Goal: Transaction & Acquisition: Purchase product/service

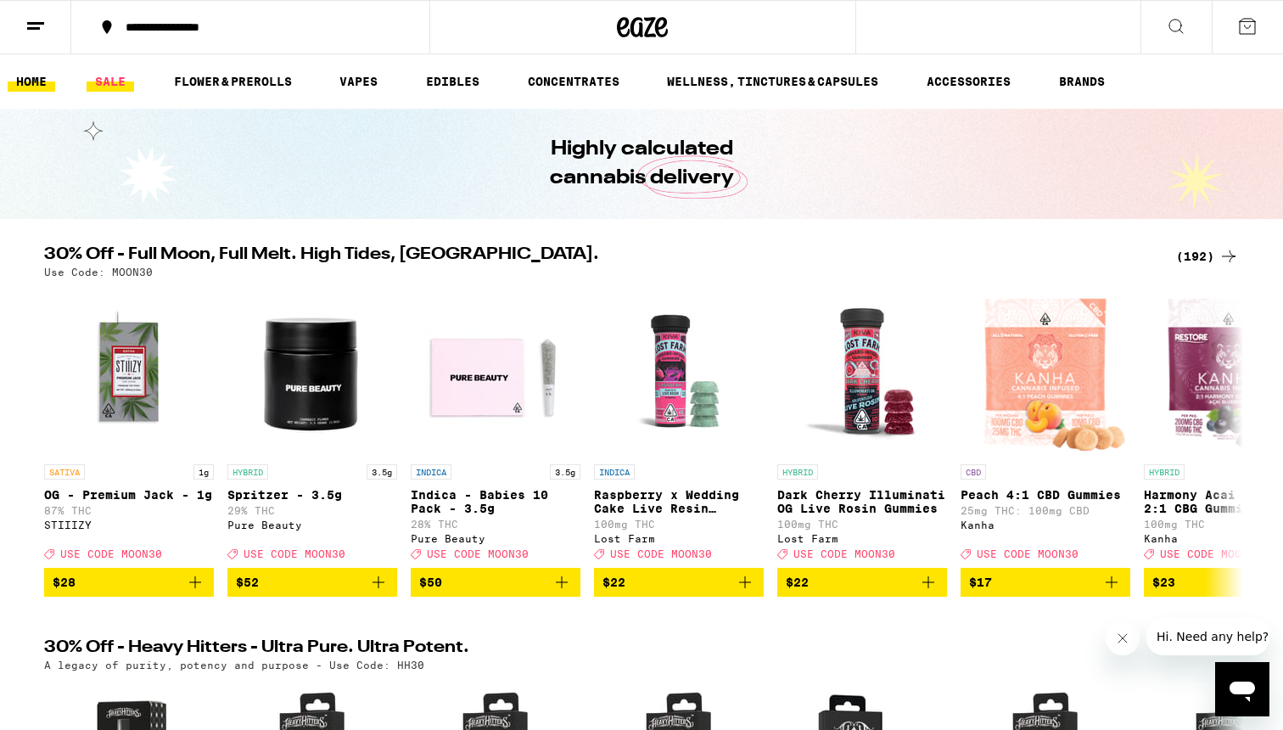
click at [103, 80] on link "SALE" at bounding box center [111, 81] width 48 height 20
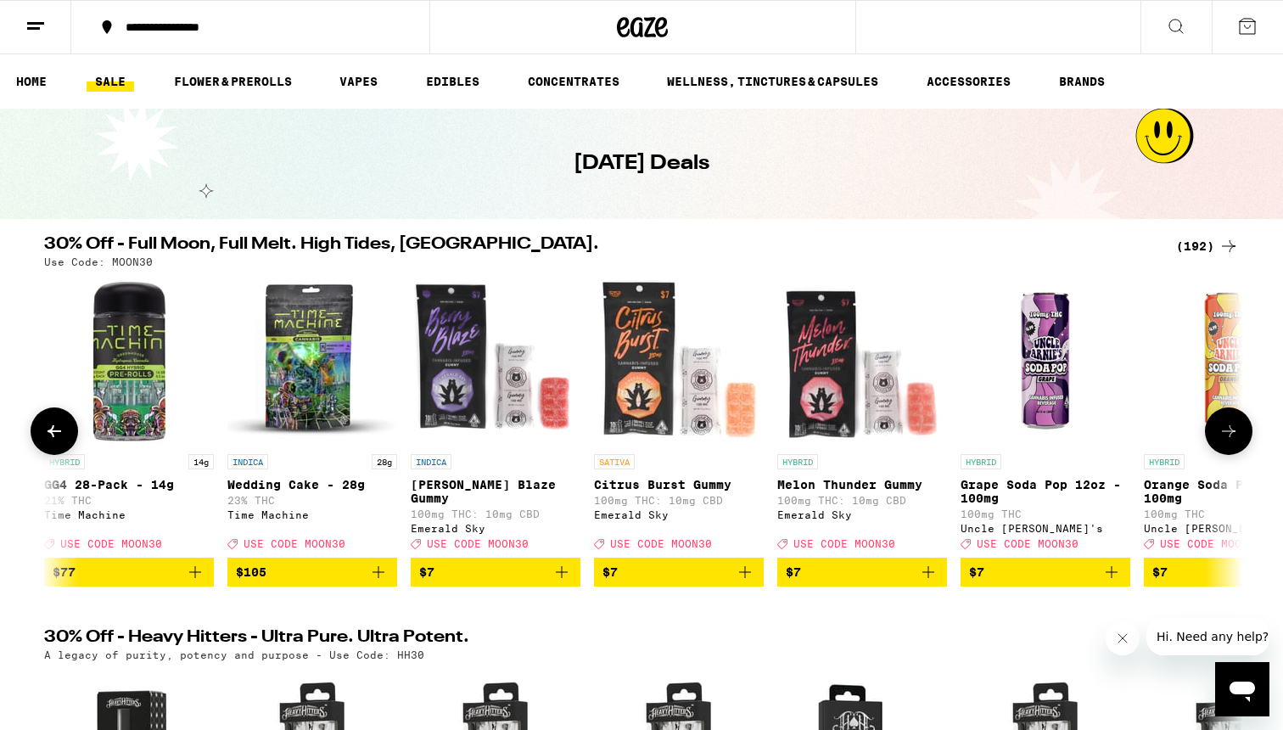
scroll to position [0, 2196]
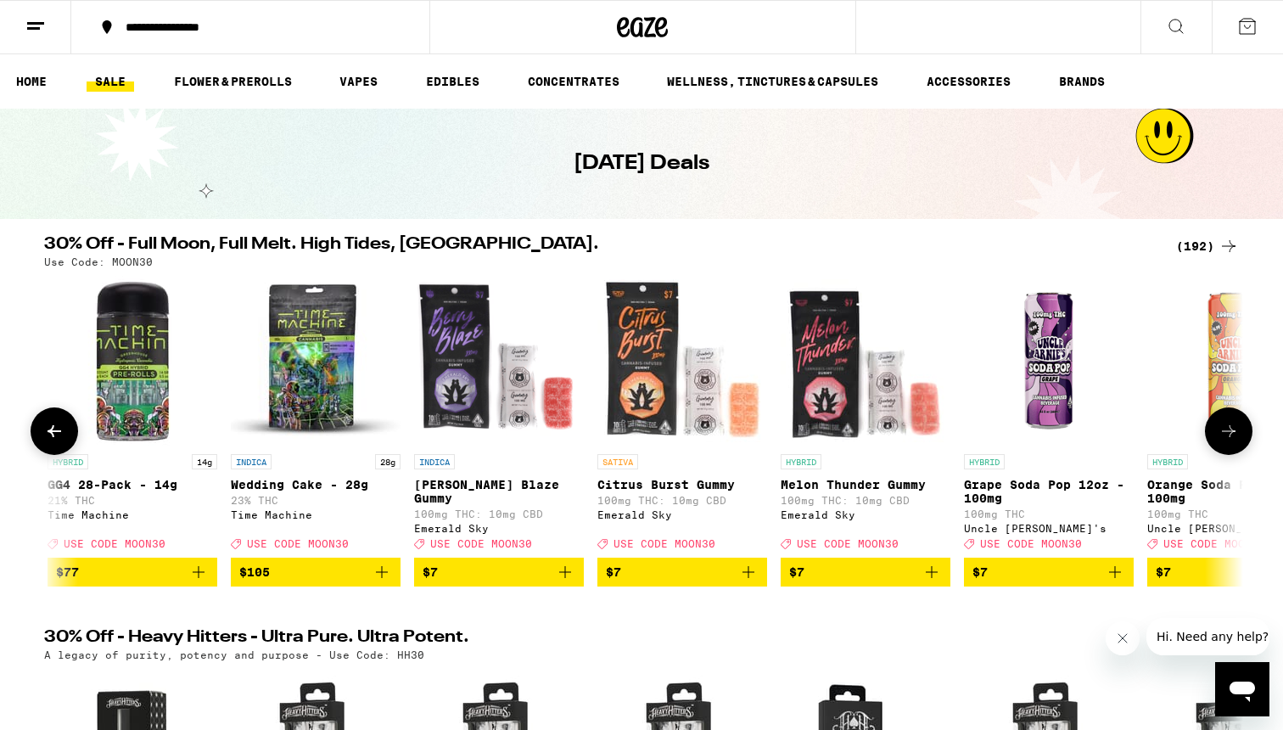
click at [744, 582] on icon "Add to bag" at bounding box center [748, 572] width 20 height 20
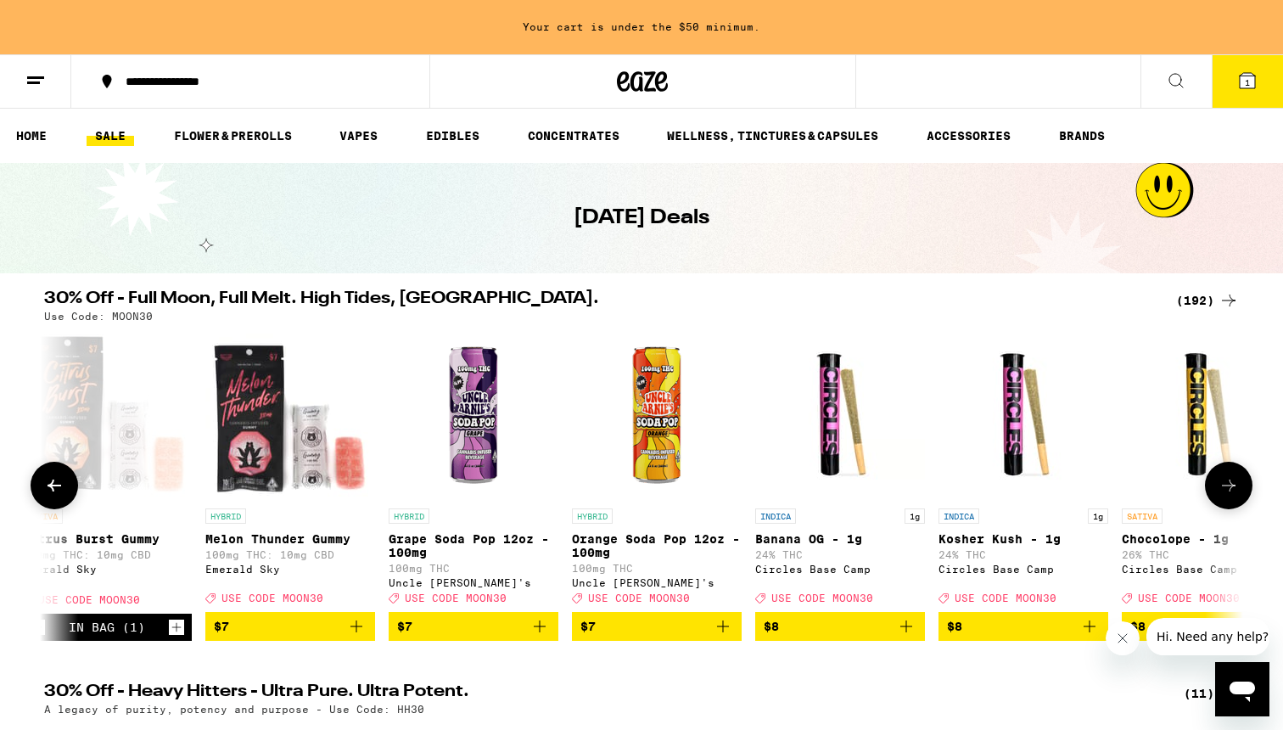
scroll to position [0, 2768]
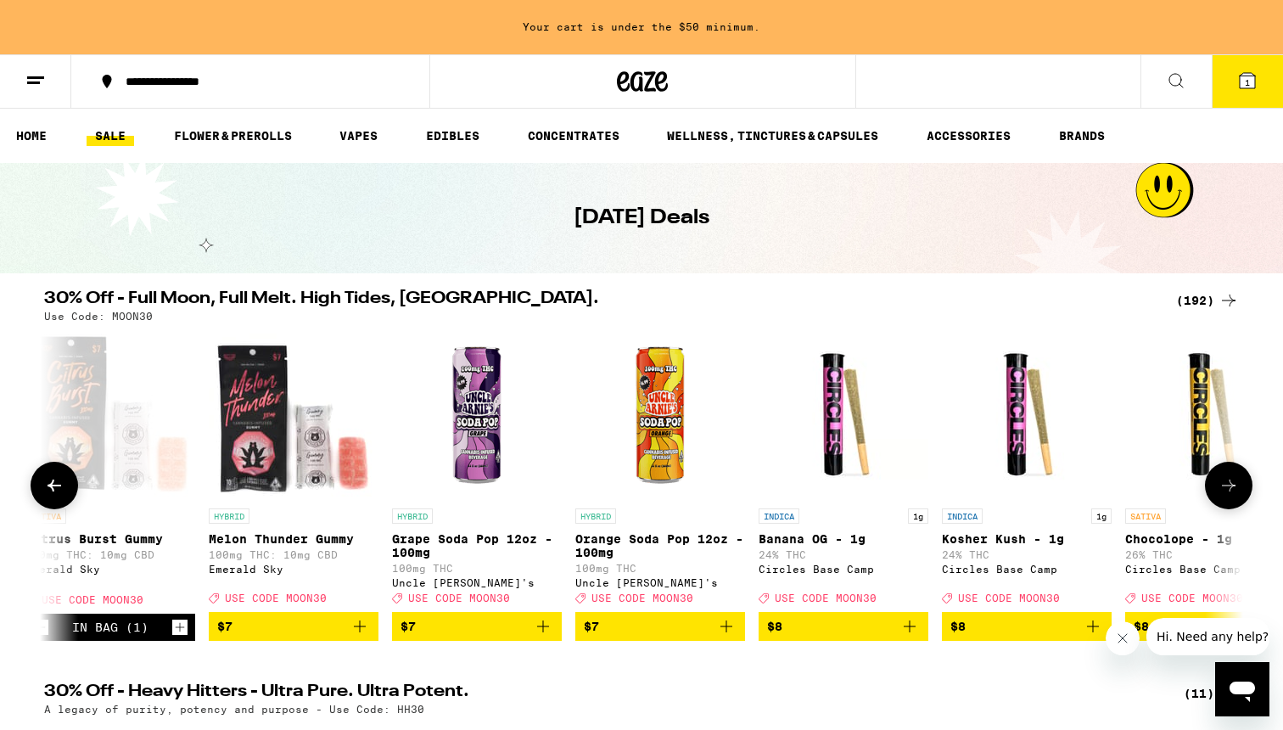
click at [723, 632] on icon "Add to bag" at bounding box center [726, 626] width 12 height 12
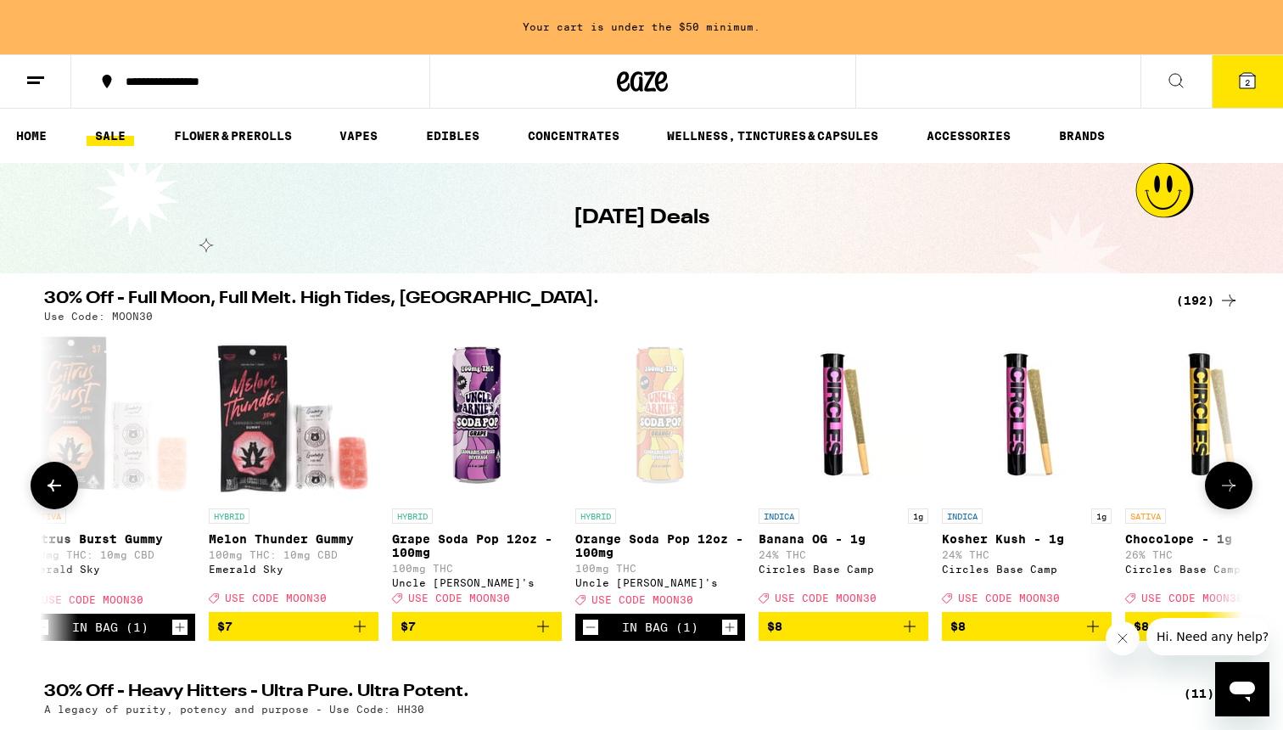
click at [540, 636] on icon "Add to bag" at bounding box center [543, 626] width 20 height 20
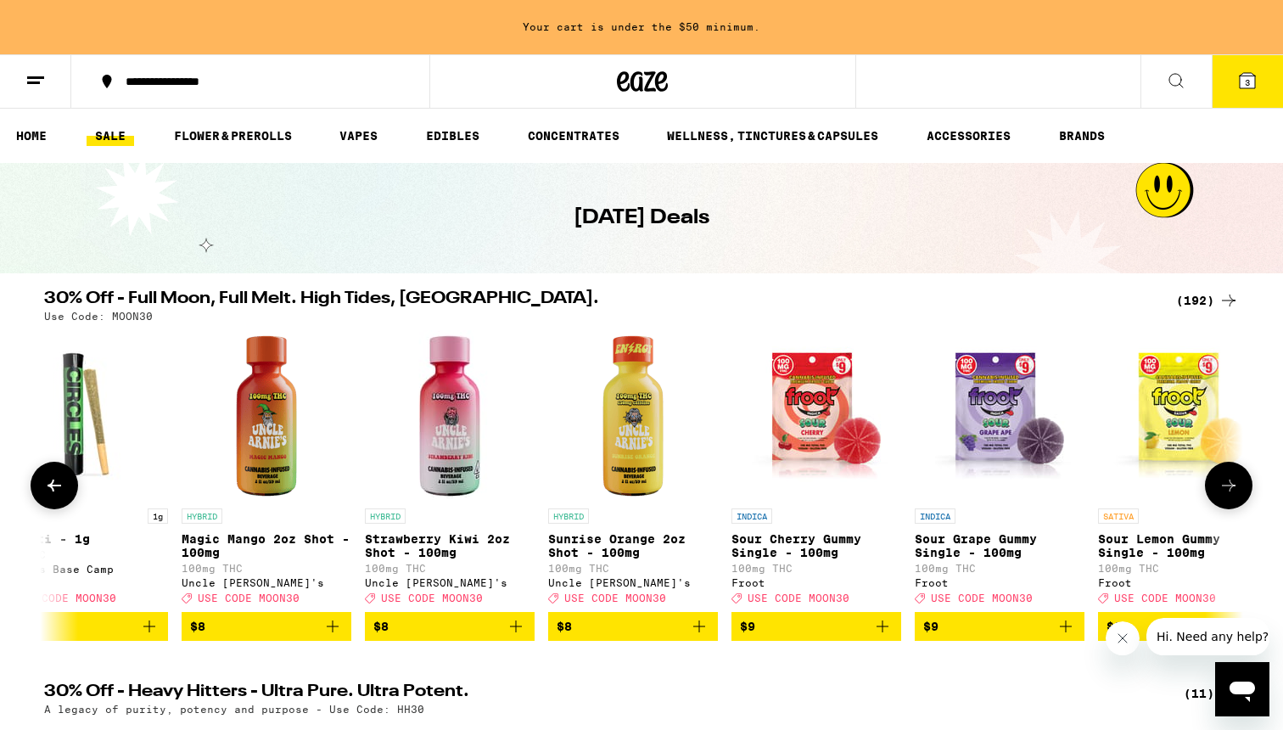
scroll to position [0, 4262]
click at [702, 632] on icon "Add to bag" at bounding box center [698, 626] width 12 height 12
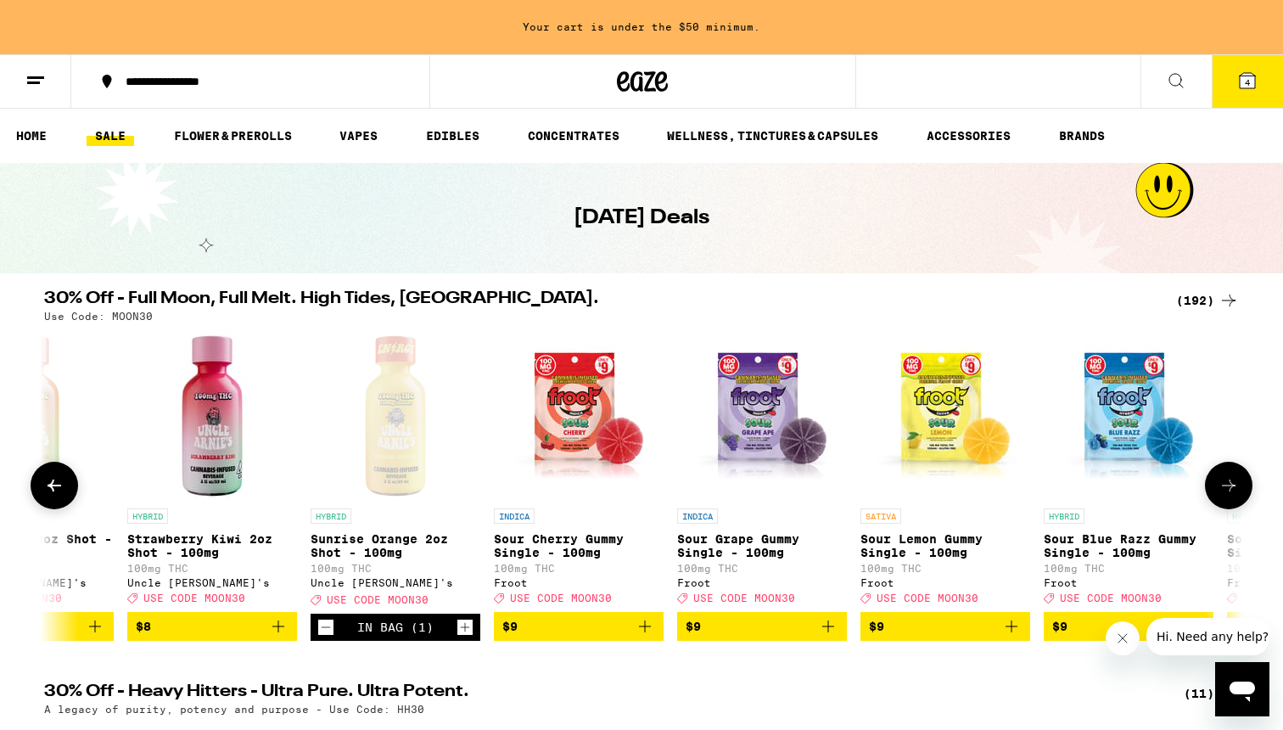
scroll to position [0, 4503]
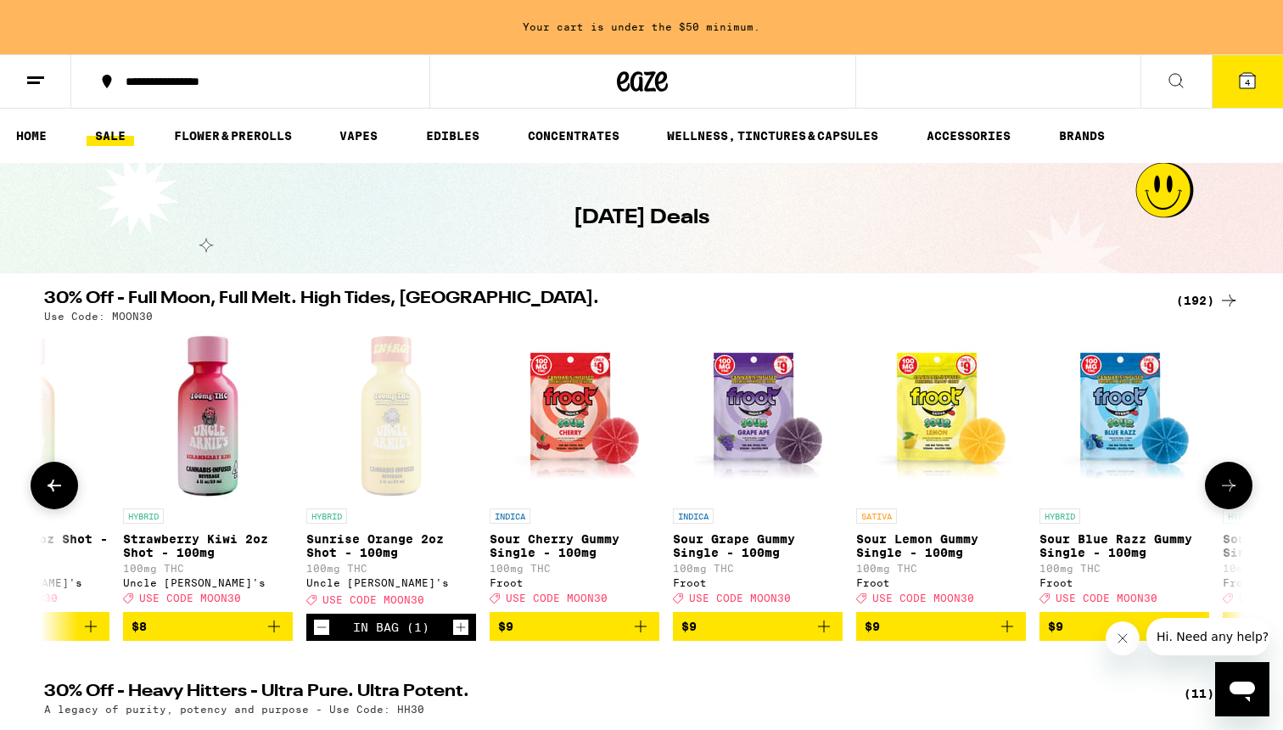
click at [1013, 636] on icon "Add to bag" at bounding box center [1007, 626] width 20 height 20
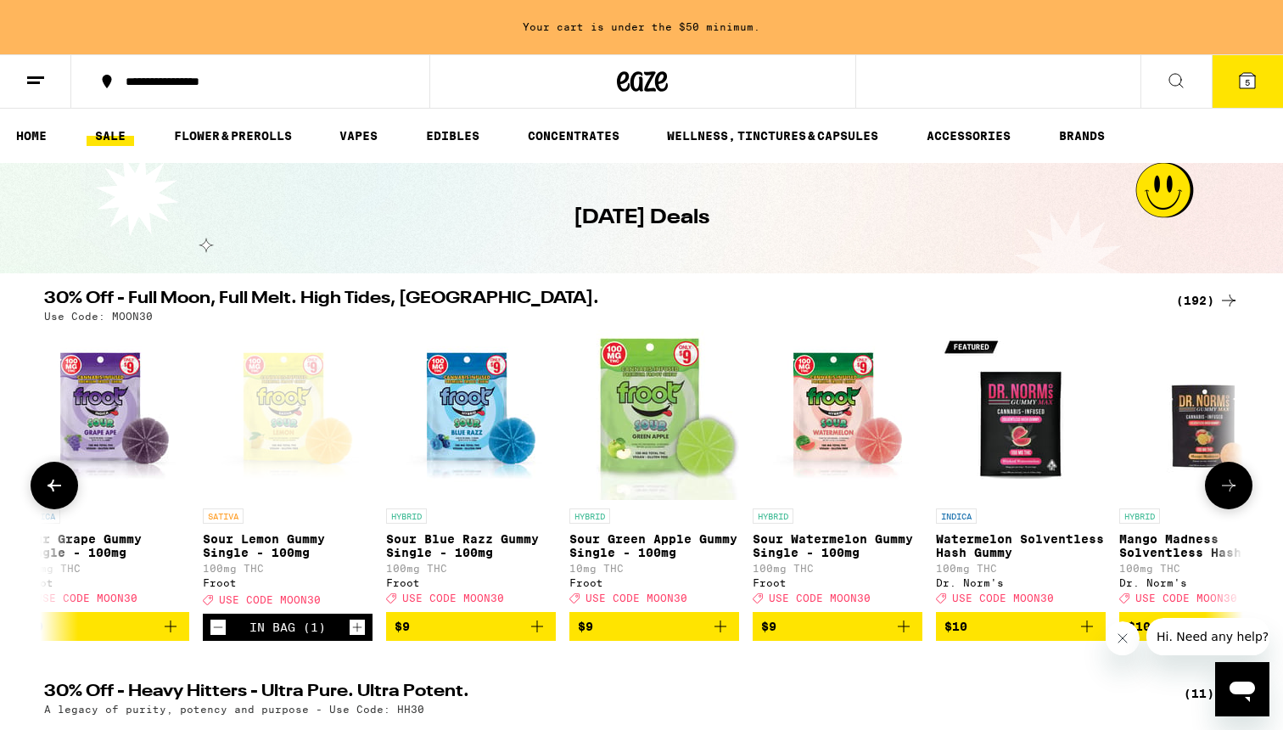
scroll to position [0, 5158]
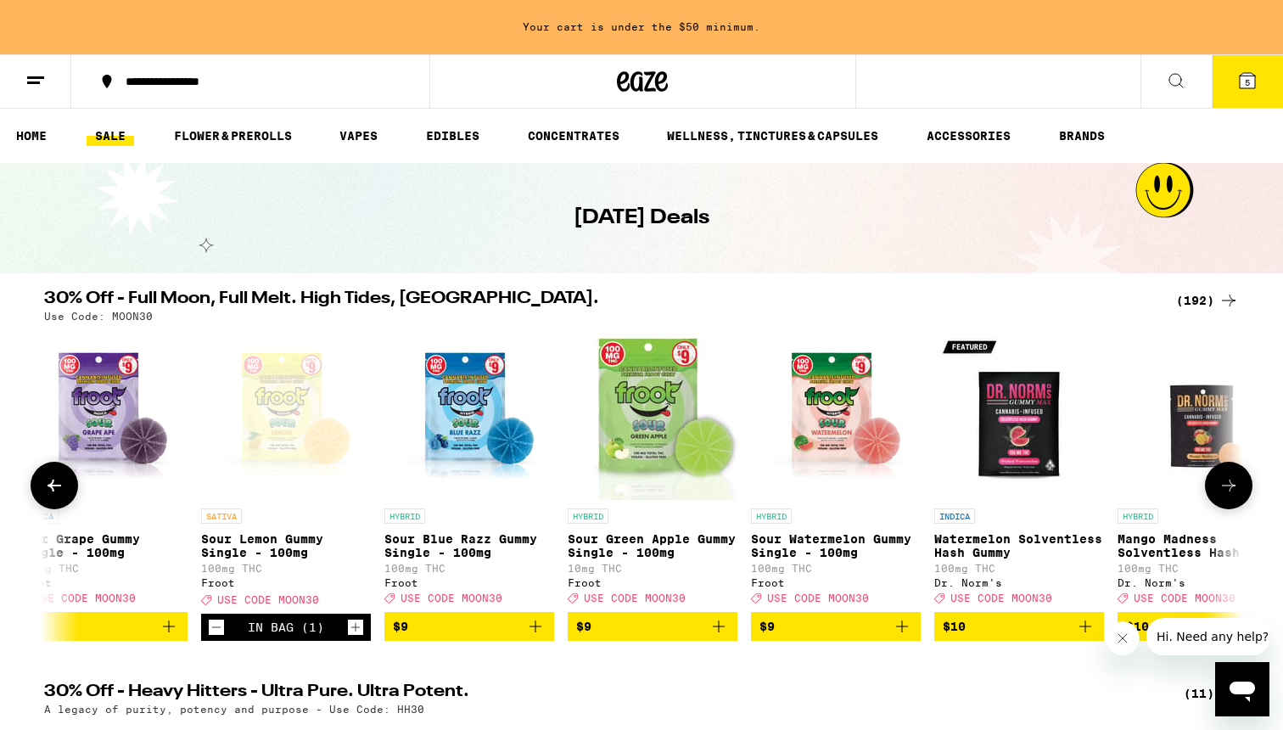
click at [899, 635] on icon "Add to bag" at bounding box center [902, 626] width 20 height 20
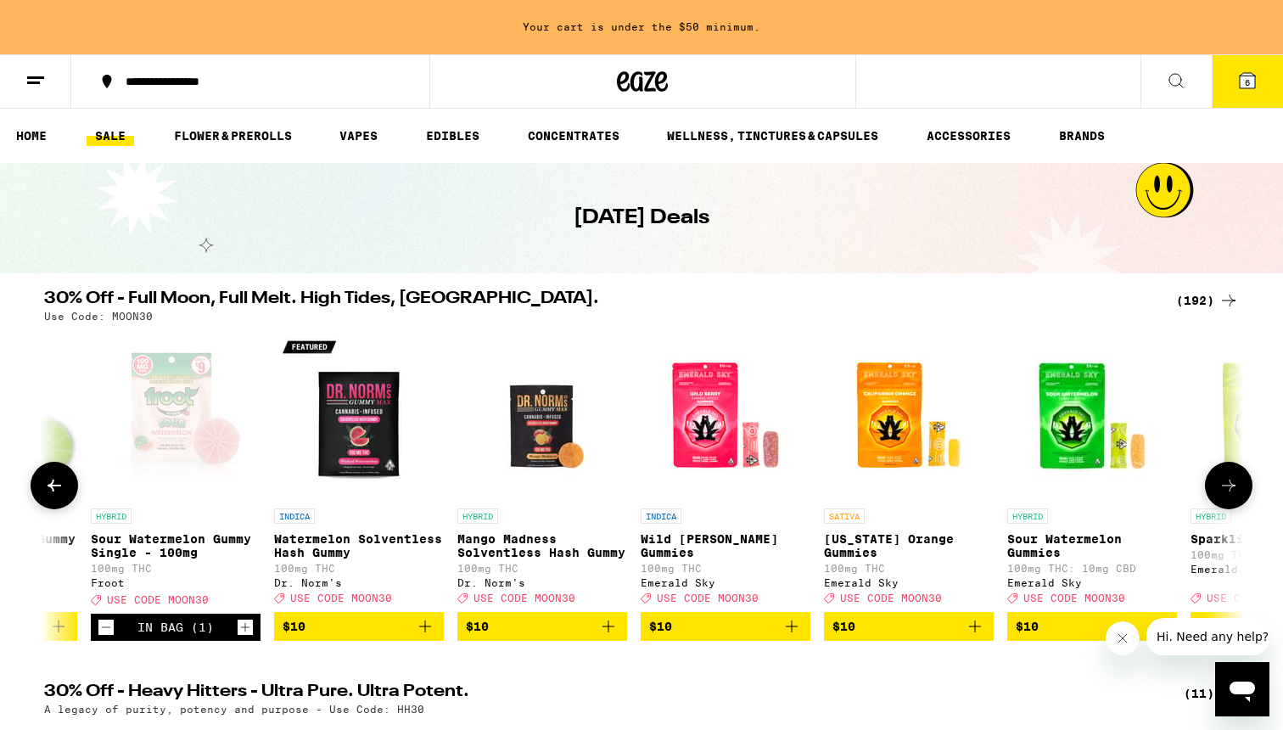
scroll to position [0, 5820]
click at [978, 636] on icon "Add to bag" at bounding box center [974, 626] width 20 height 20
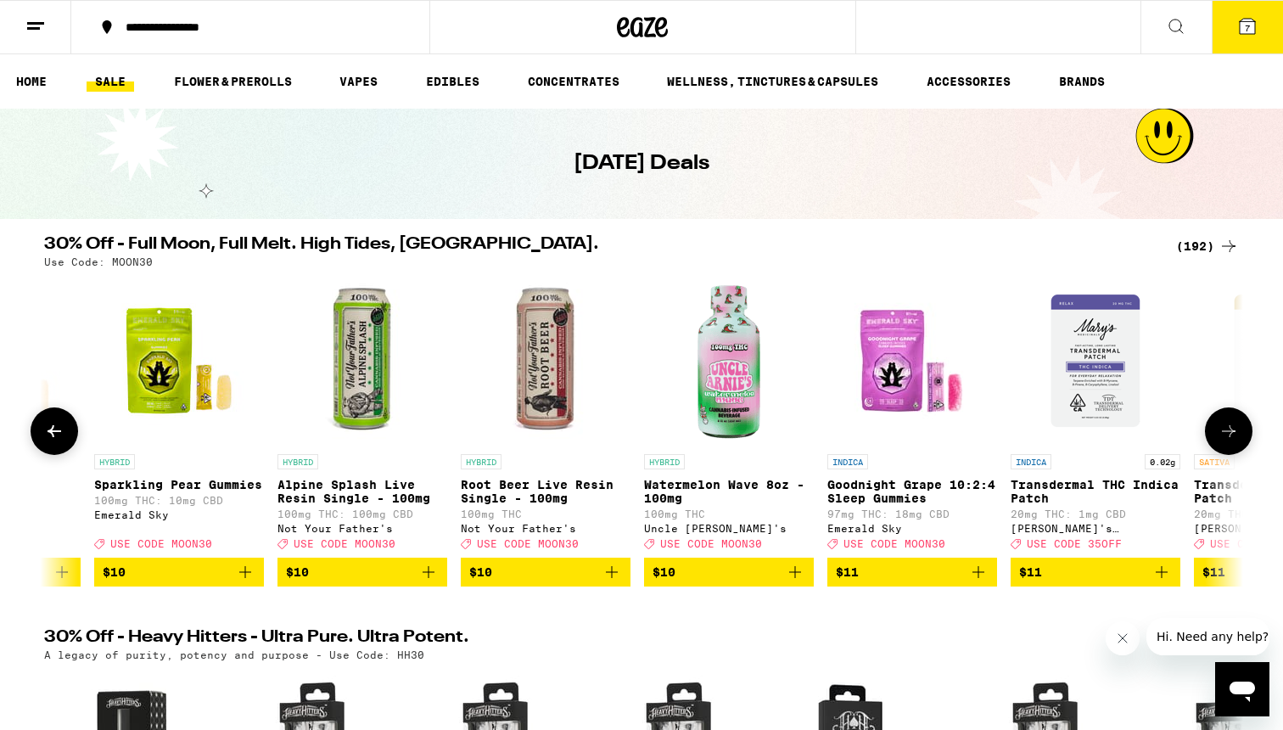
scroll to position [0, 6916]
click at [796, 582] on icon "Add to bag" at bounding box center [794, 572] width 20 height 20
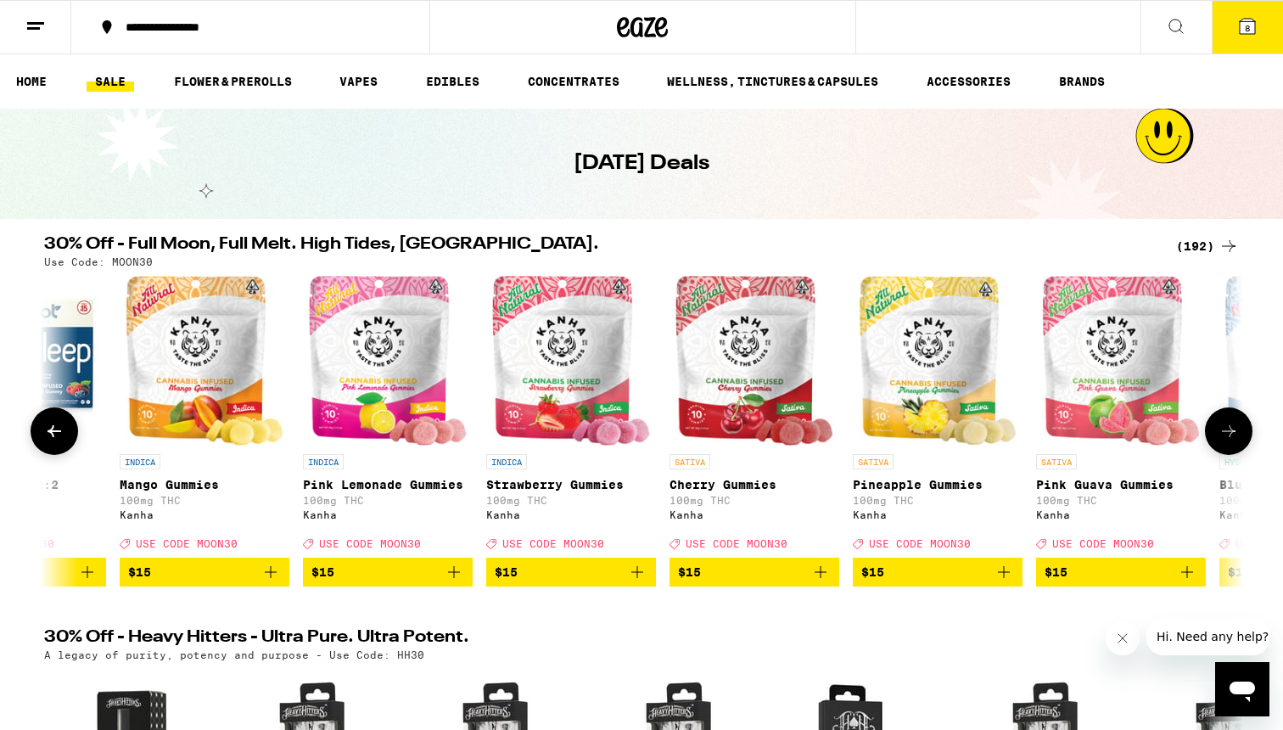
scroll to position [0, 11115]
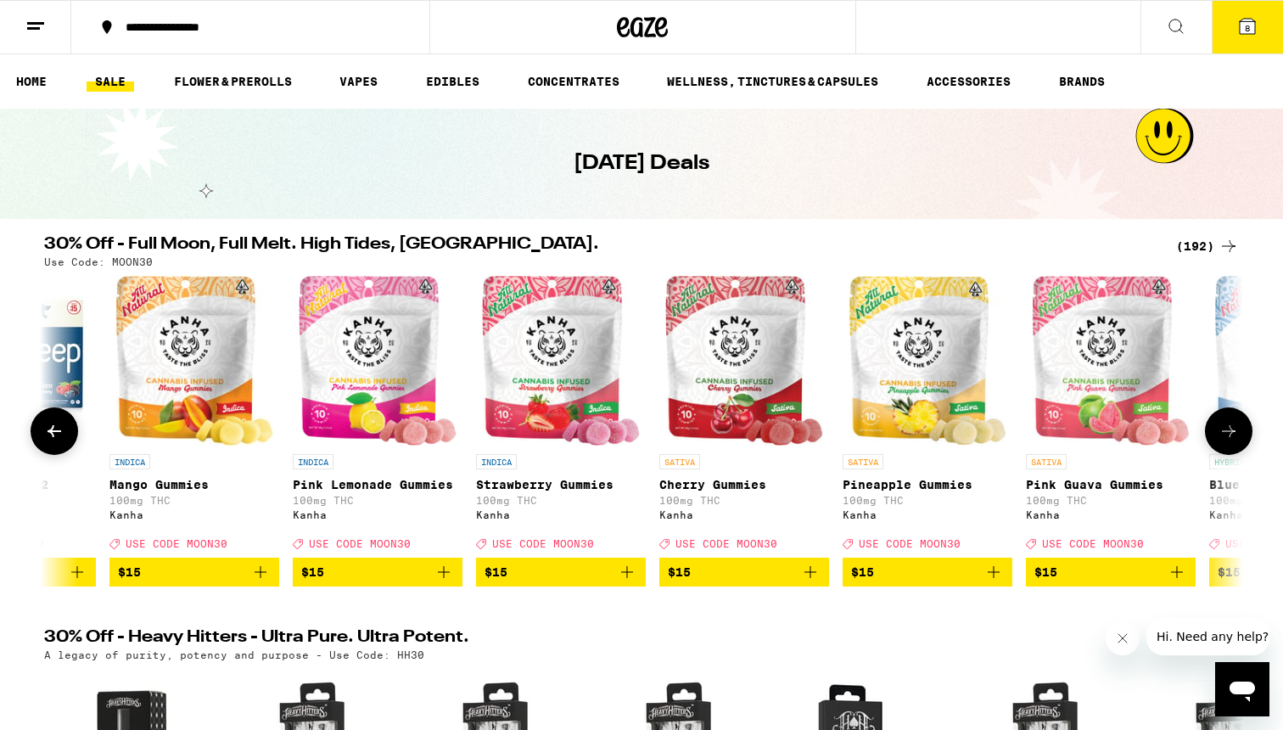
click at [814, 582] on icon "Add to bag" at bounding box center [810, 572] width 20 height 20
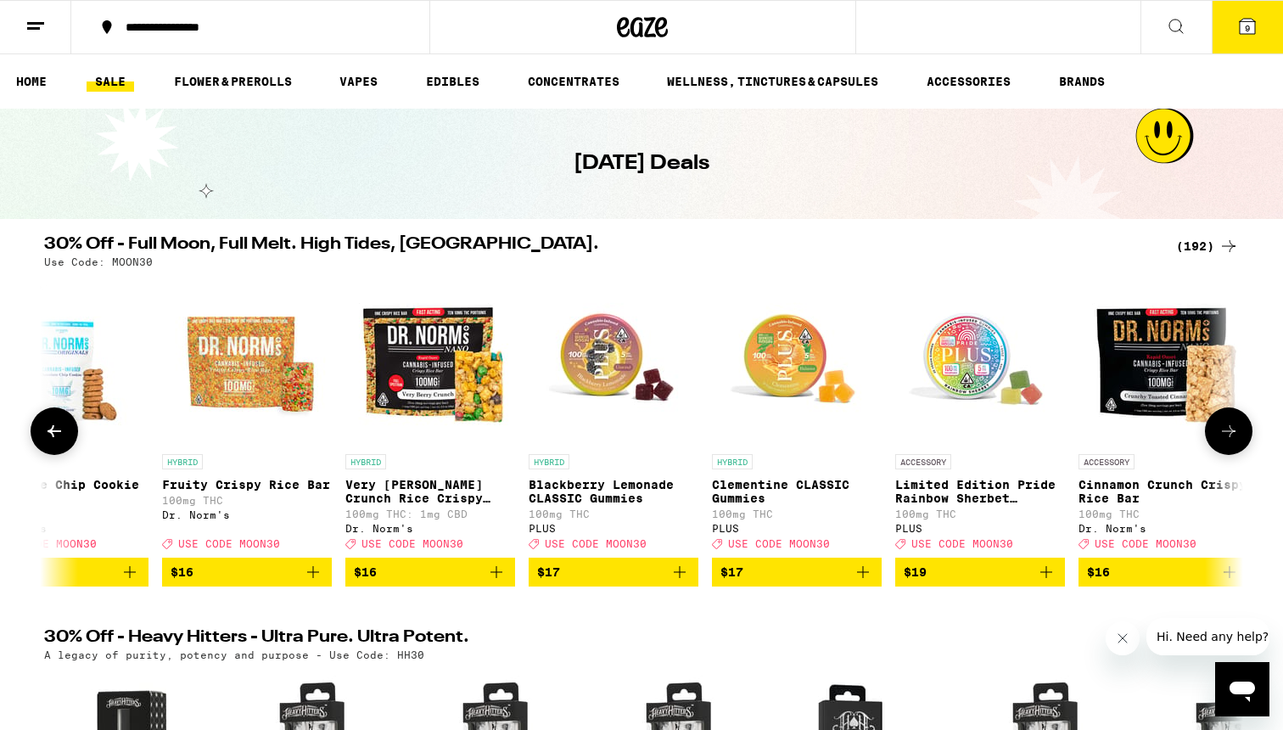
scroll to position [0, 13631]
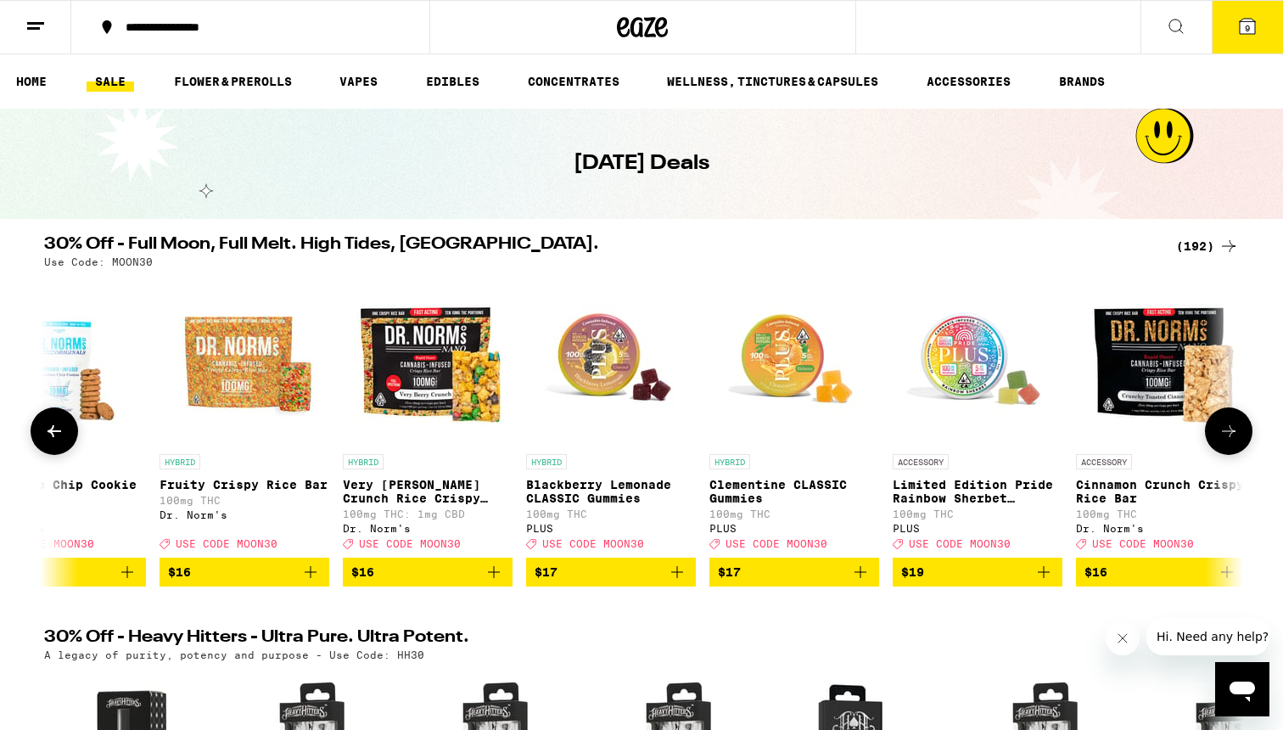
click at [862, 578] on icon "Add to bag" at bounding box center [861, 572] width 12 height 12
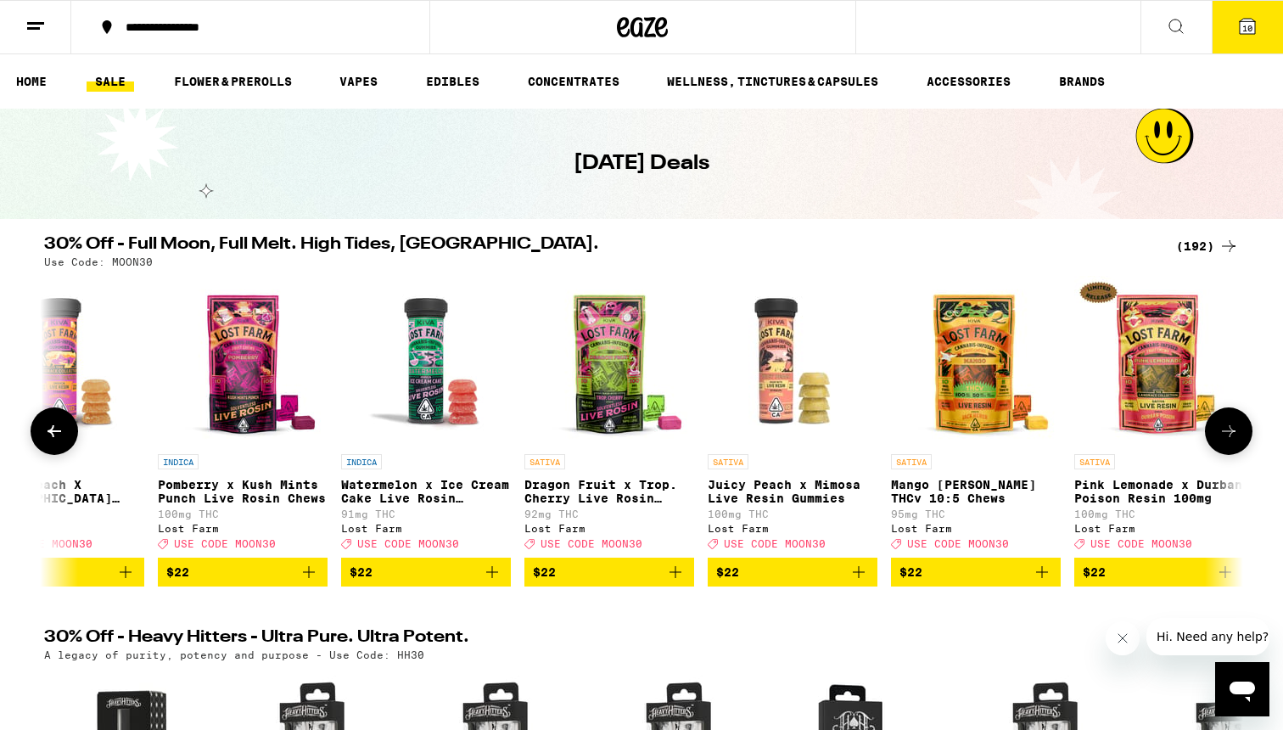
scroll to position [0, 21332]
click at [855, 582] on icon "Add to bag" at bounding box center [858, 572] width 20 height 20
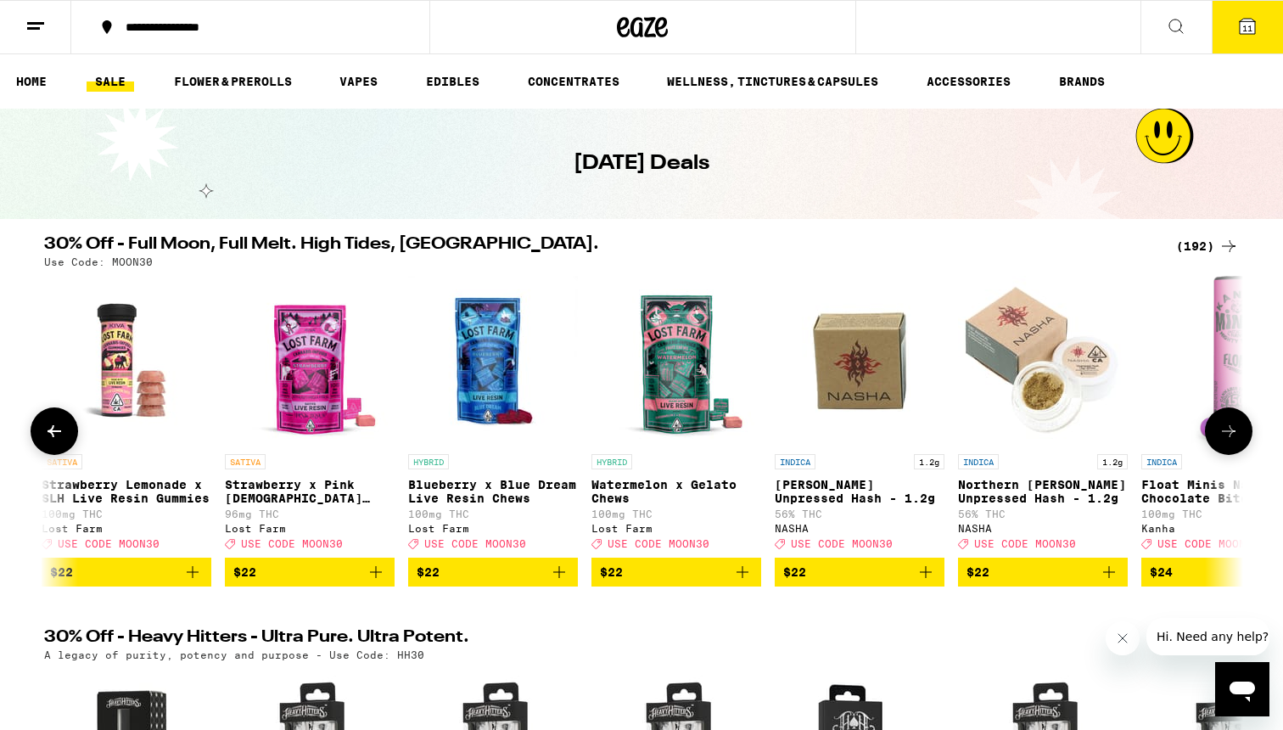
scroll to position [0, 22548]
click at [738, 578] on icon "Add to bag" at bounding box center [742, 572] width 12 height 12
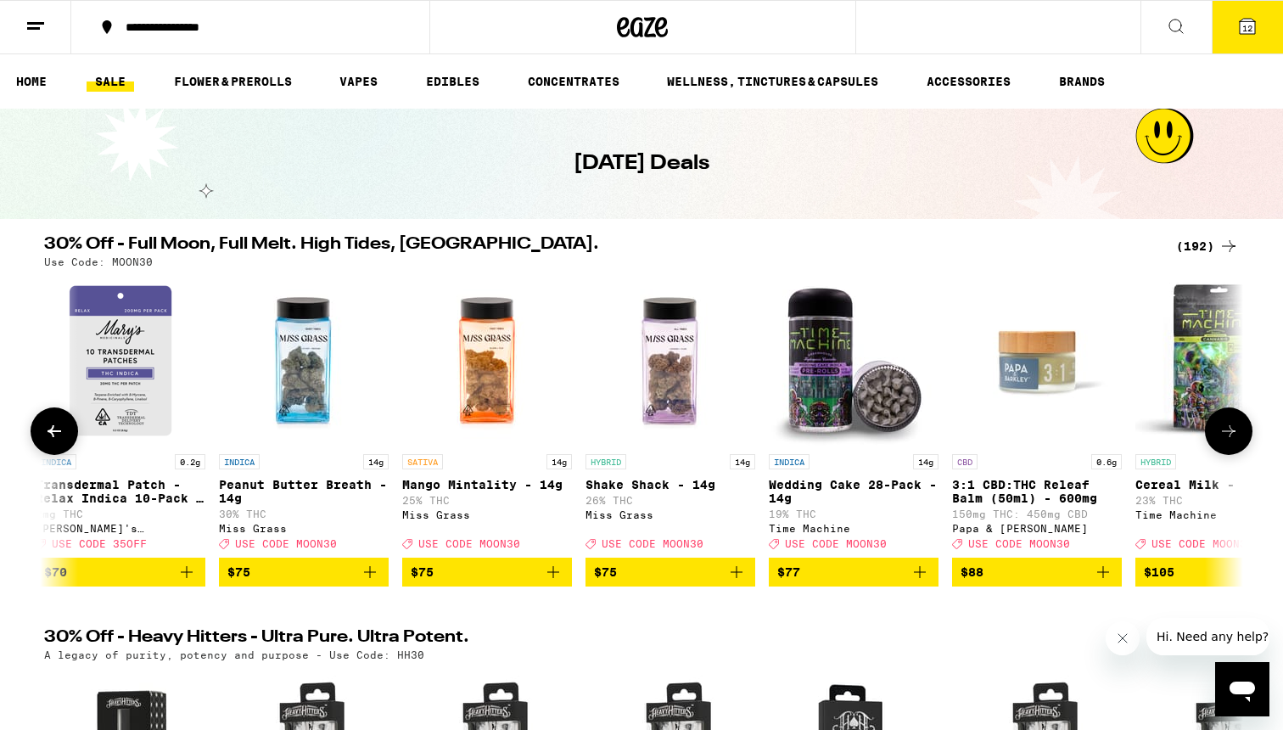
scroll to position [0, 33194]
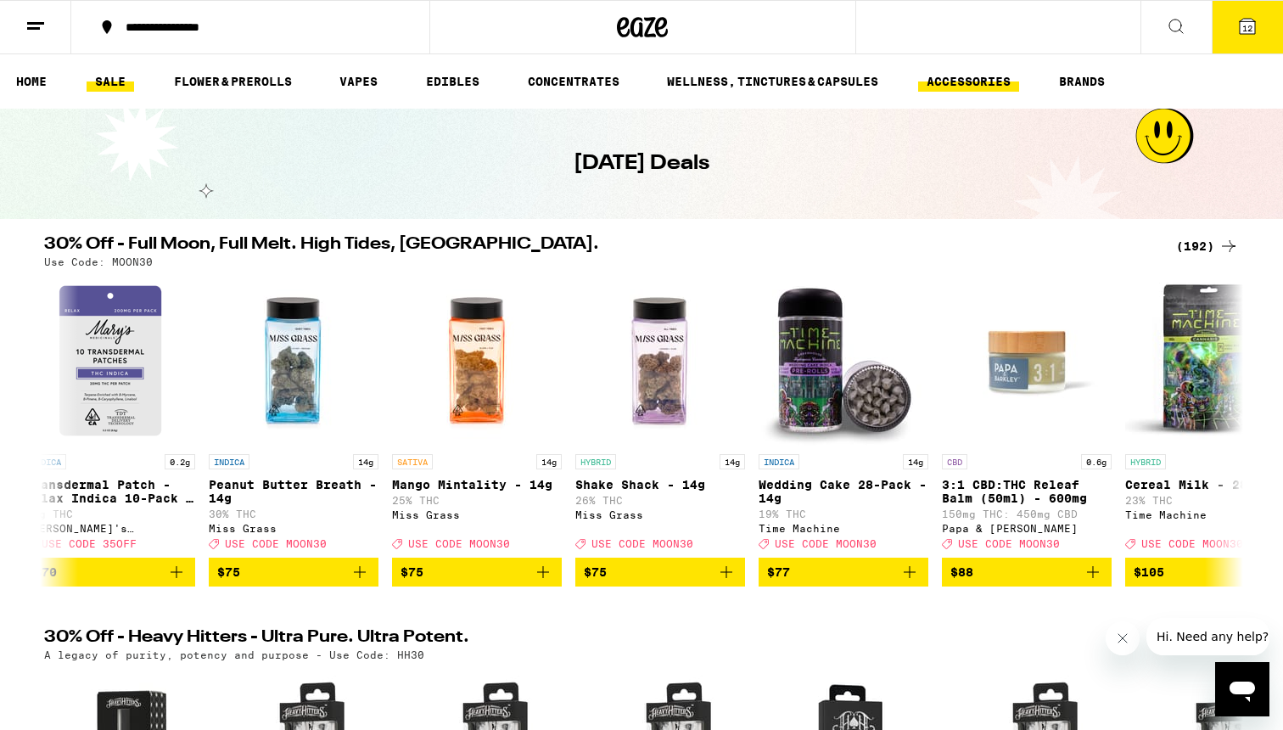
click at [961, 79] on link "ACCESSORIES" at bounding box center [968, 81] width 101 height 20
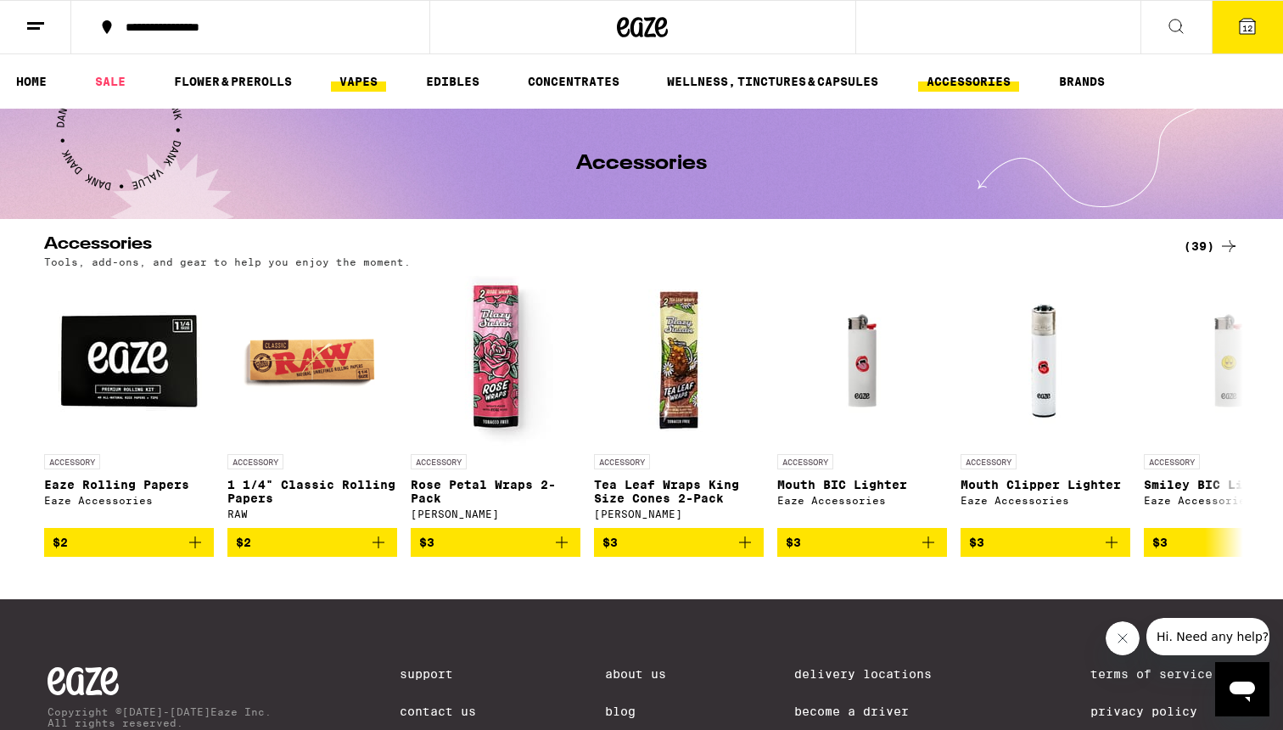
click at [347, 83] on link "VAPES" at bounding box center [358, 81] width 55 height 20
click at [445, 78] on link "EDIBLES" at bounding box center [452, 81] width 70 height 20
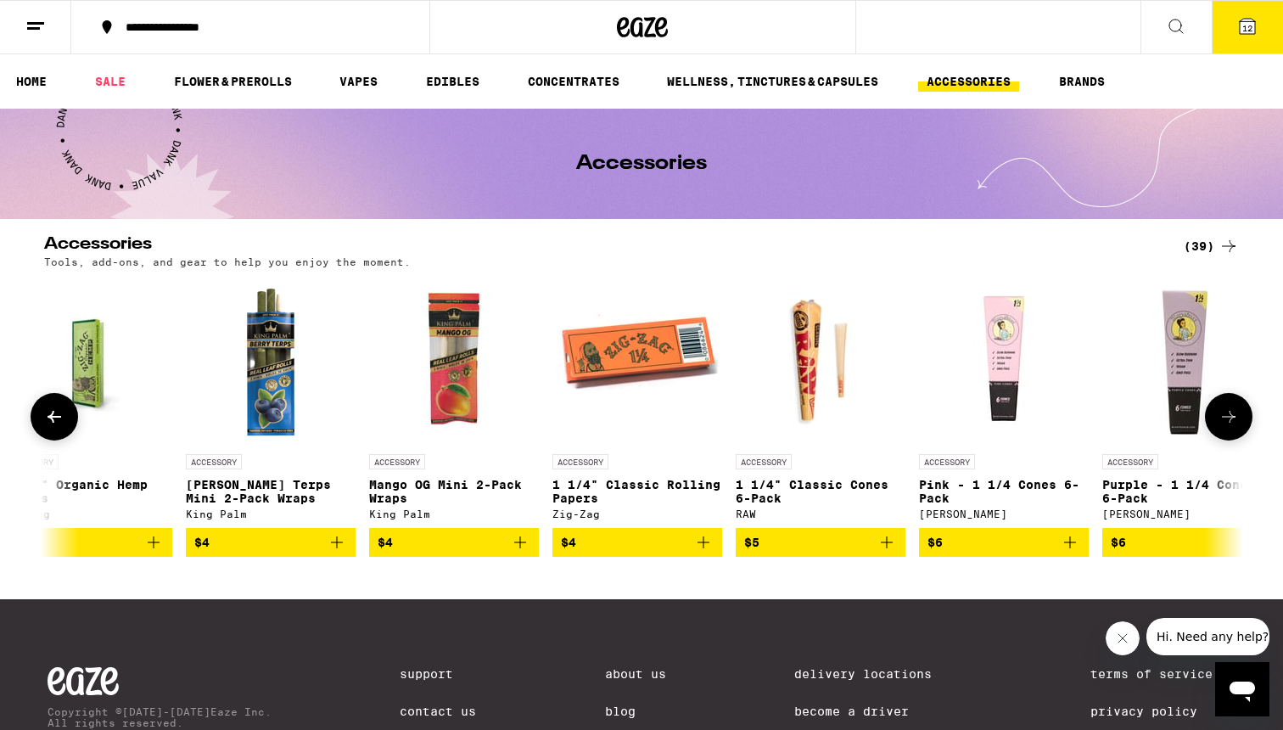
scroll to position [0, 2059]
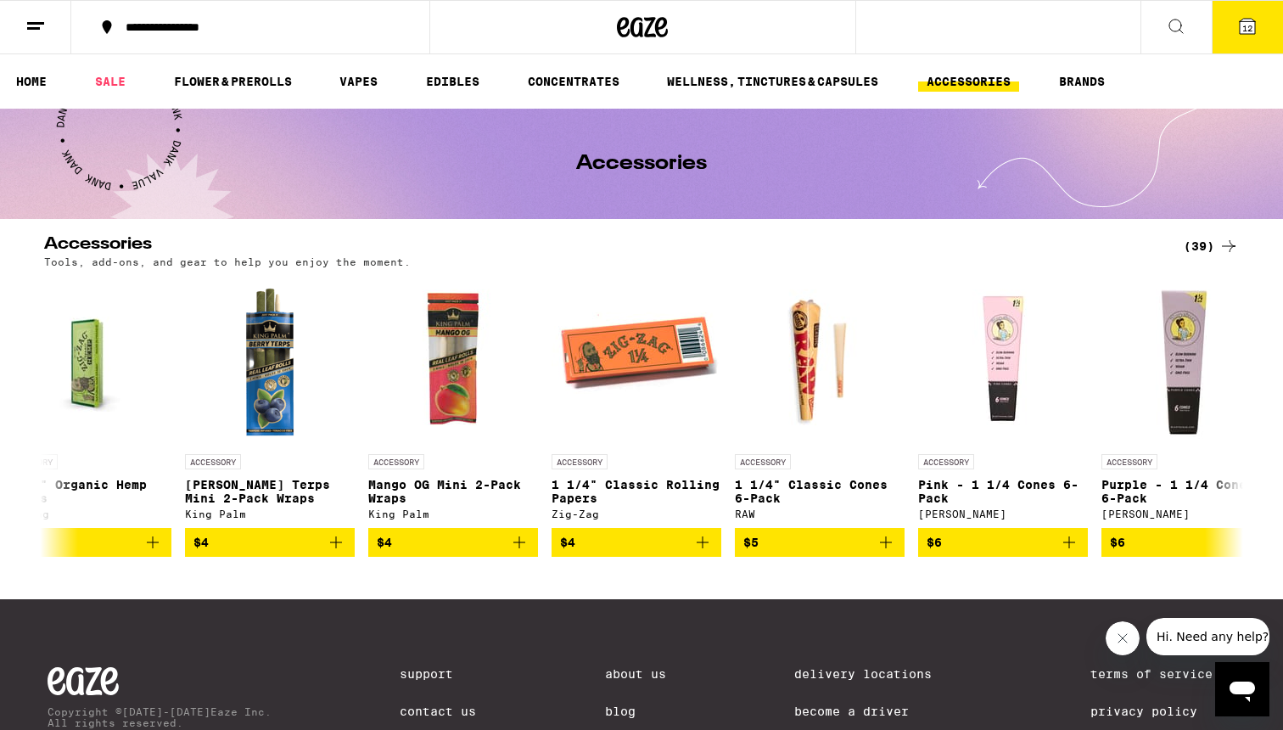
click at [434, 99] on ul "HOME SALE FLOWER & PREROLLS VAPES EDIBLES CONCENTRATES WELLNESS, TINCTURES & CA…" at bounding box center [641, 81] width 1283 height 54
click at [444, 80] on link "EDIBLES" at bounding box center [452, 81] width 70 height 20
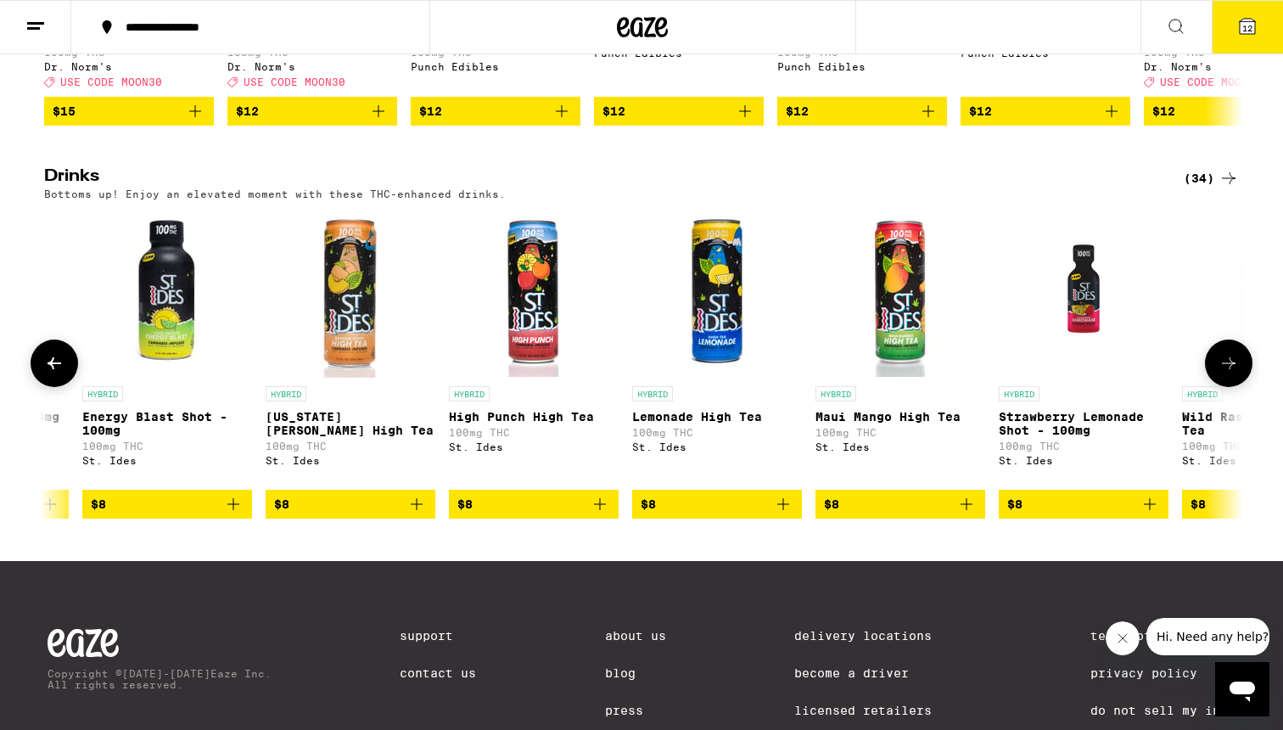
scroll to position [0, 2162]
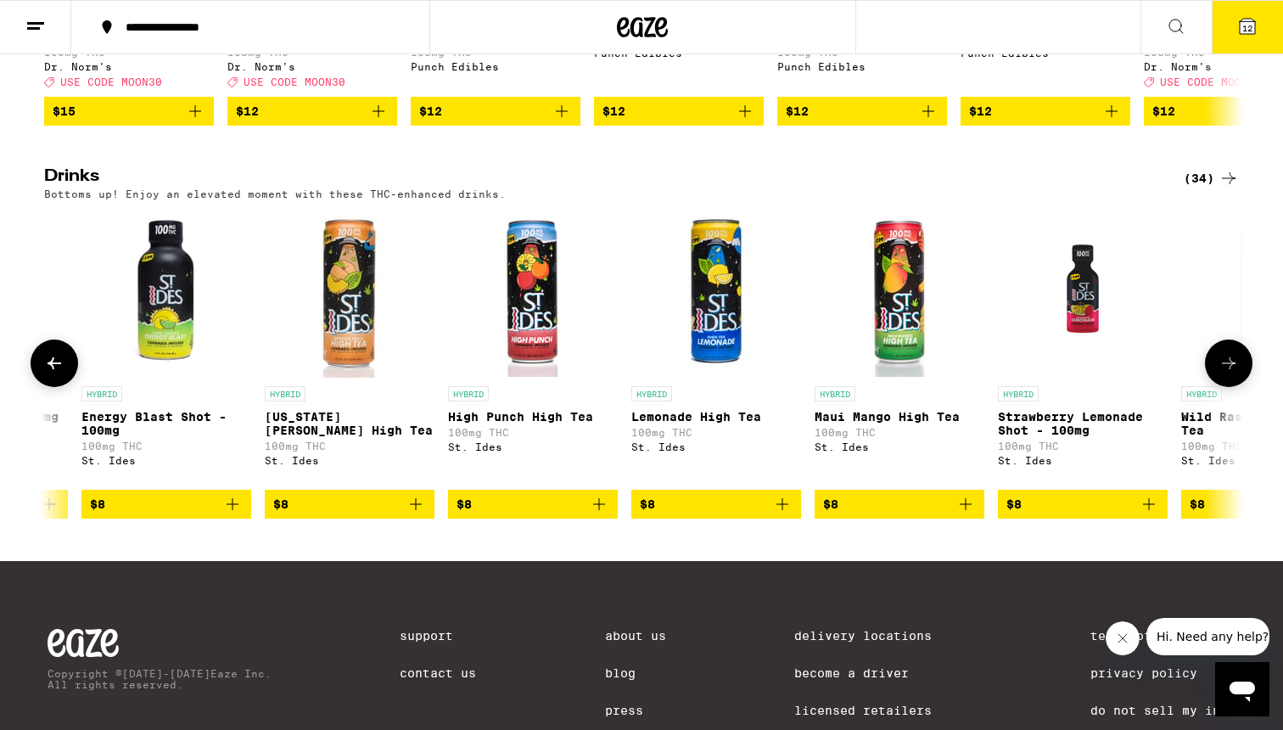
click at [597, 514] on icon "Add to bag" at bounding box center [599, 504] width 20 height 20
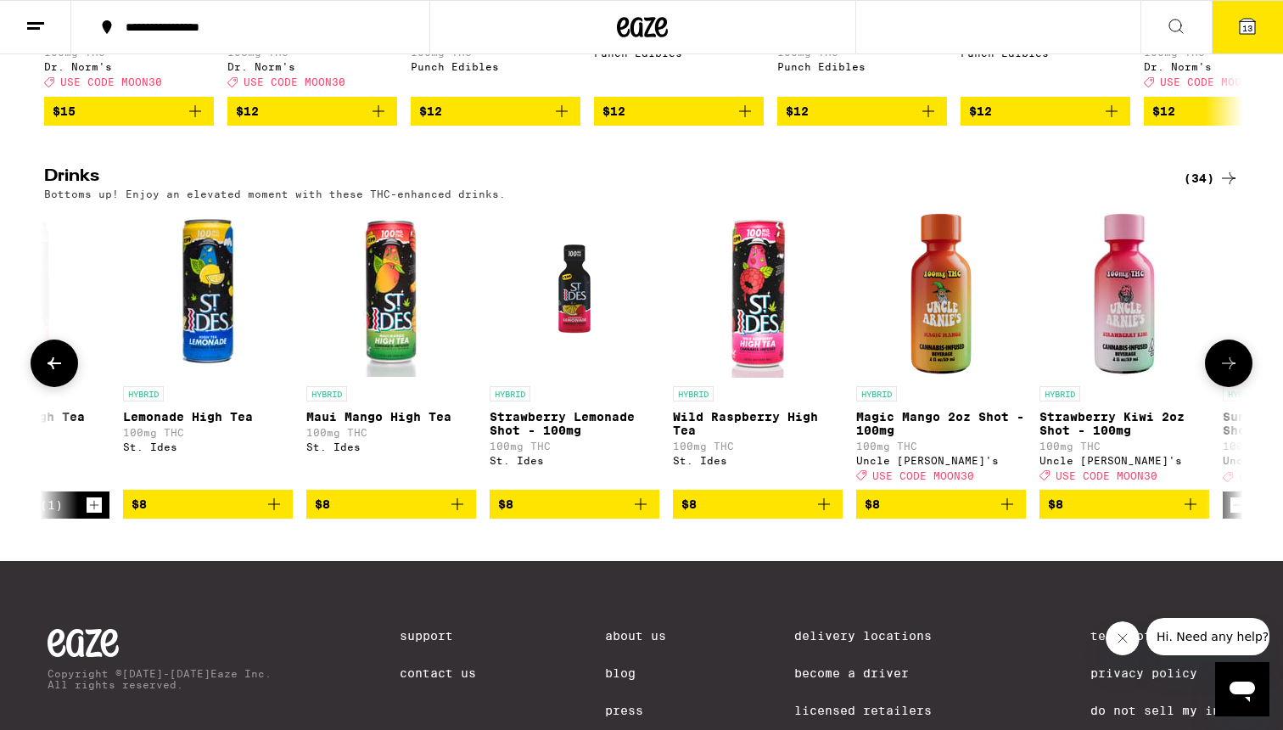
scroll to position [0, 2671]
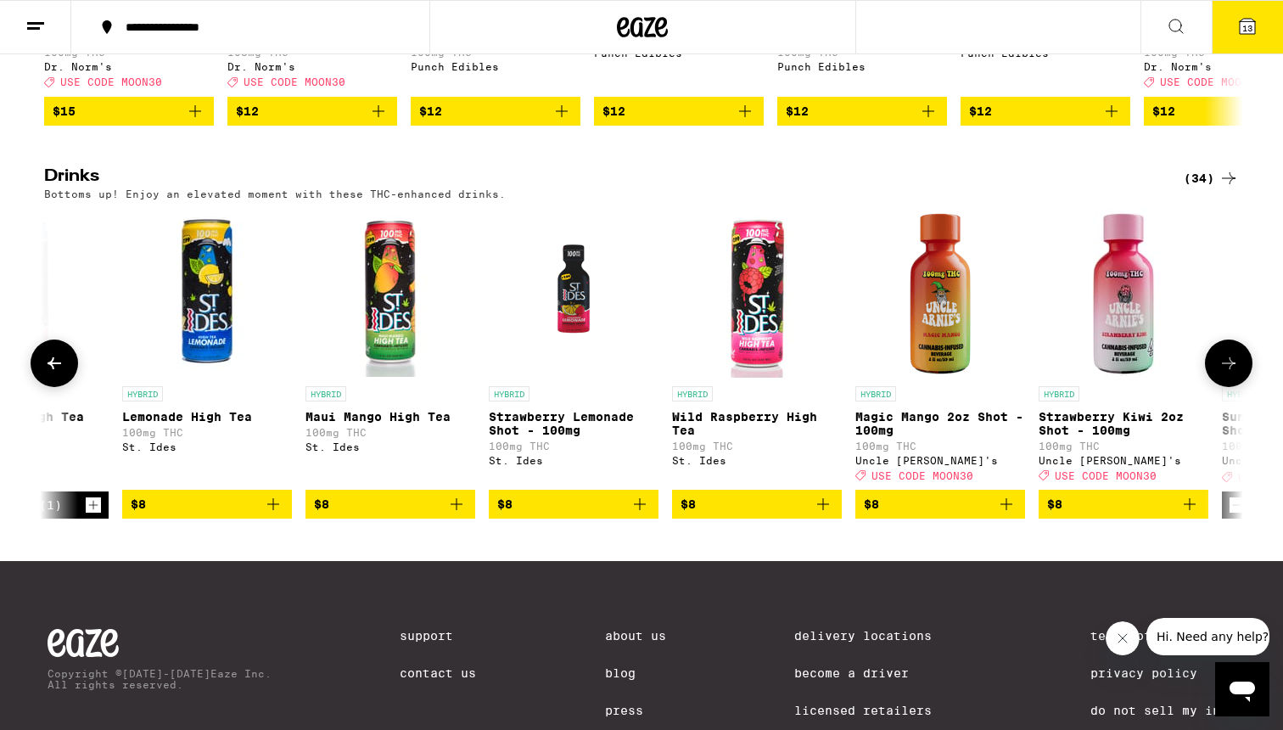
click at [639, 514] on icon "Add to bag" at bounding box center [640, 504] width 20 height 20
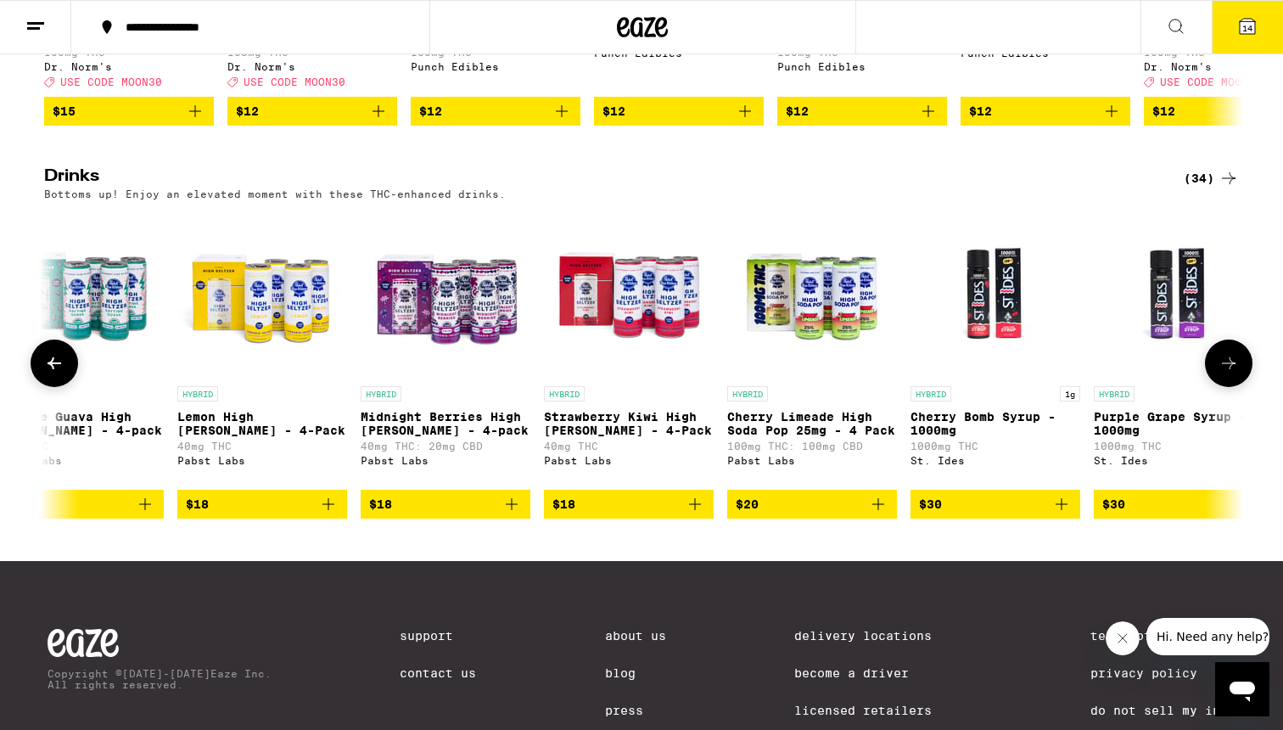
scroll to position [0, 5037]
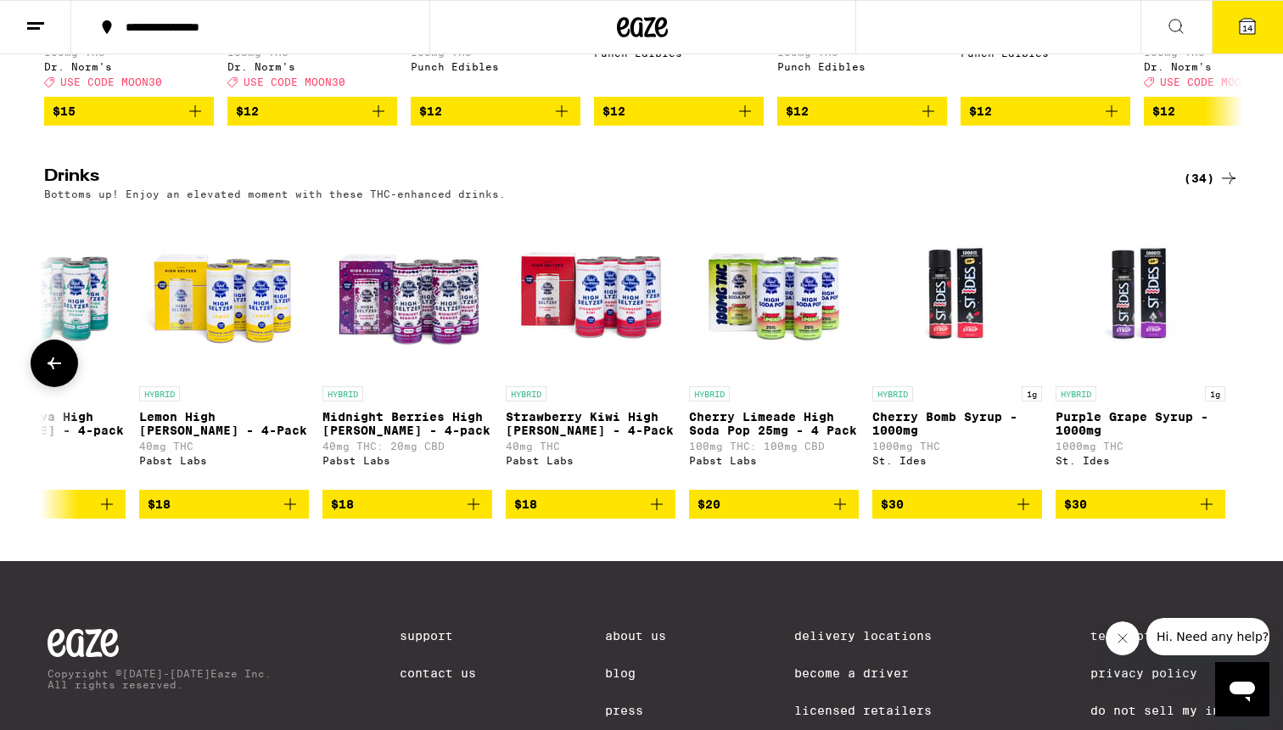
click at [1024, 514] on icon "Add to bag" at bounding box center [1023, 504] width 20 height 20
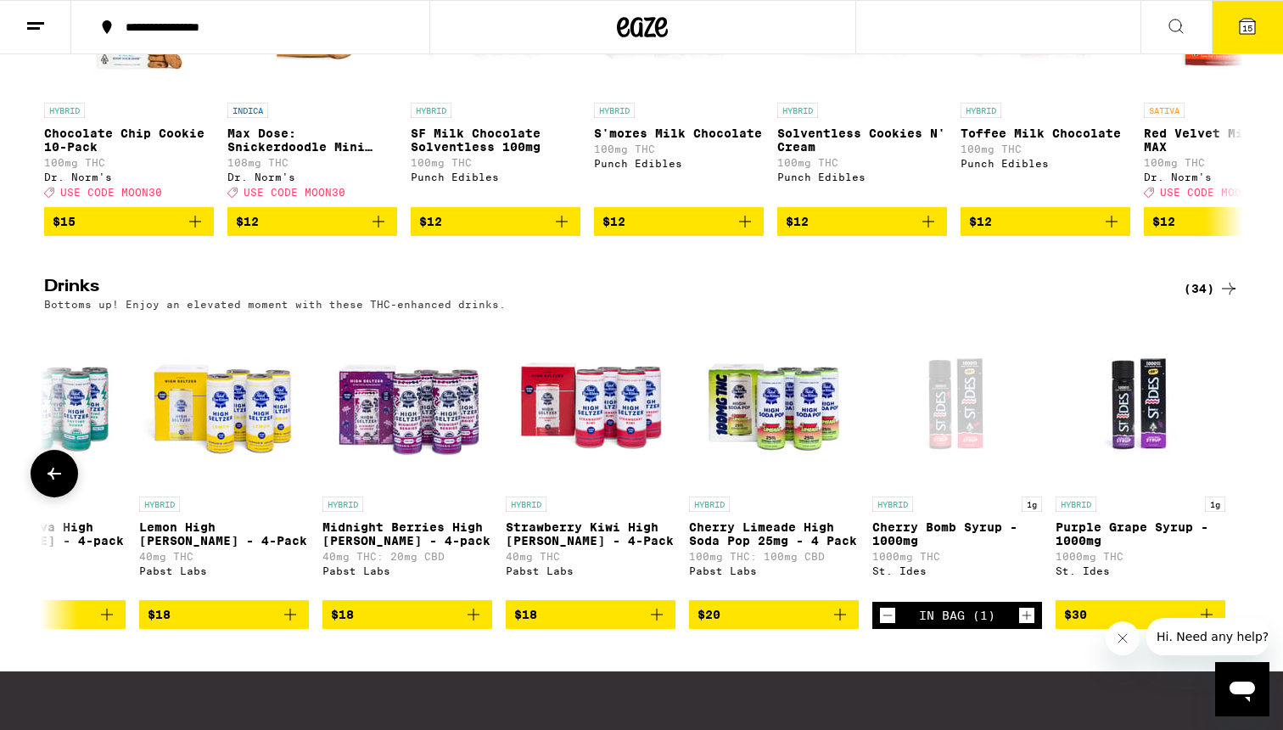
scroll to position [725, 0]
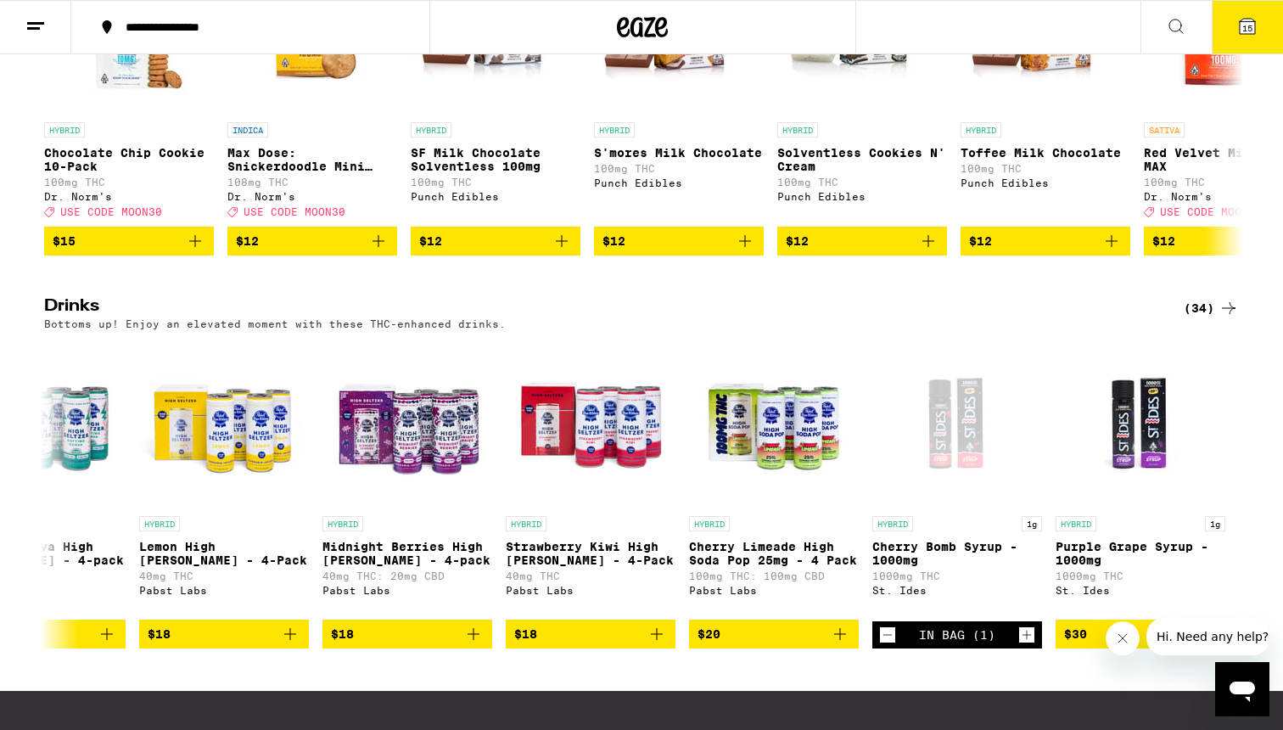
click at [1202, 318] on div "(34)" at bounding box center [1211, 308] width 55 height 20
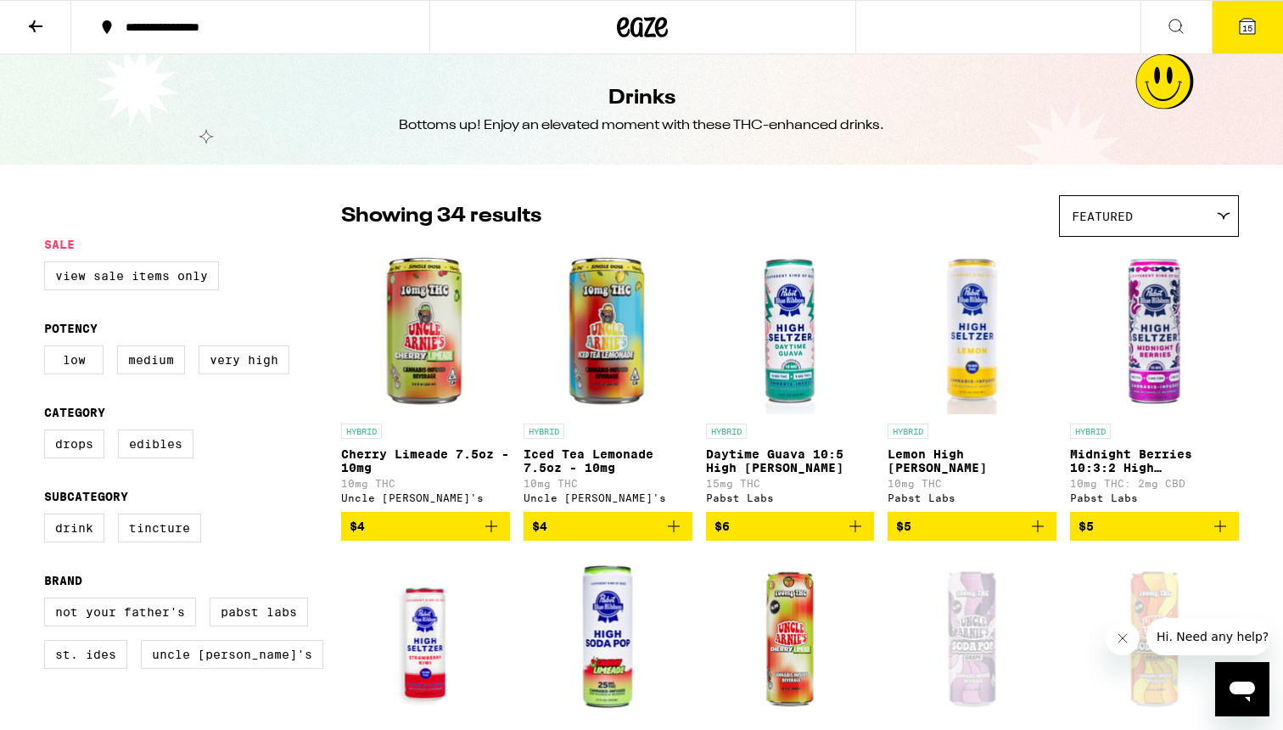
click at [43, 28] on icon at bounding box center [35, 26] width 20 height 20
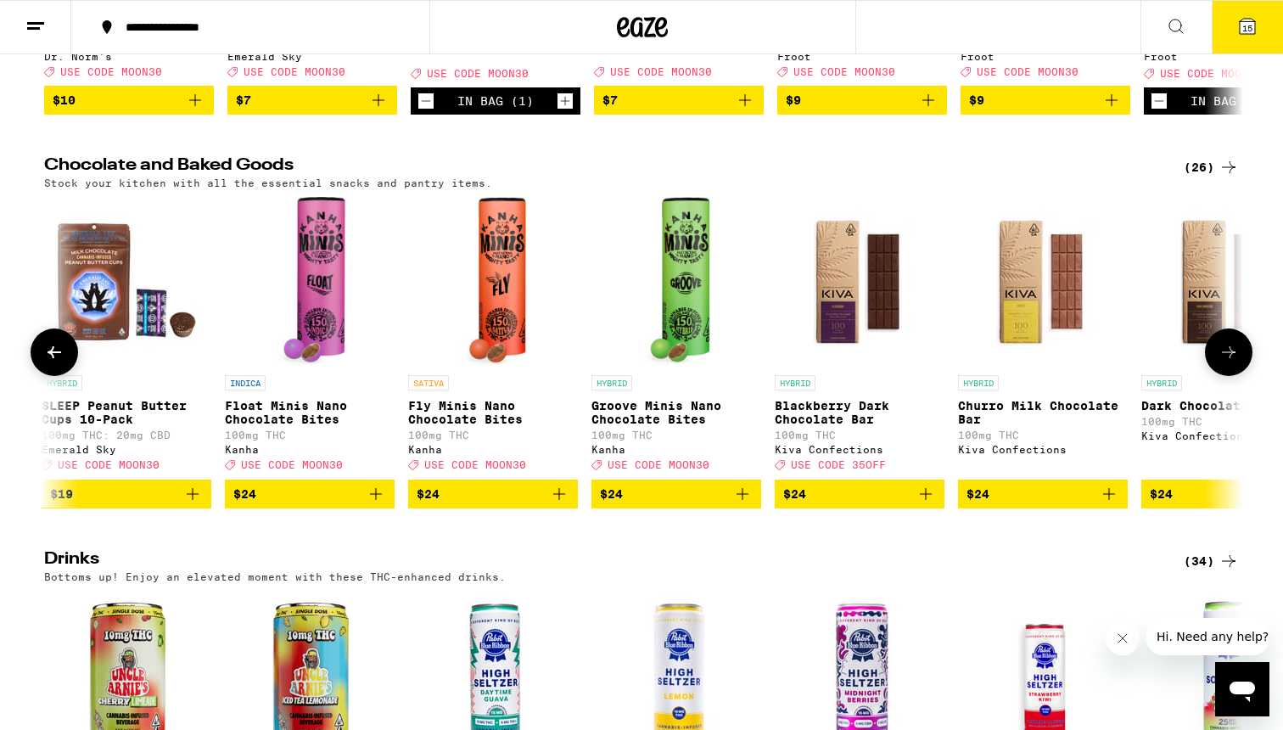
scroll to position [0, 2566]
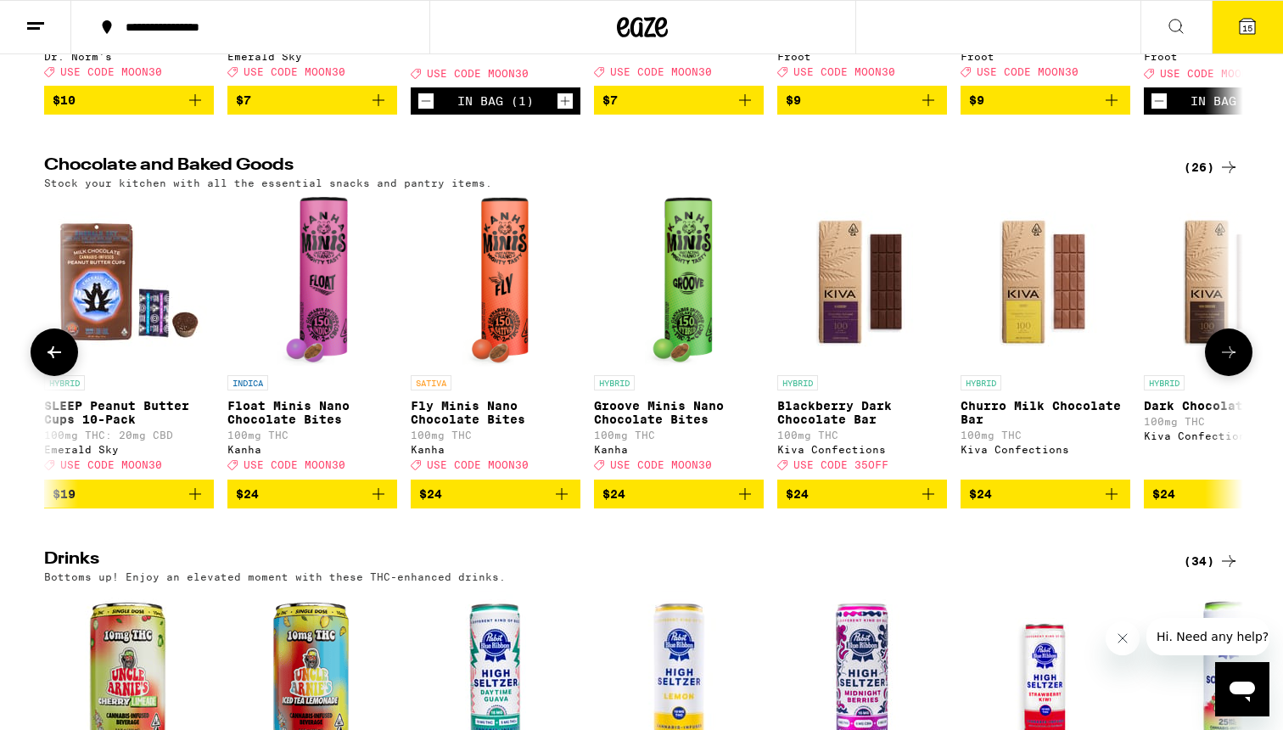
click at [563, 508] on button "$24" at bounding box center [496, 493] width 170 height 29
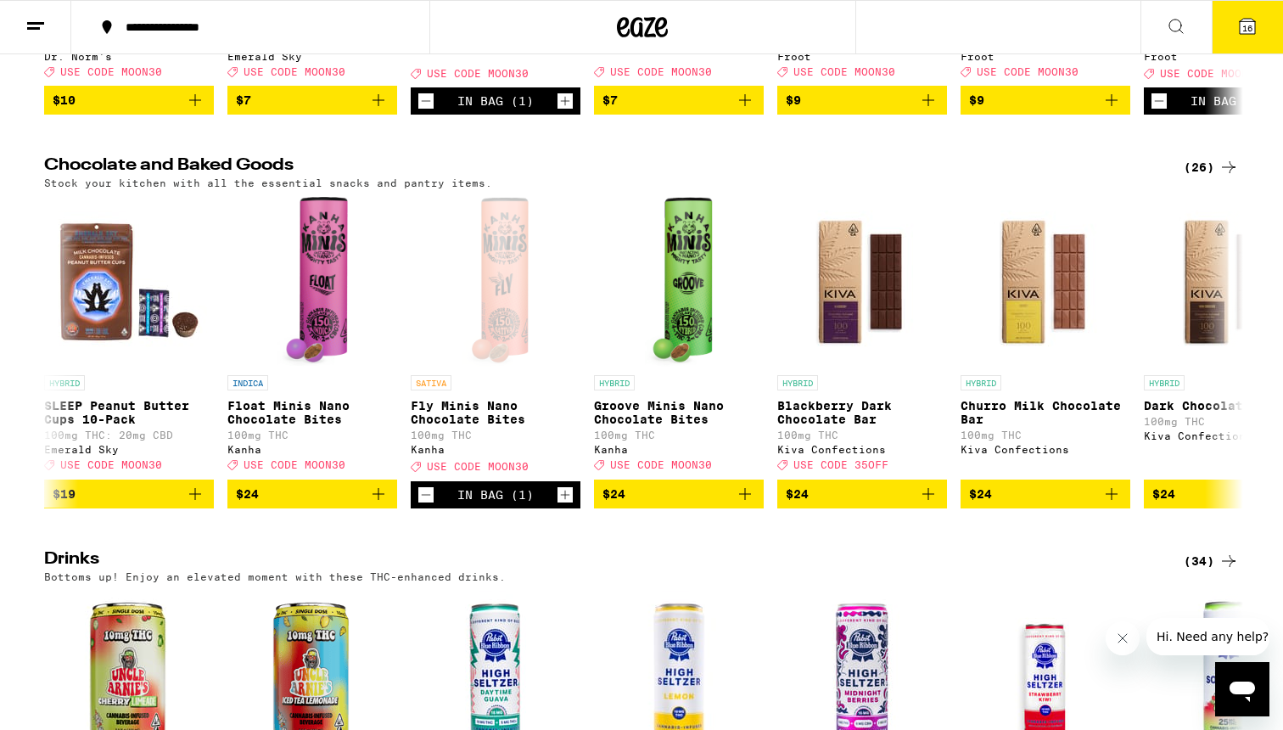
click at [564, 562] on div "Gummies and Mints (112) Dosable, portable and discreet sweets. INDICA Watermelo…" at bounding box center [641, 487] width 1283 height 1446
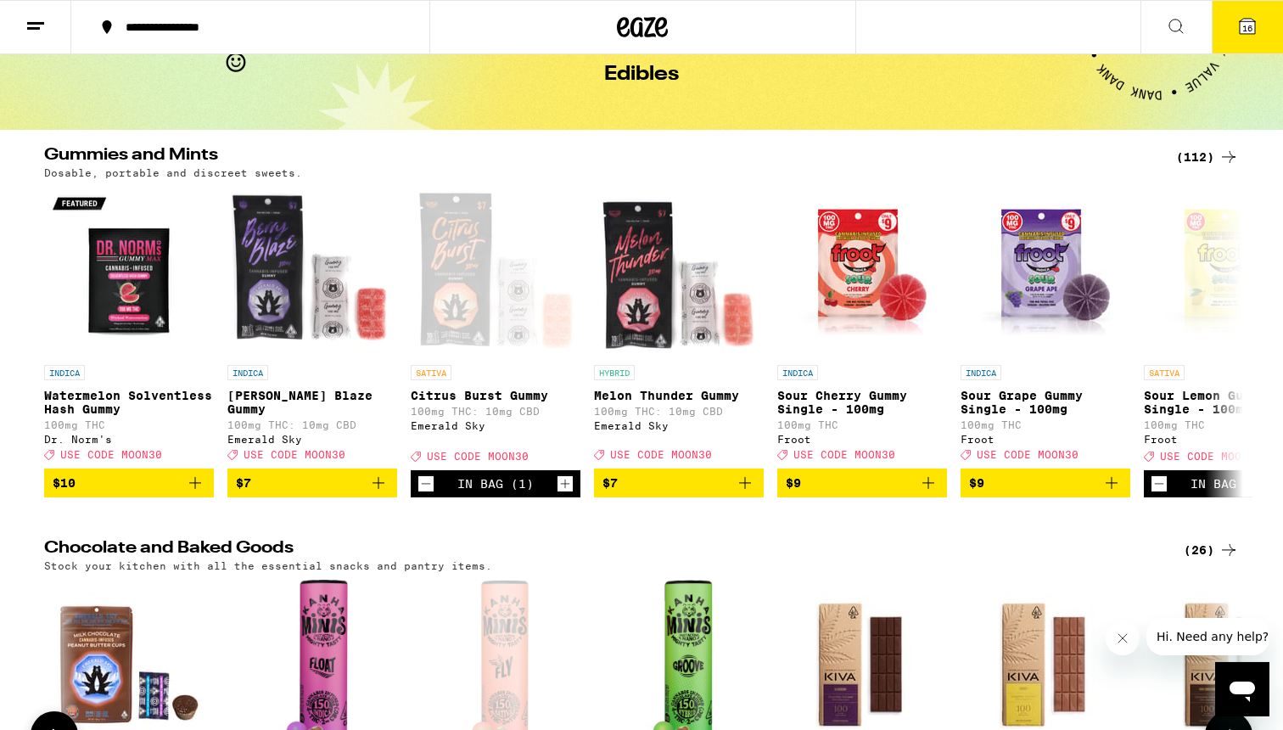
scroll to position [0, 0]
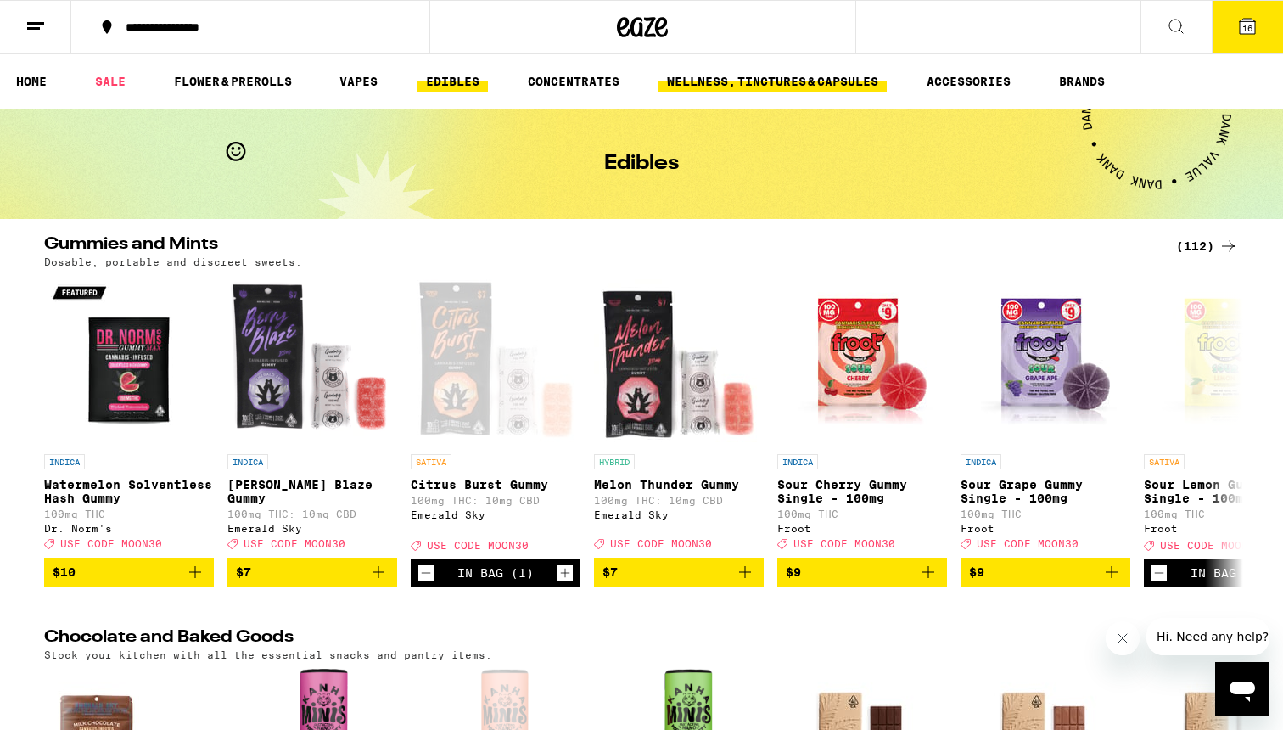
click at [731, 71] on link "WELLNESS, TINCTURES & CAPSULES" at bounding box center [772, 81] width 228 height 20
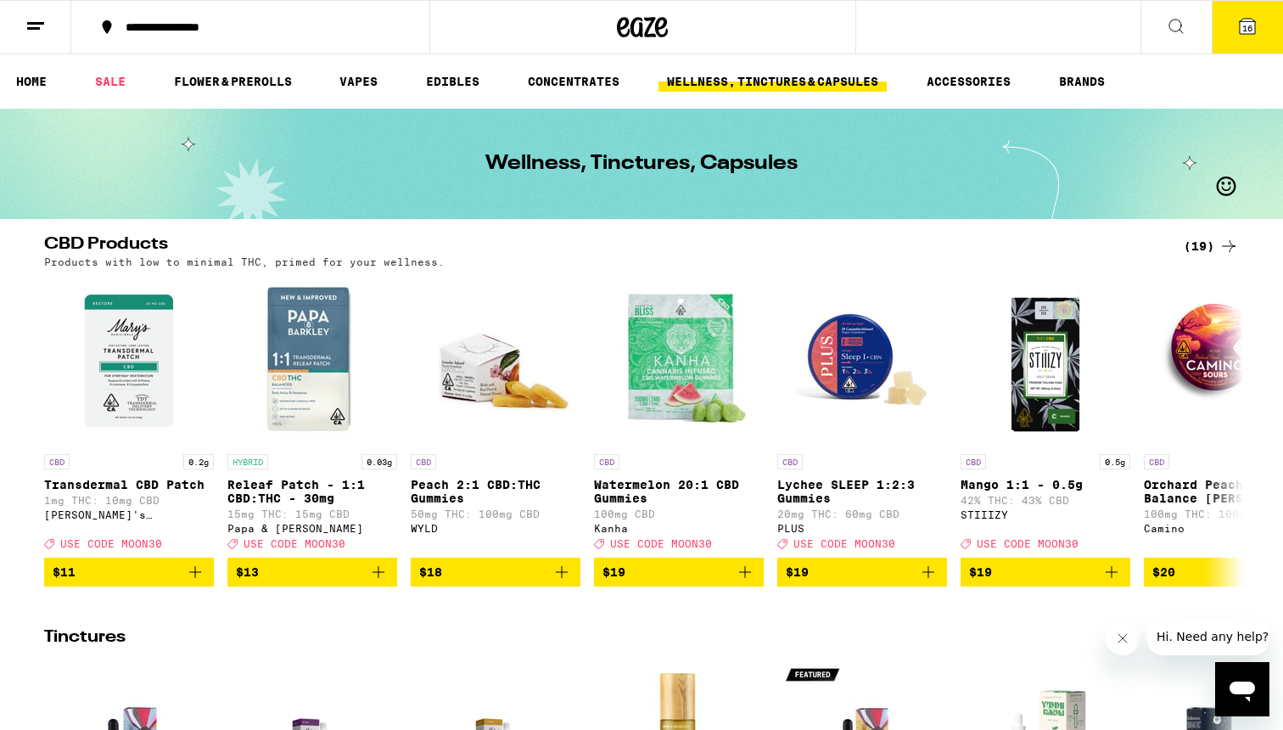
click at [31, 84] on link "HOME" at bounding box center [32, 81] width 48 height 20
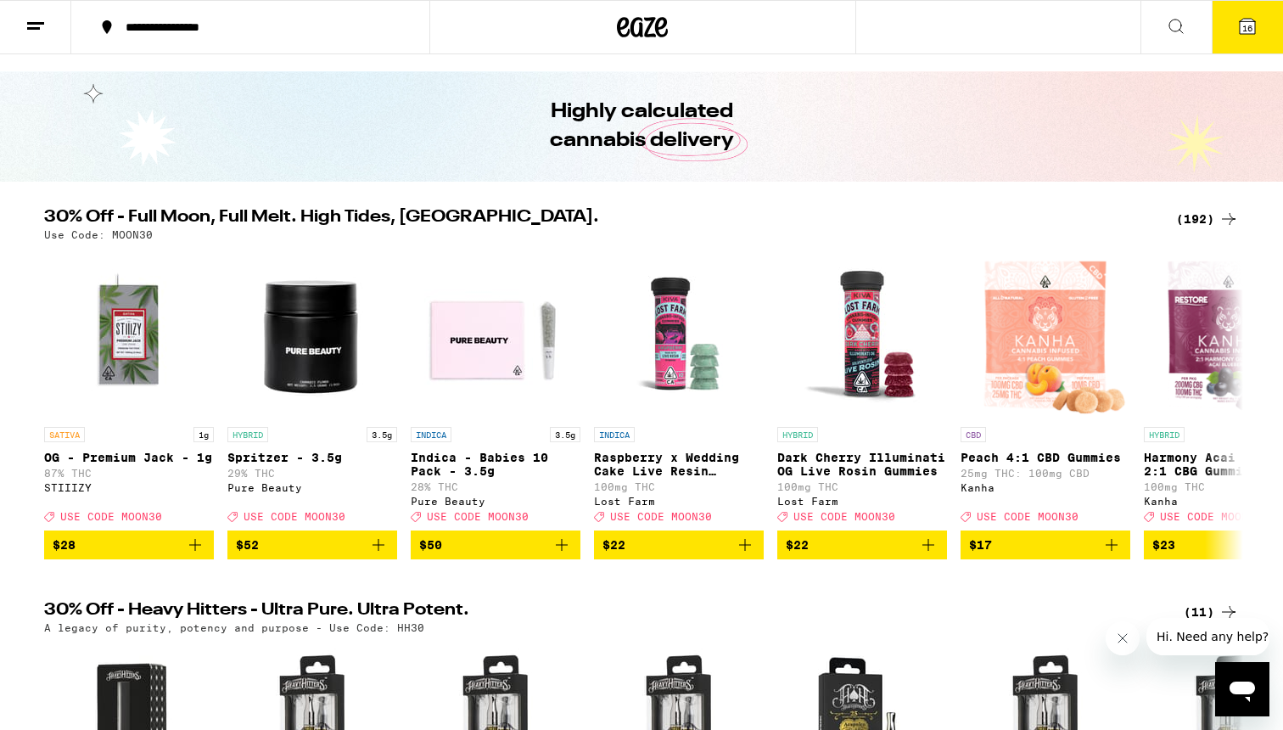
scroll to position [67, 0]
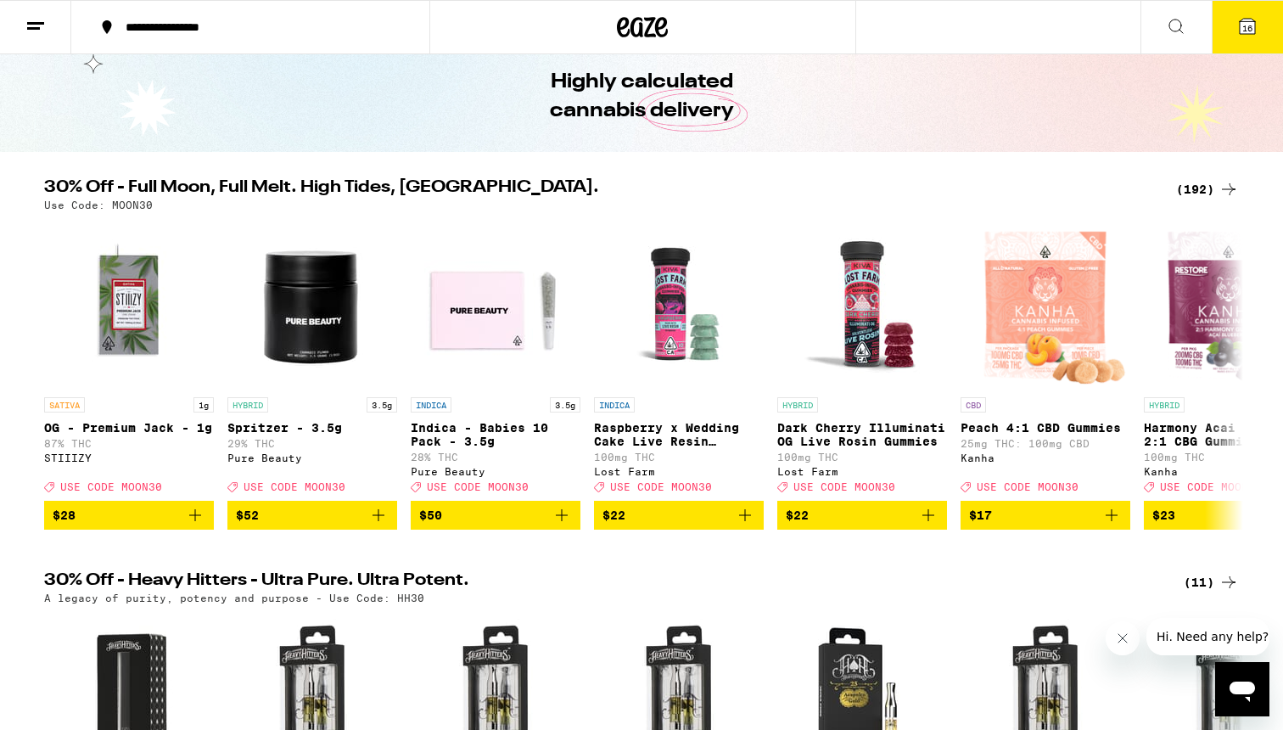
click at [1252, 20] on icon at bounding box center [1247, 26] width 15 height 15
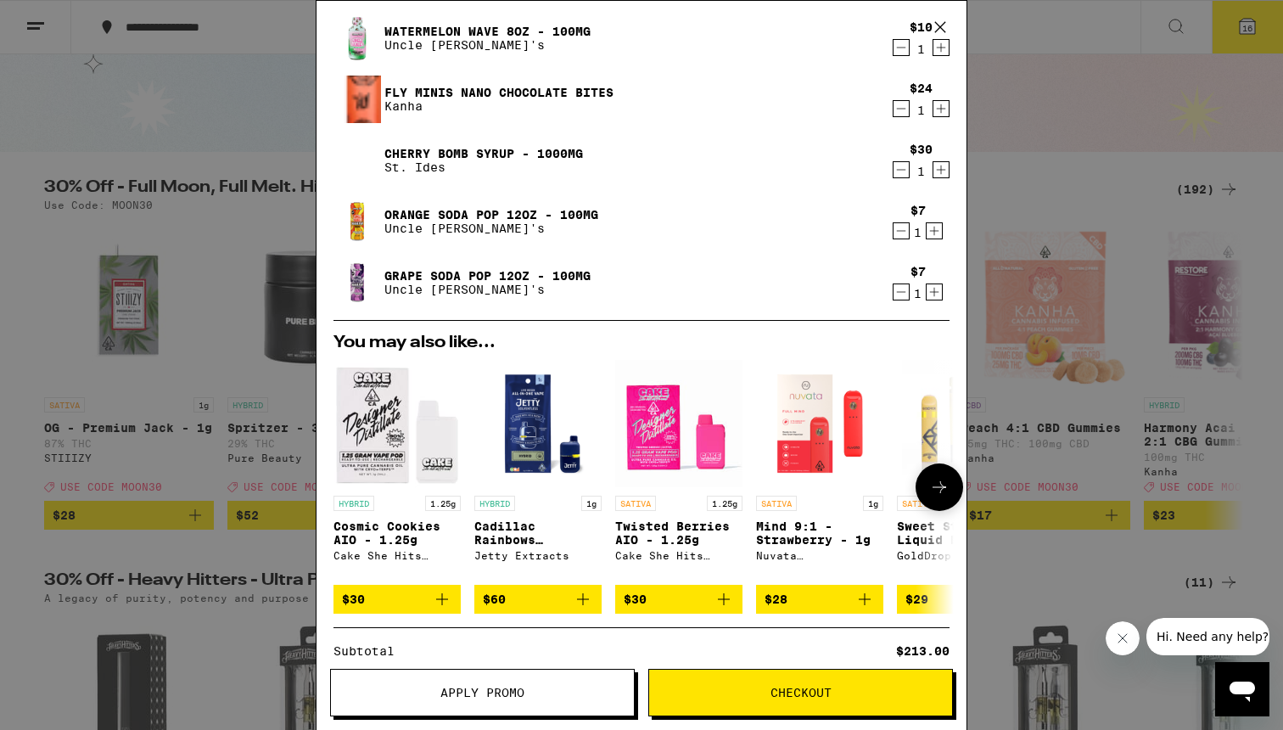
scroll to position [747, 0]
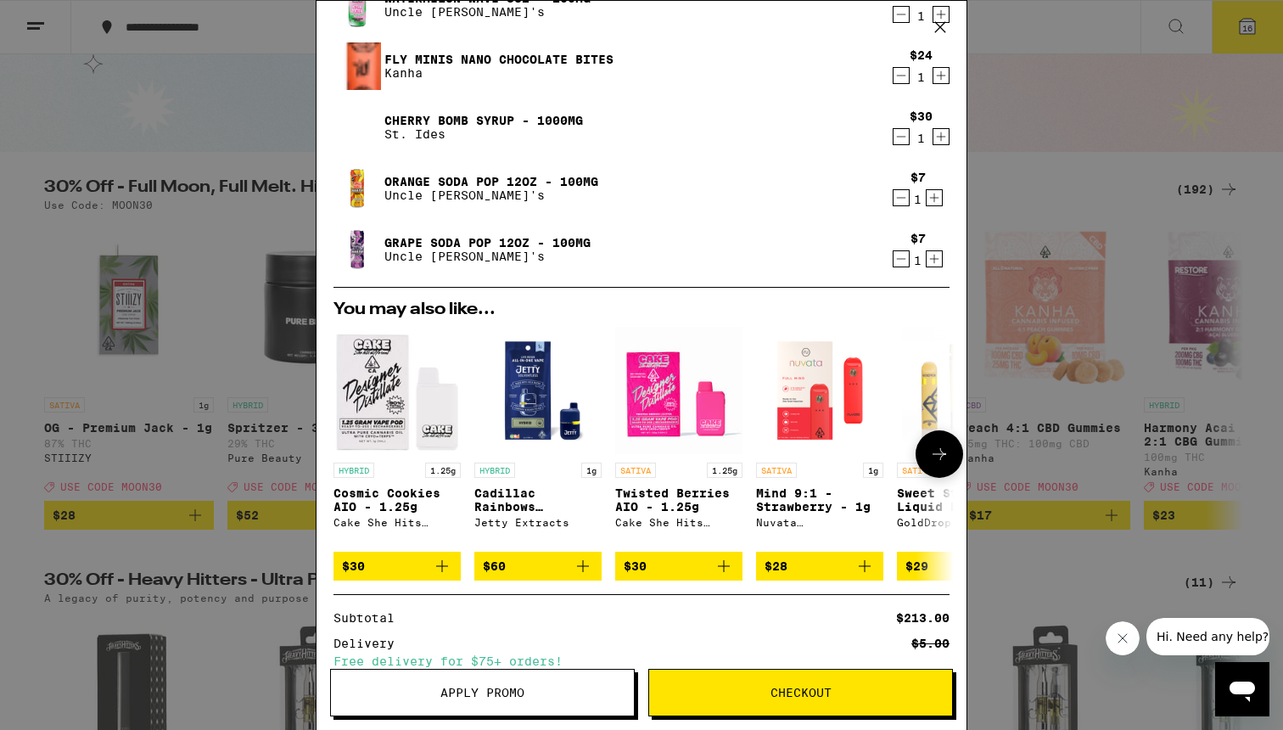
click at [510, 527] on div "Jetty Extracts" at bounding box center [537, 522] width 127 height 11
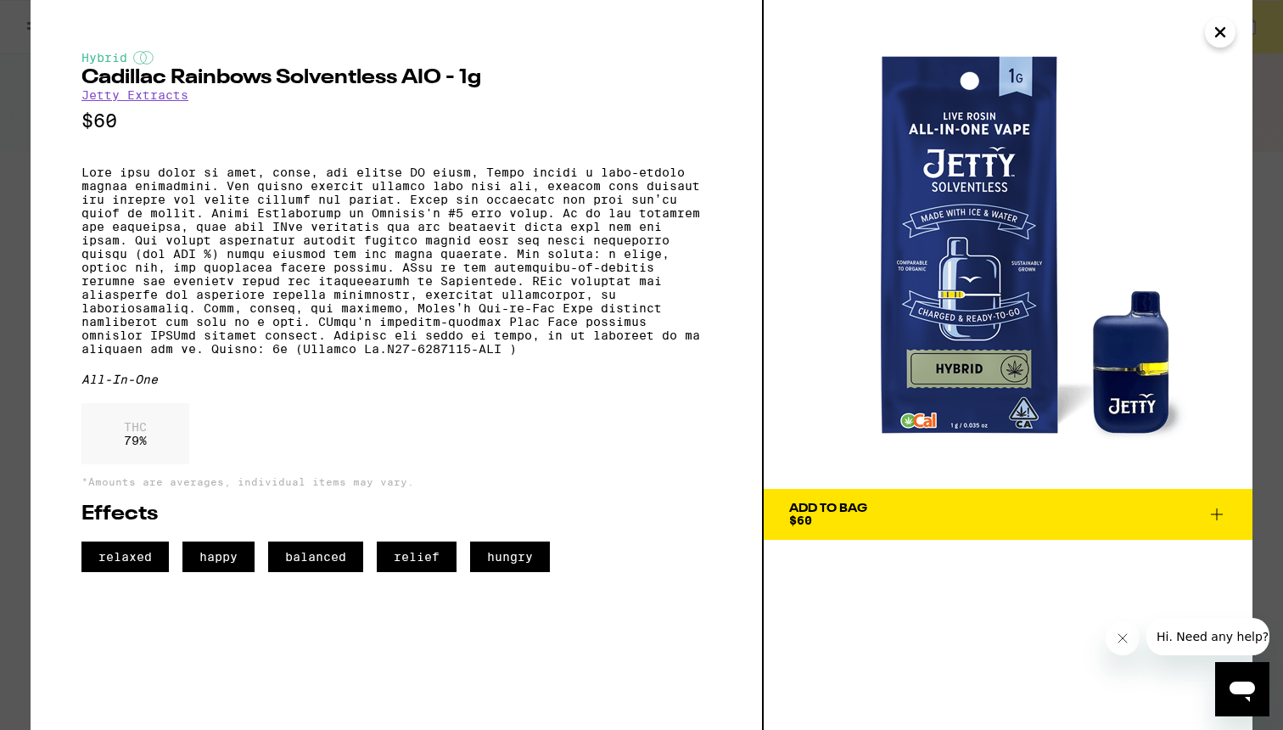
click at [856, 524] on div "Add To Bag $60" at bounding box center [828, 514] width 78 height 24
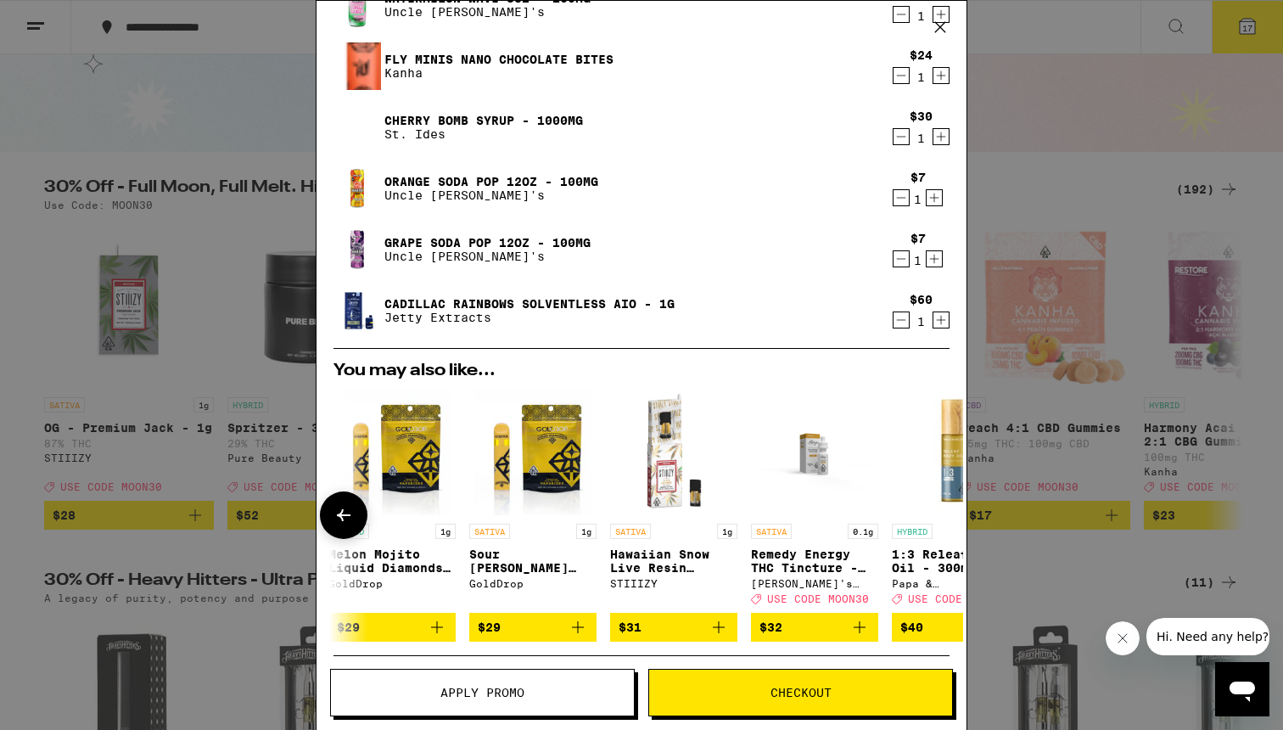
scroll to position [0, 793]
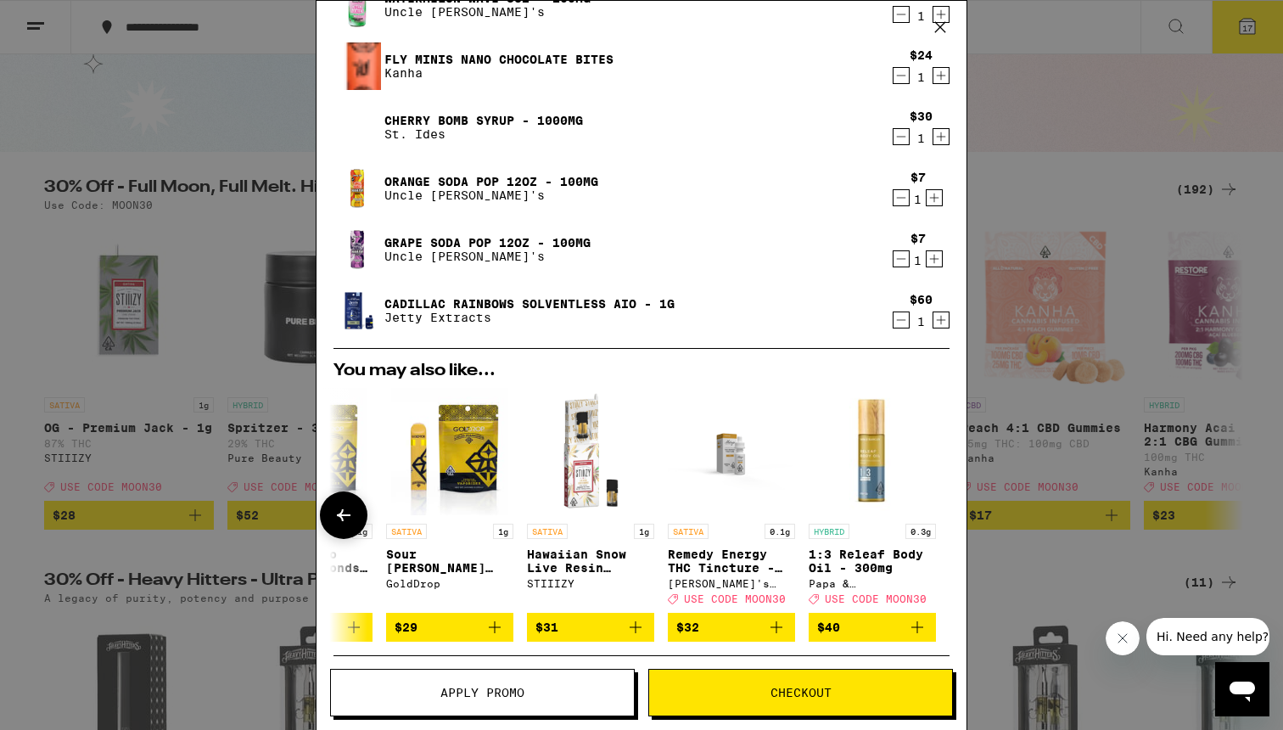
click at [743, 446] on img "Open page for Remedy Energy THC Tincture - 1000mg from Mary's Medicinals" at bounding box center [731, 451] width 127 height 127
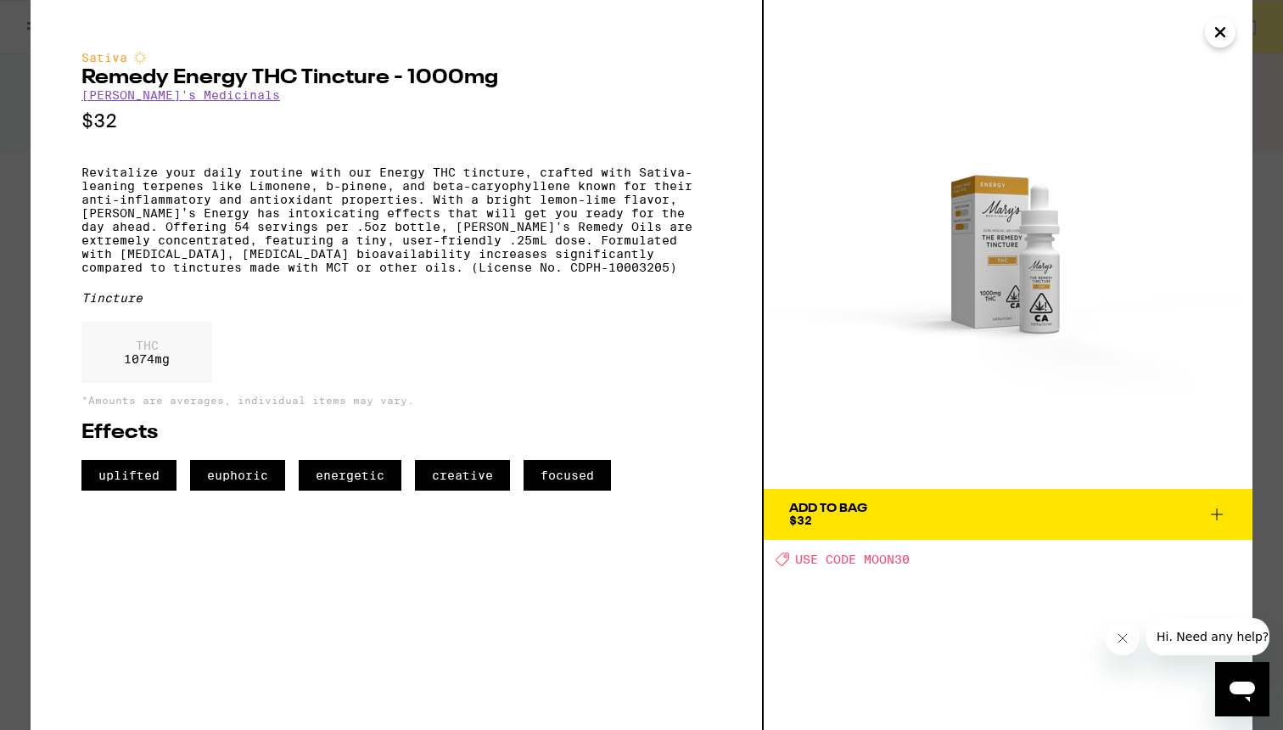
click at [1216, 28] on icon "Close" at bounding box center [1220, 32] width 8 height 8
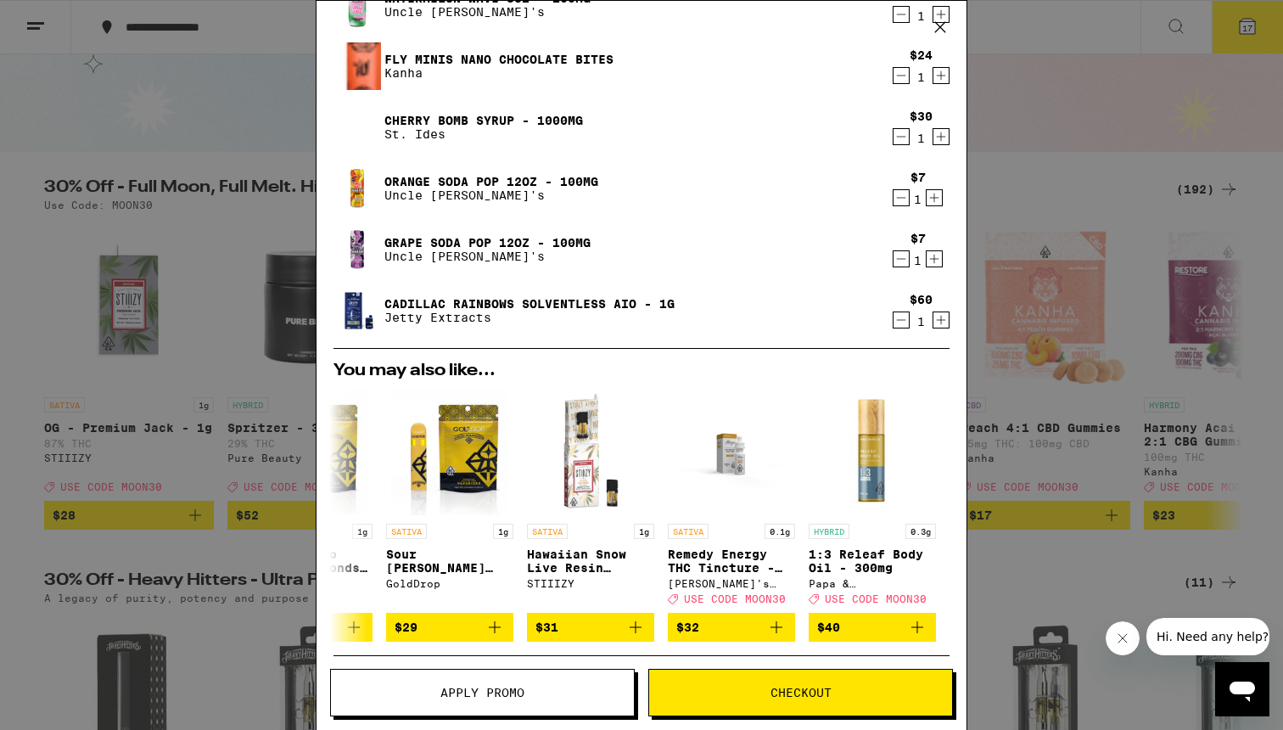
click at [1084, 261] on div "Your Cart [US_STATE] Orange Gummies Emerald Sky $10 1 Watermelon x Gelato Chews…" at bounding box center [641, 365] width 1283 height 730
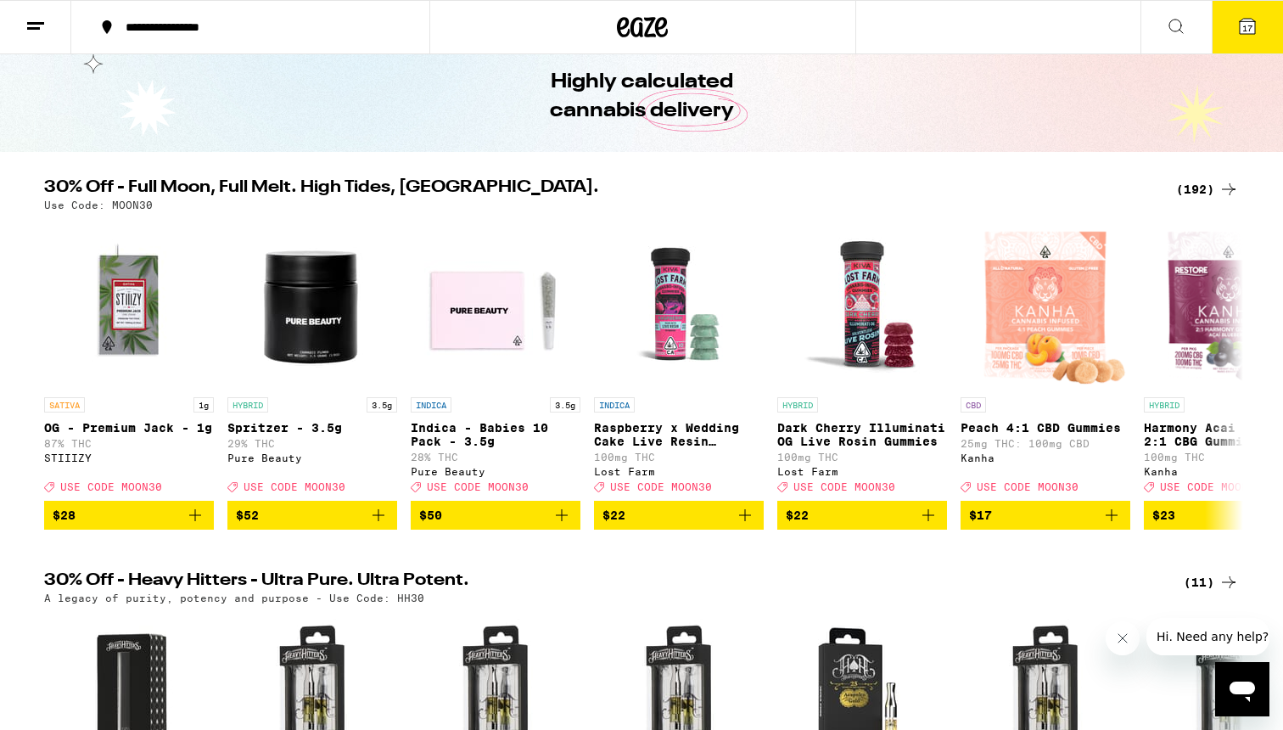
click at [1176, 19] on icon at bounding box center [1176, 26] width 20 height 20
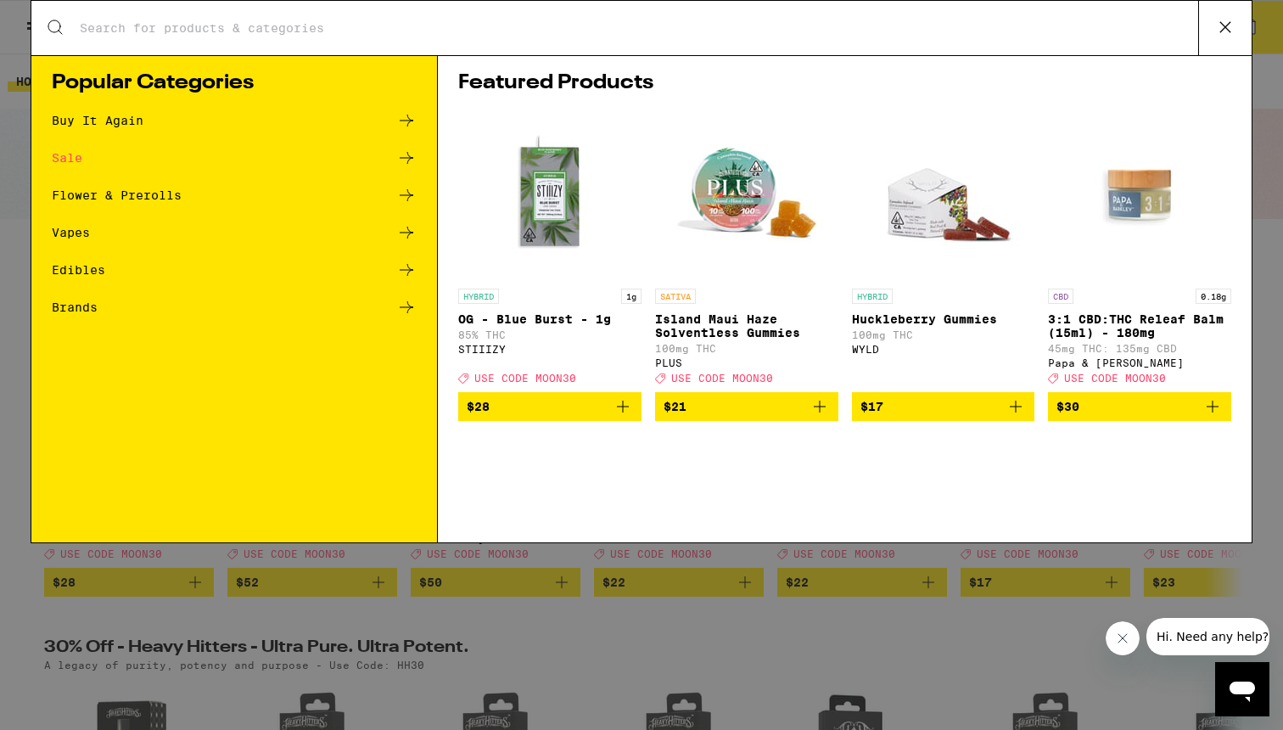
click at [275, 52] on div "Search for Products" at bounding box center [641, 28] width 1220 height 54
click at [278, 32] on input "Search for Products" at bounding box center [638, 27] width 1119 height 15
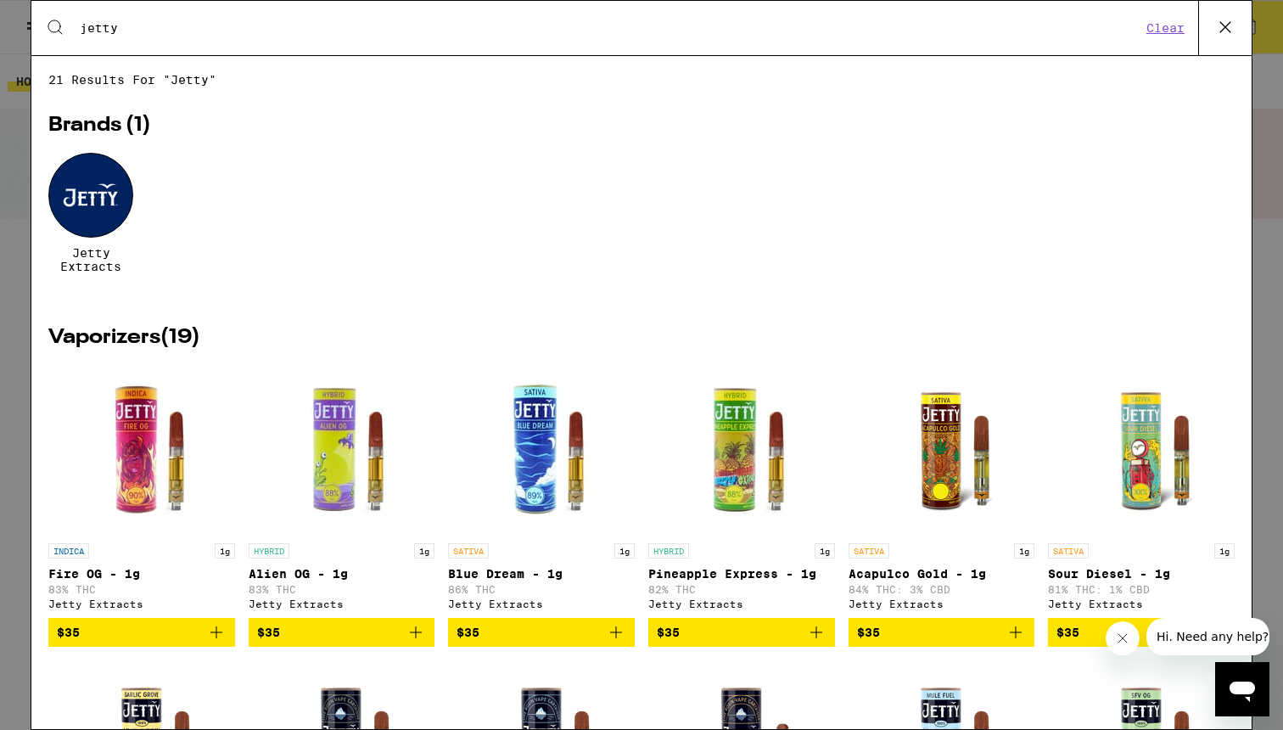
type input "jetty"
click at [102, 198] on div at bounding box center [90, 195] width 85 height 85
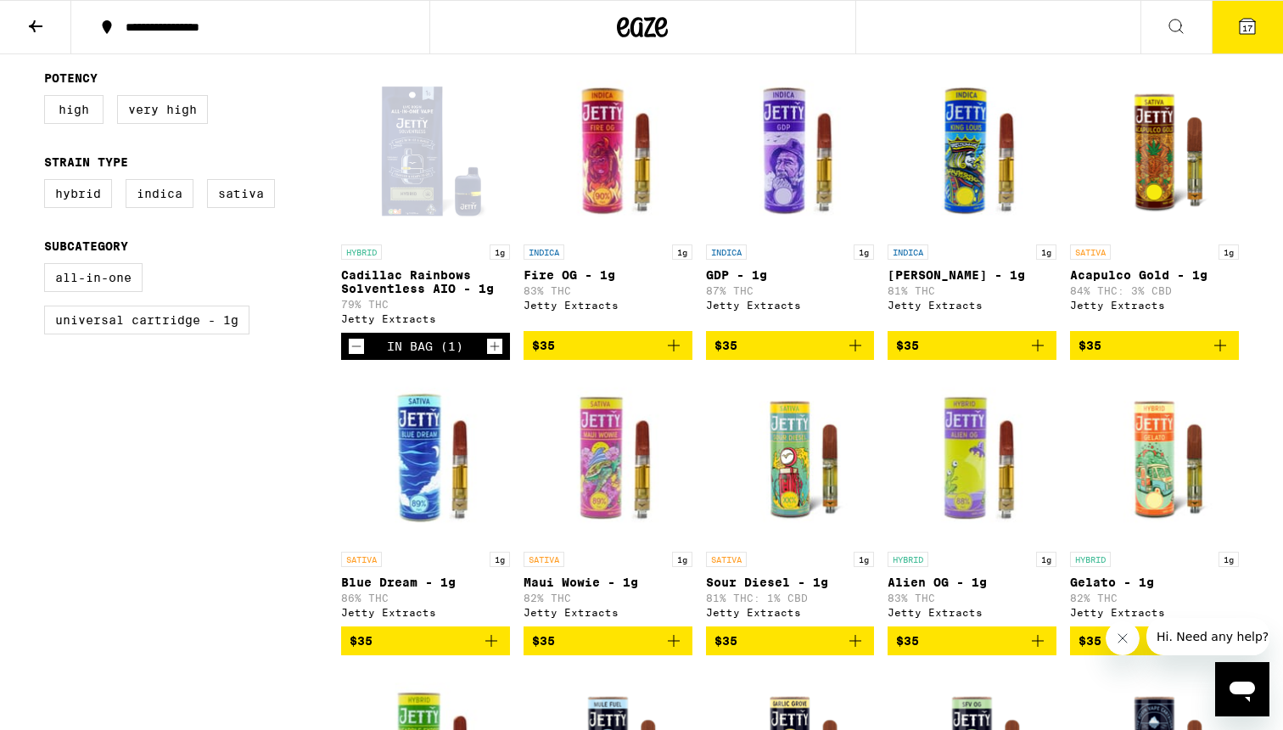
scroll to position [462, 0]
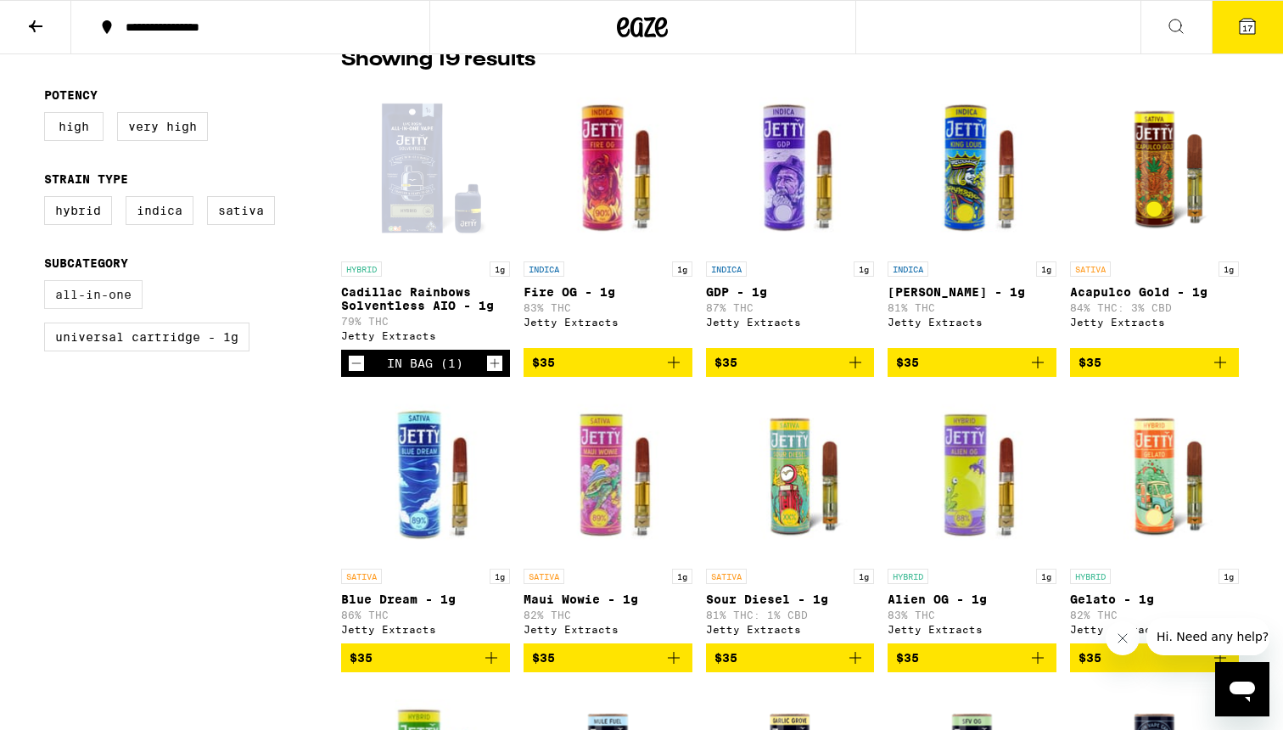
click at [108, 300] on label "All-In-One" at bounding box center [93, 294] width 98 height 29
click at [48, 283] on input "All-In-One" at bounding box center [48, 283] width 1 height 1
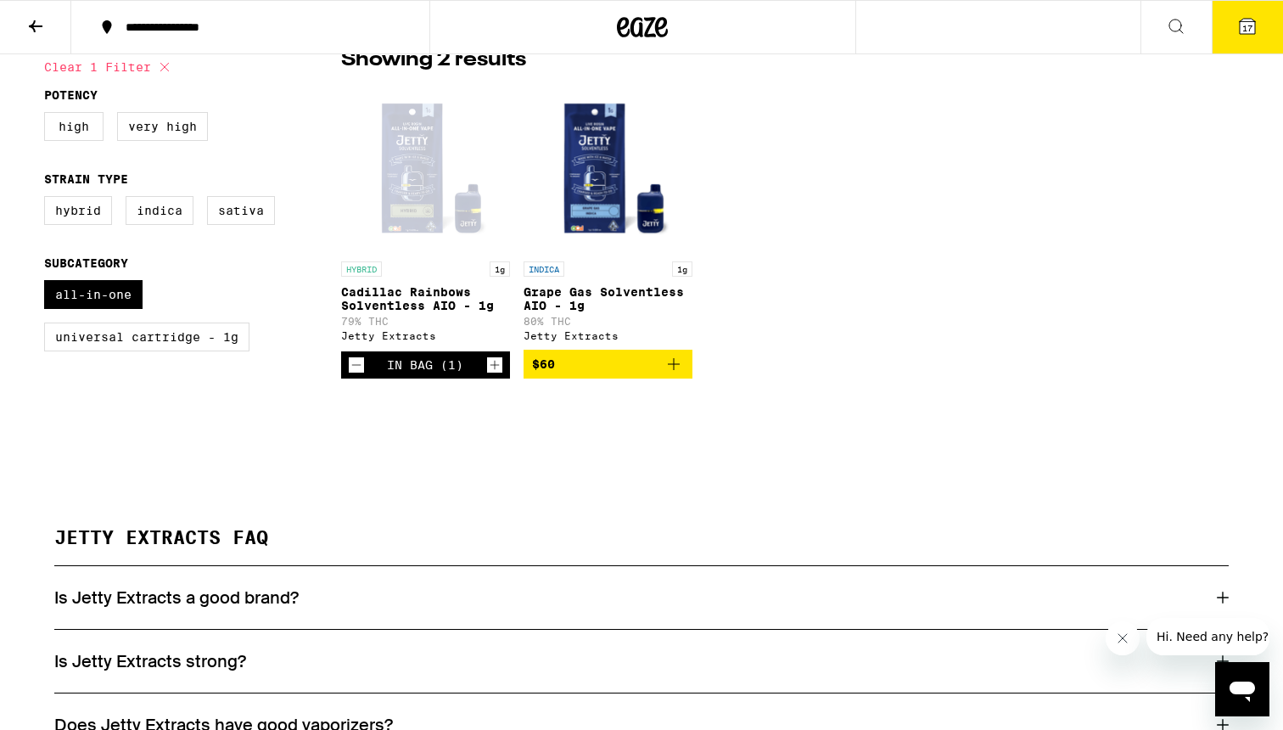
click at [675, 367] on icon "Add to bag" at bounding box center [674, 364] width 20 height 20
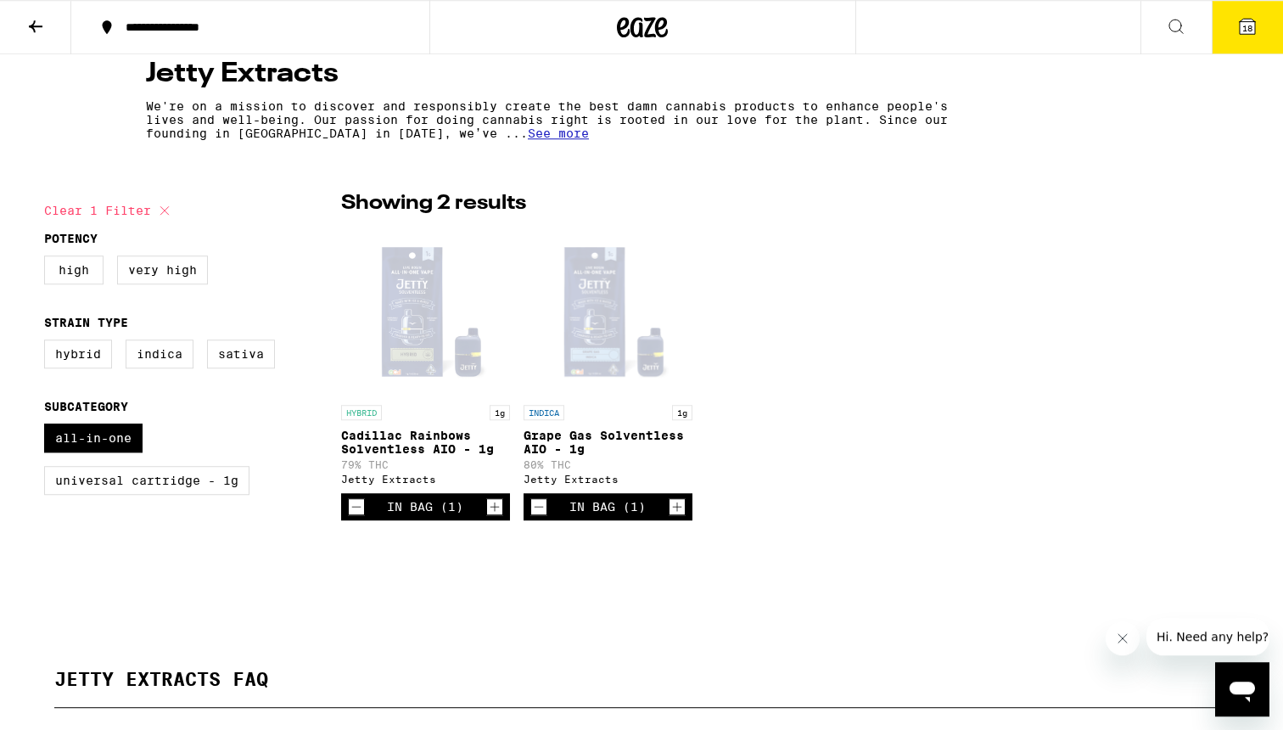
scroll to position [335, 0]
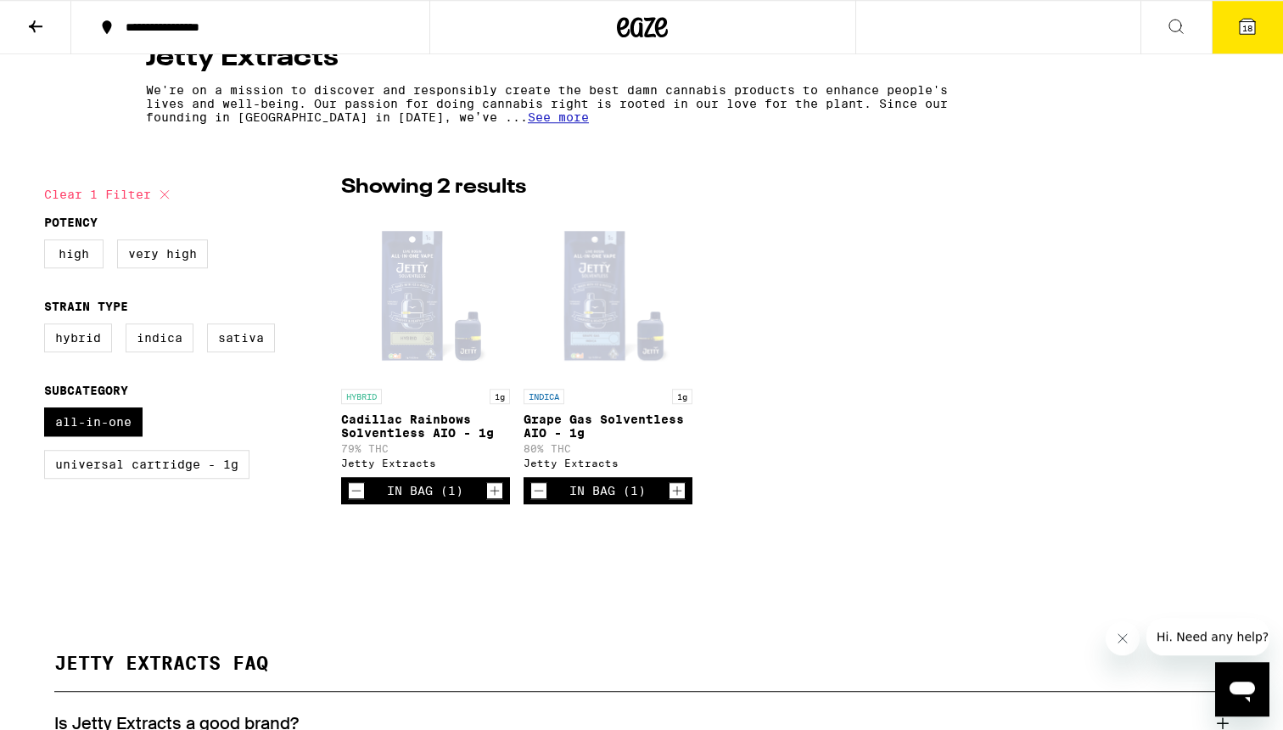
checkbox input "false"
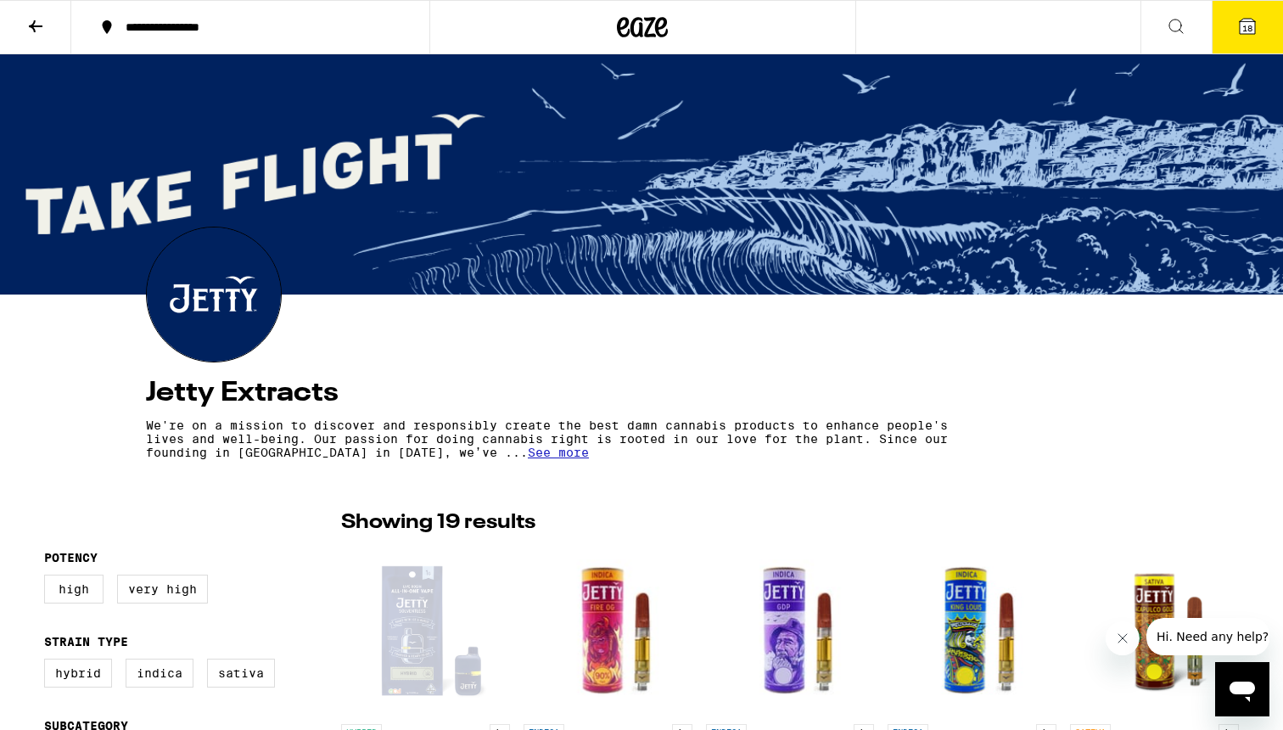
click at [30, 25] on icon at bounding box center [36, 26] width 14 height 12
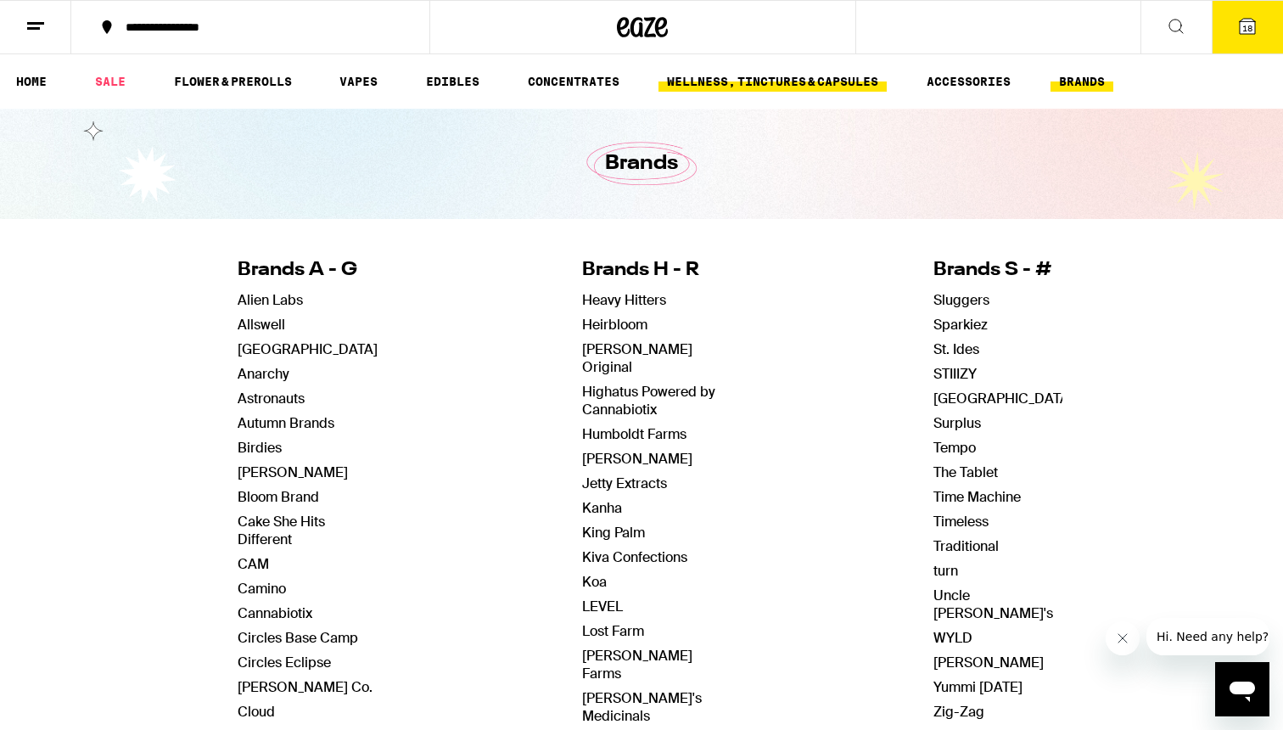
click at [734, 87] on link "WELLNESS, TINCTURES & CAPSULES" at bounding box center [772, 81] width 228 height 20
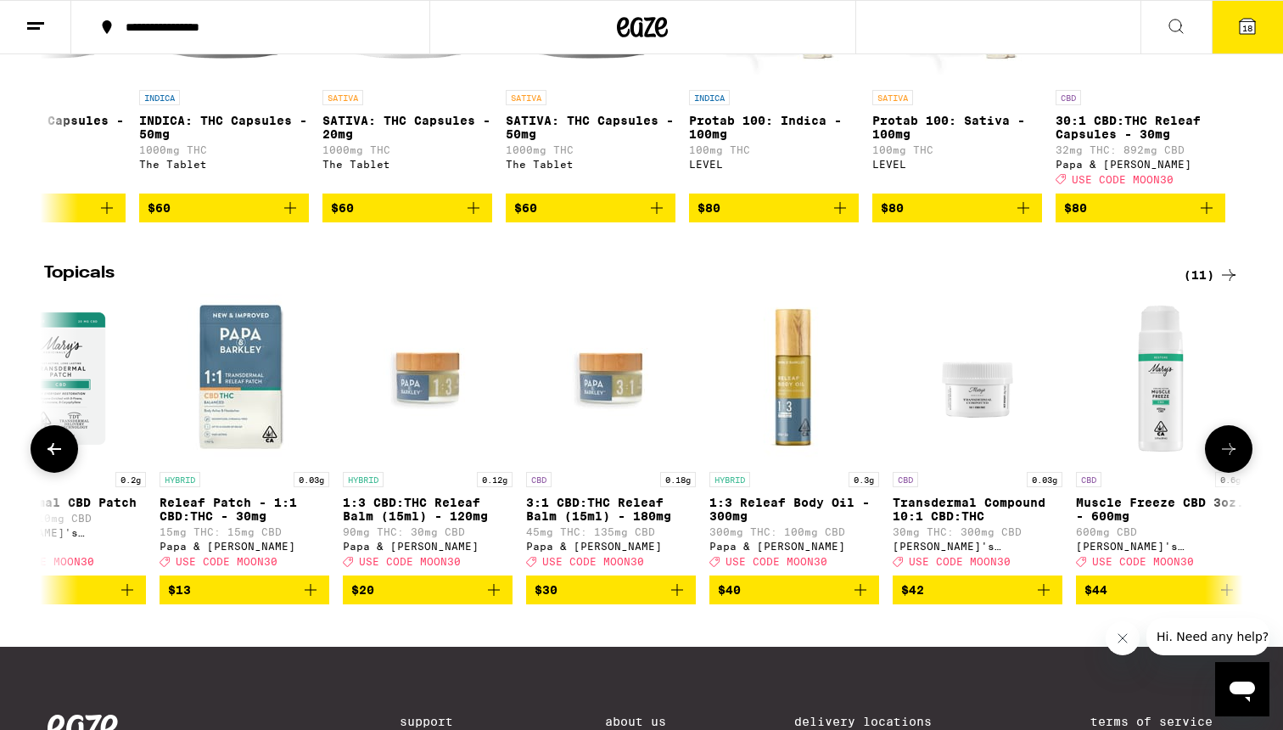
scroll to position [0, 455]
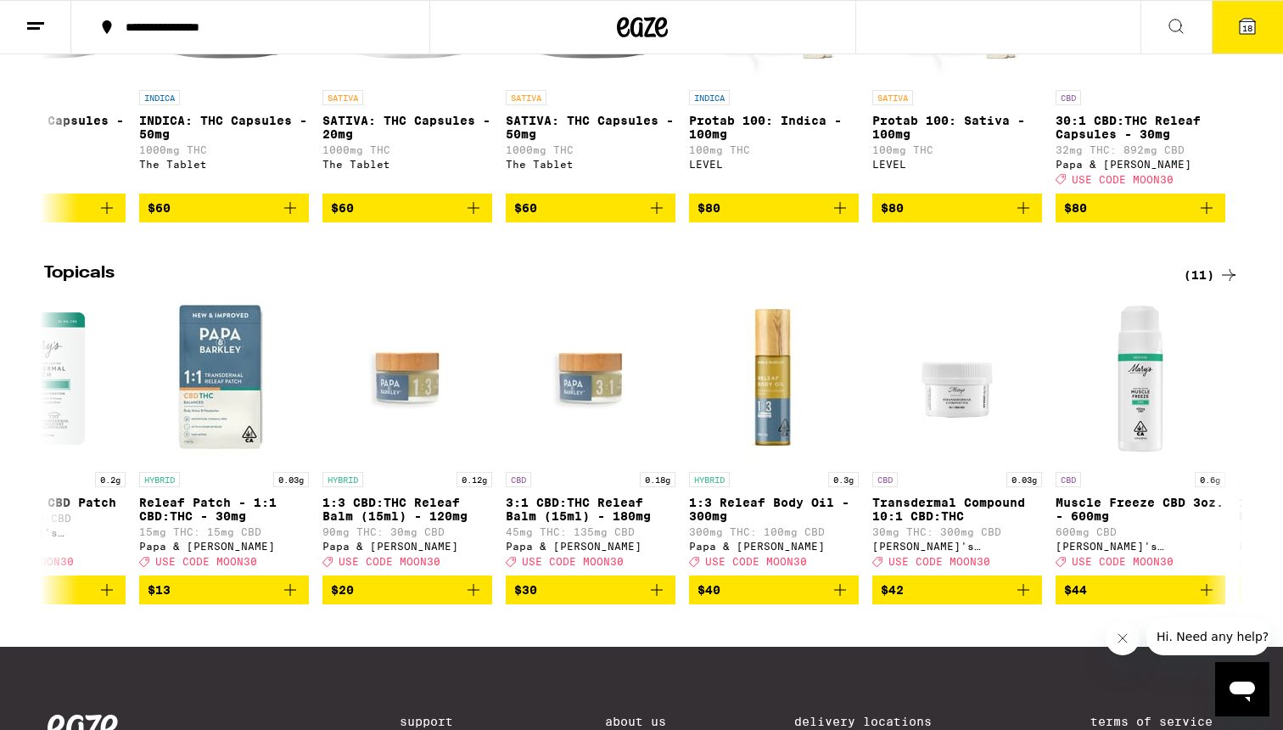
click at [1225, 25] on button "18" at bounding box center [1247, 27] width 71 height 53
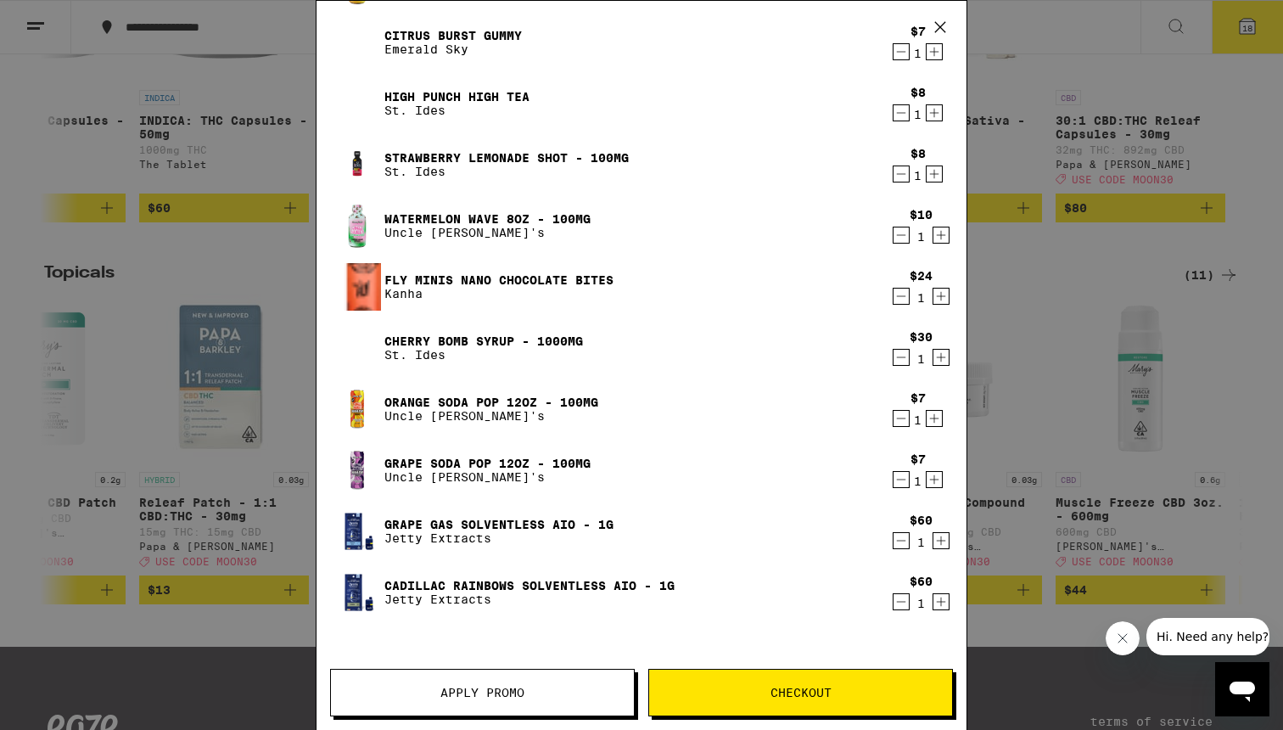
scroll to position [527, 0]
click at [1051, 379] on div "Your Cart [US_STATE] Orange Gummies Emerald Sky $10 1 Watermelon x Gelato Chews…" at bounding box center [641, 365] width 1283 height 730
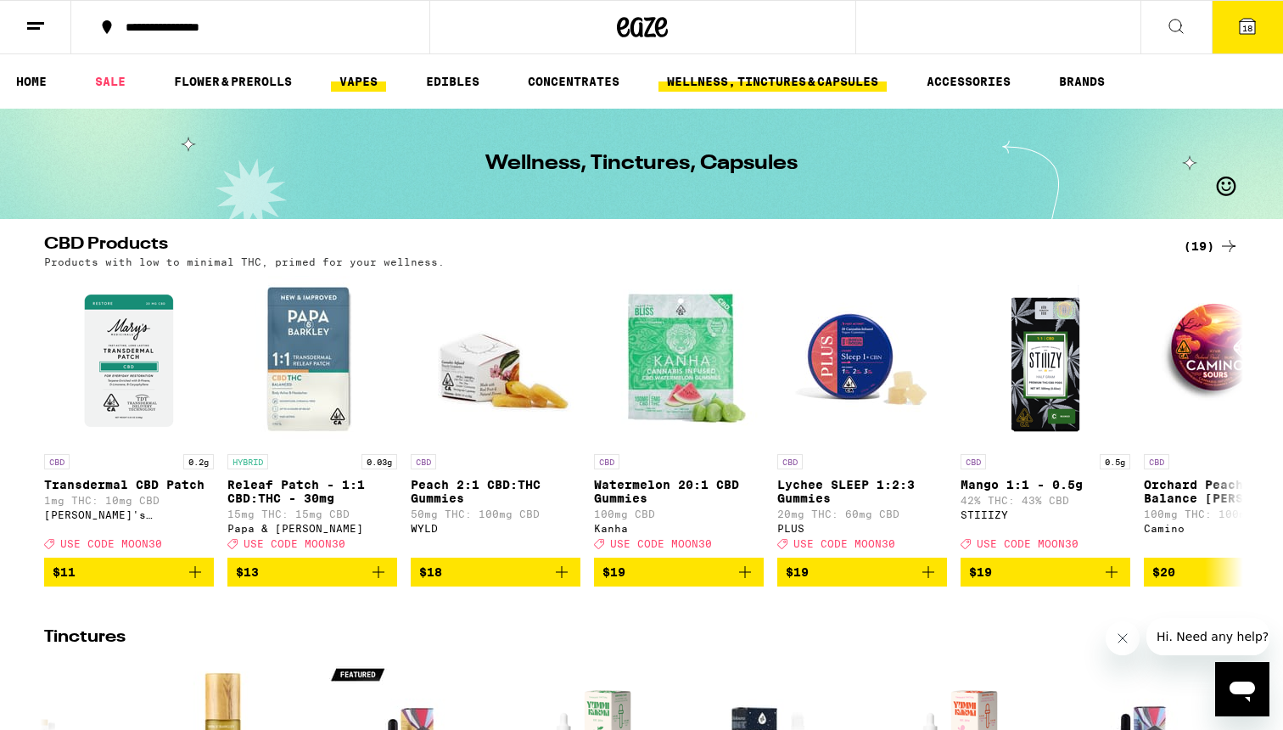
click at [347, 86] on link "VAPES" at bounding box center [358, 81] width 55 height 20
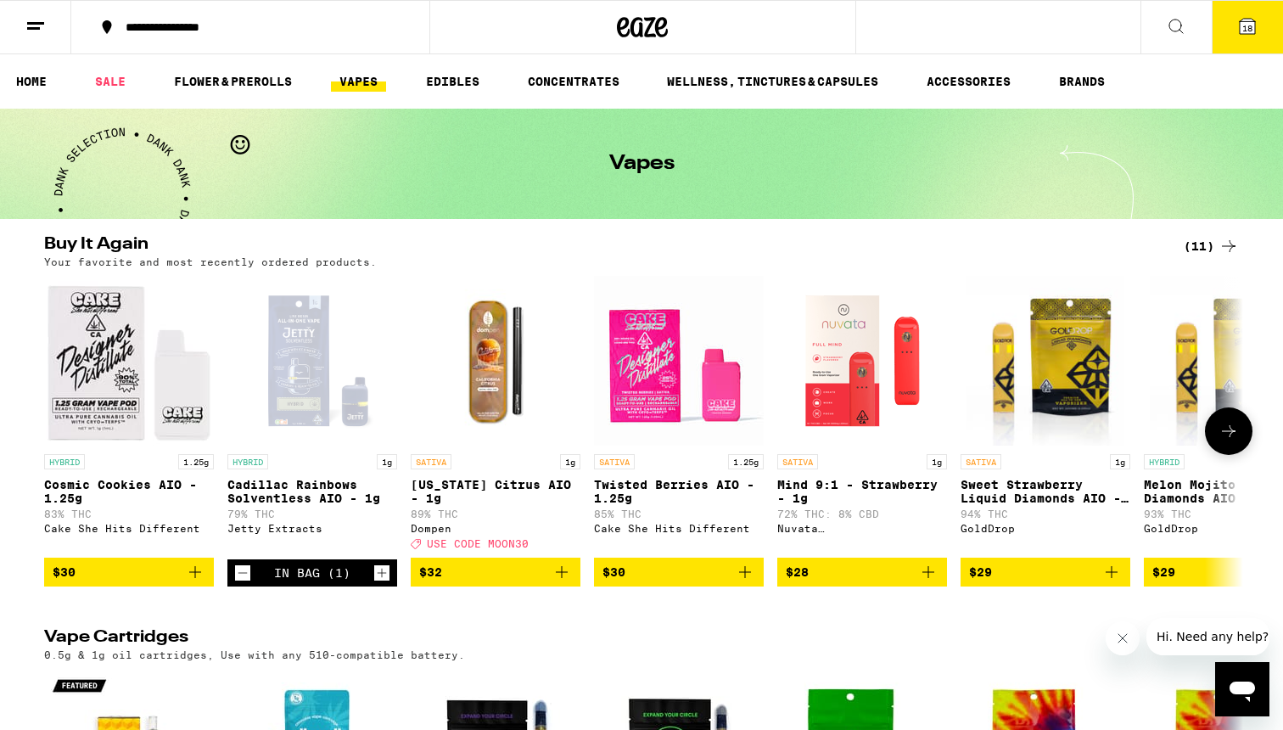
click at [380, 583] on icon "Increment" at bounding box center [381, 573] width 15 height 20
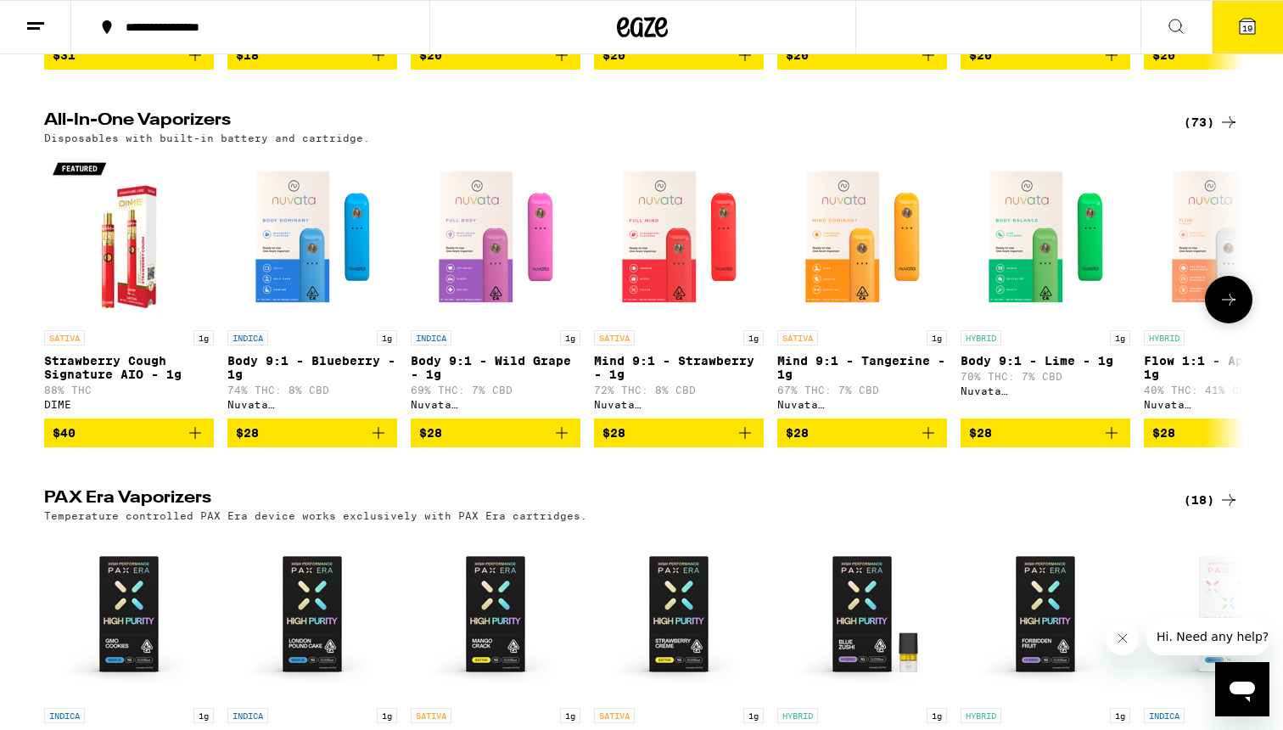
scroll to position [915, 0]
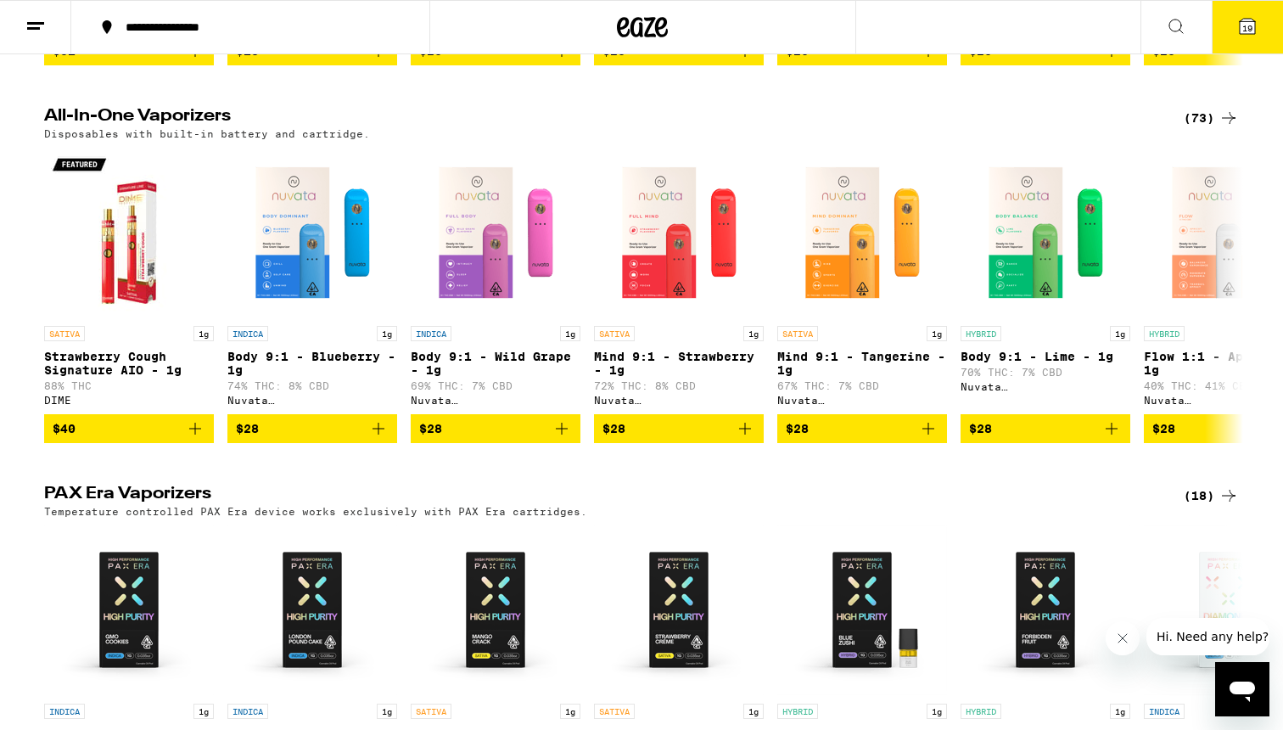
click at [1211, 128] on div "(73)" at bounding box center [1211, 118] width 55 height 20
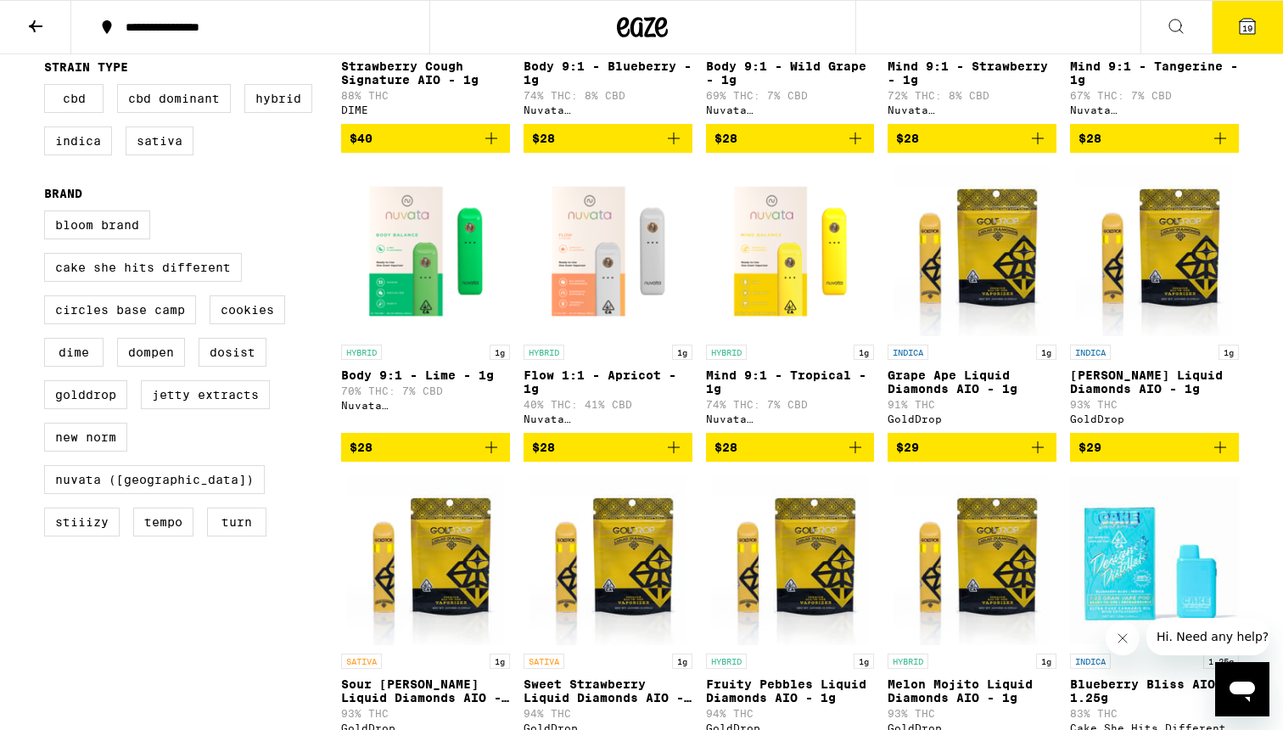
scroll to position [169, 0]
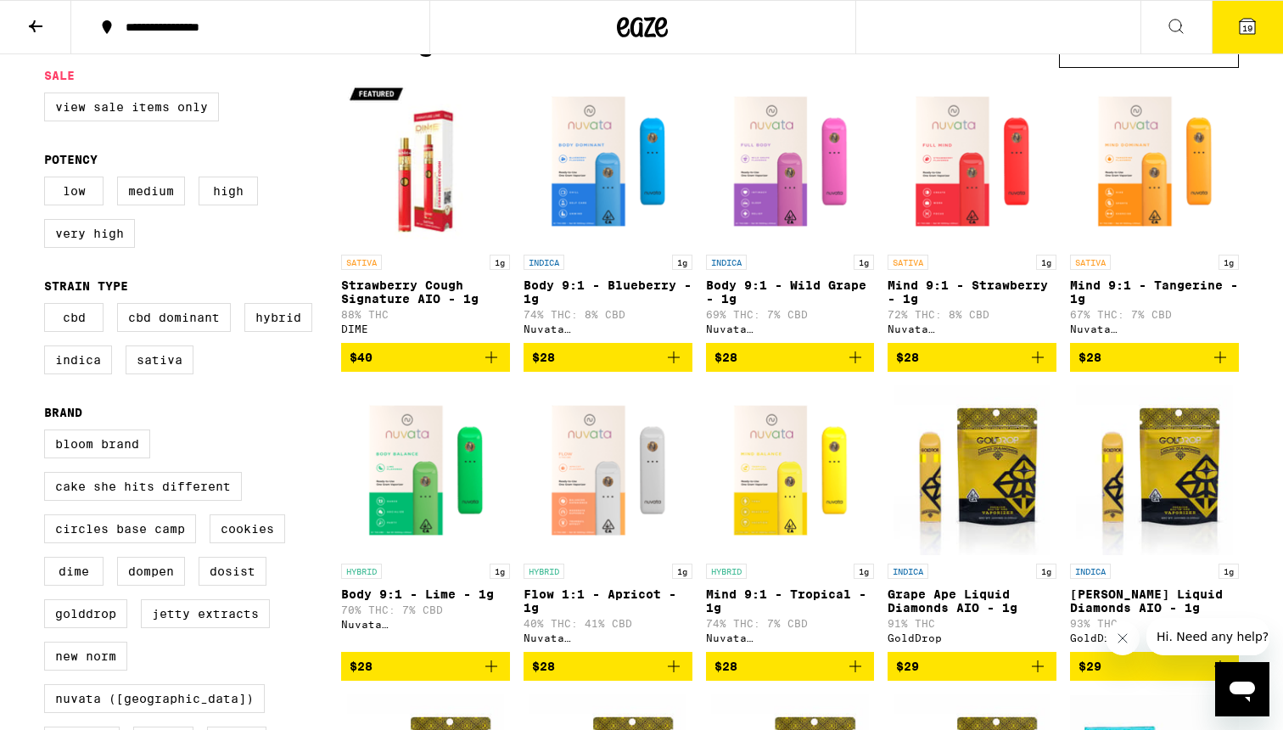
click at [1243, 30] on span "19" at bounding box center [1247, 28] width 10 height 10
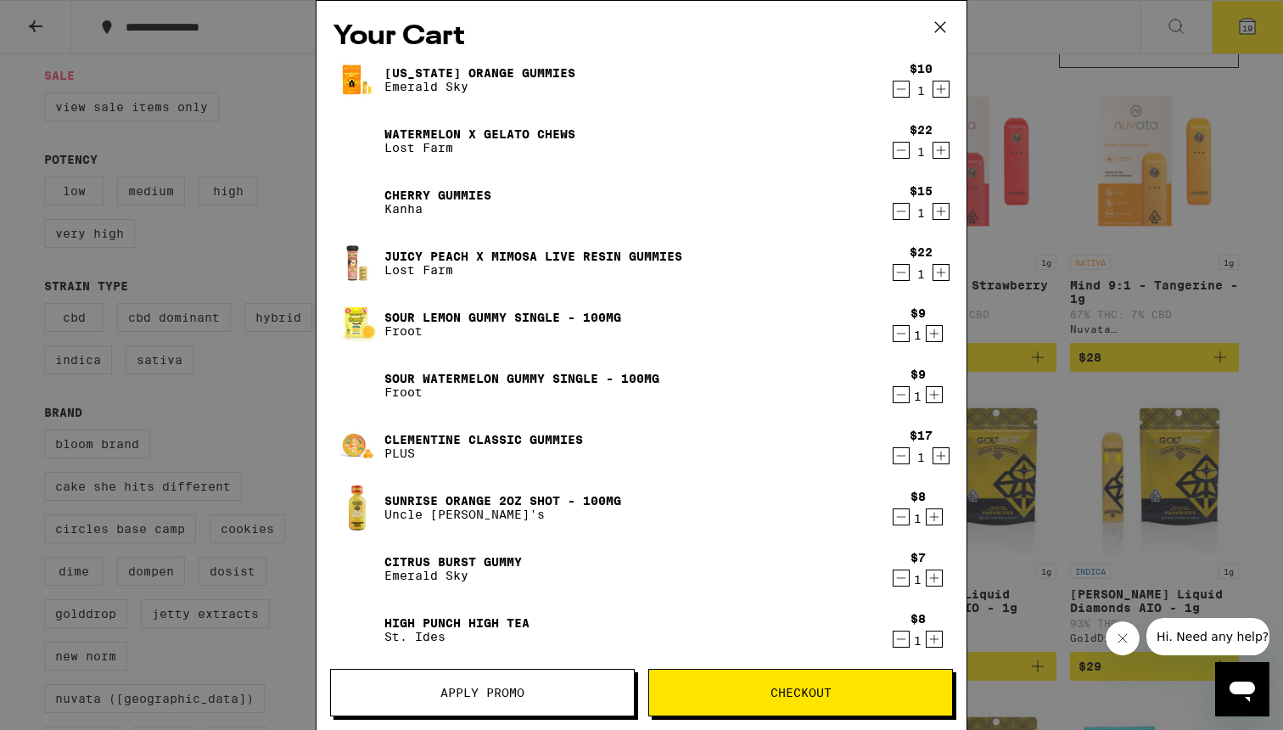
click at [588, 692] on span "Apply Promo" at bounding box center [482, 692] width 303 height 12
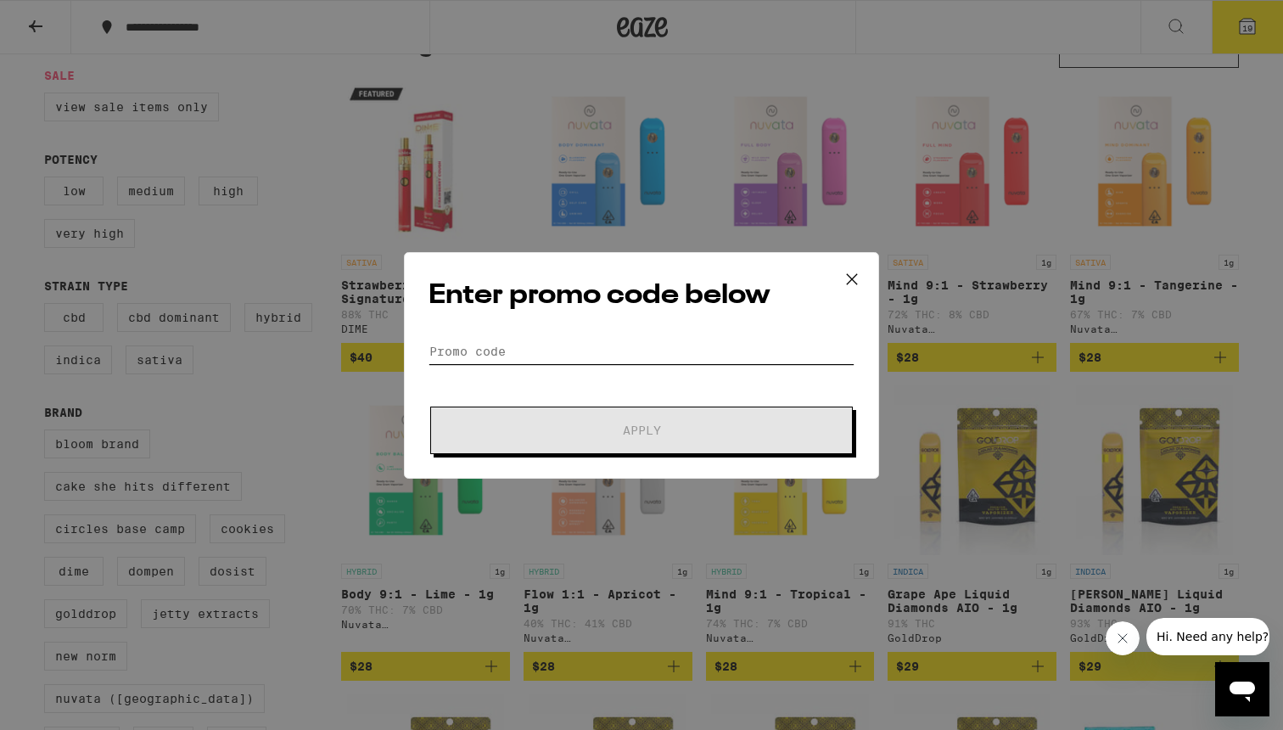
click at [539, 345] on input "Promo Code" at bounding box center [642, 351] width 426 height 25
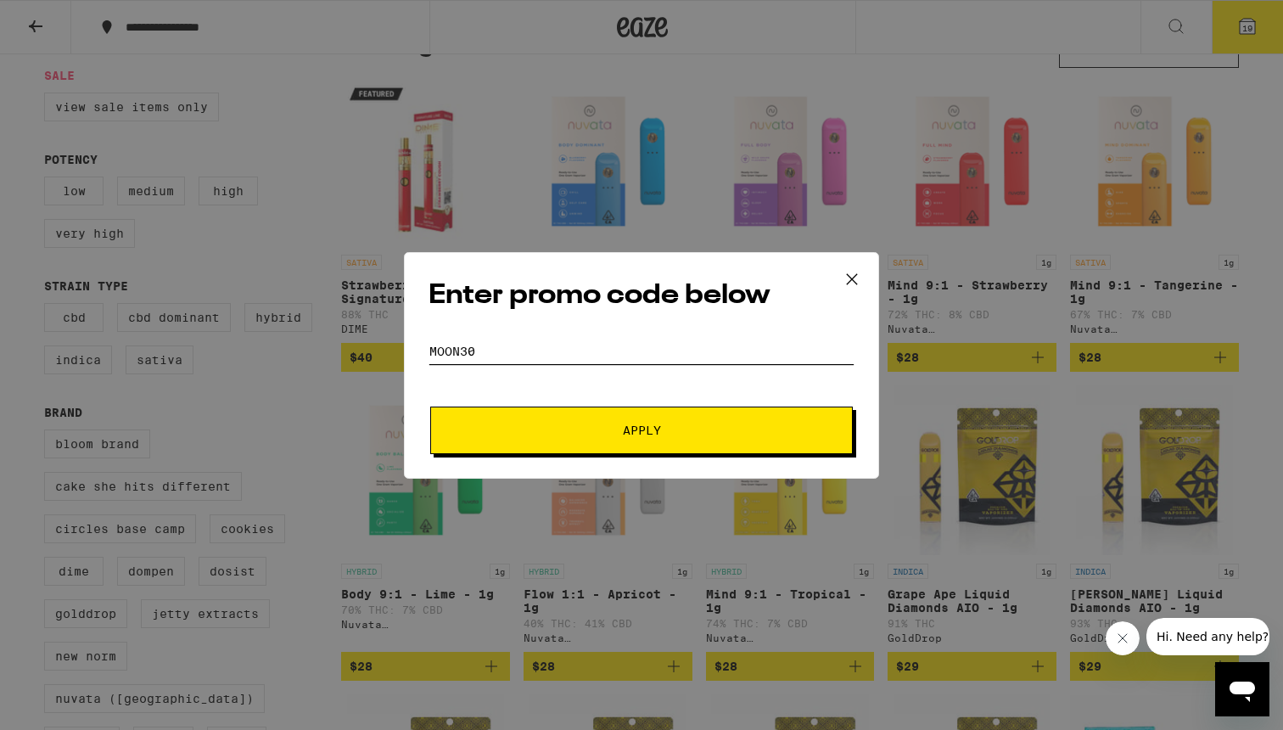
type input "moon30"
click at [638, 412] on button "Apply" at bounding box center [641, 430] width 423 height 48
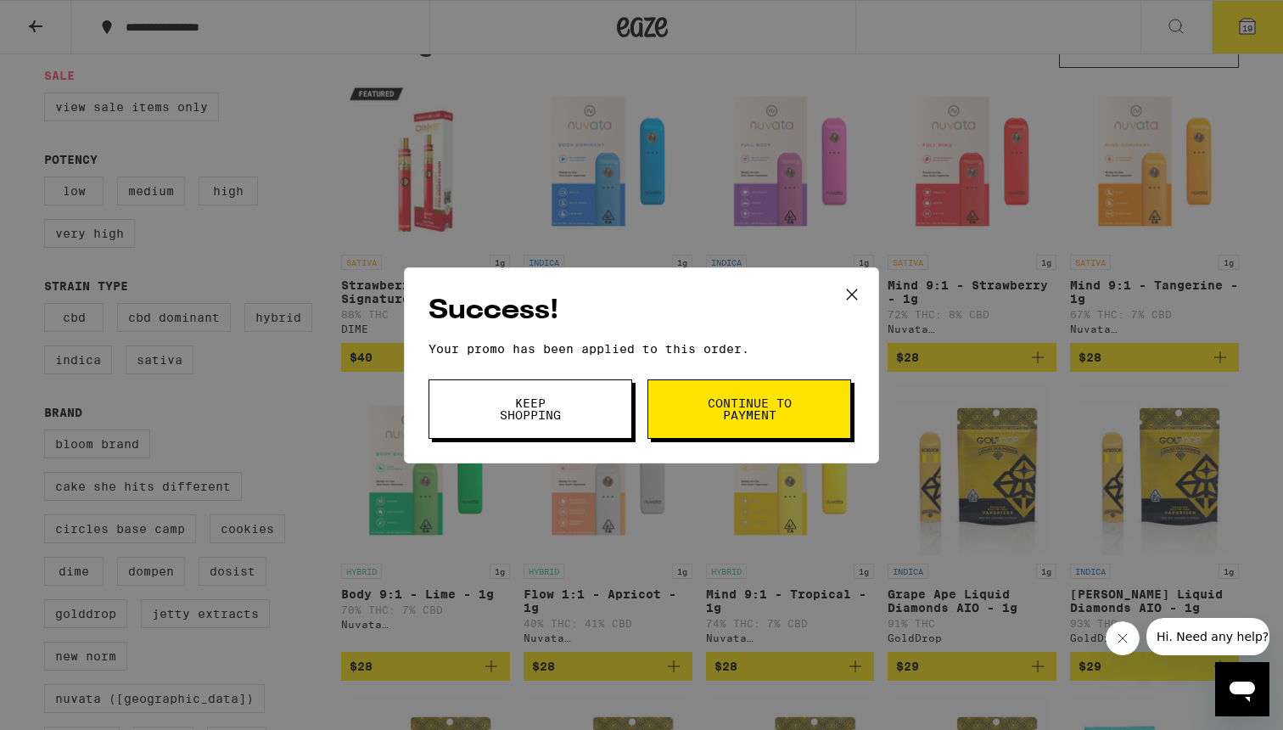
click at [734, 401] on span "Continue to payment" at bounding box center [749, 409] width 87 height 24
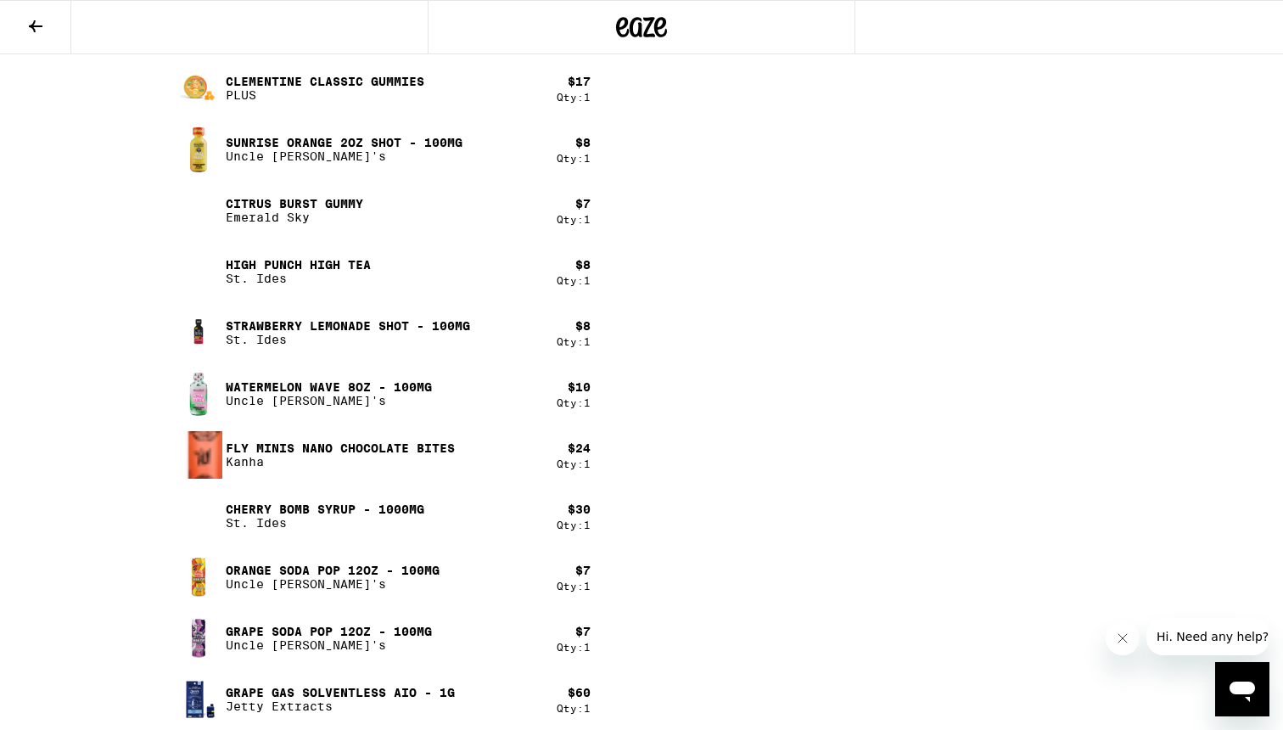
scroll to position [1413, 0]
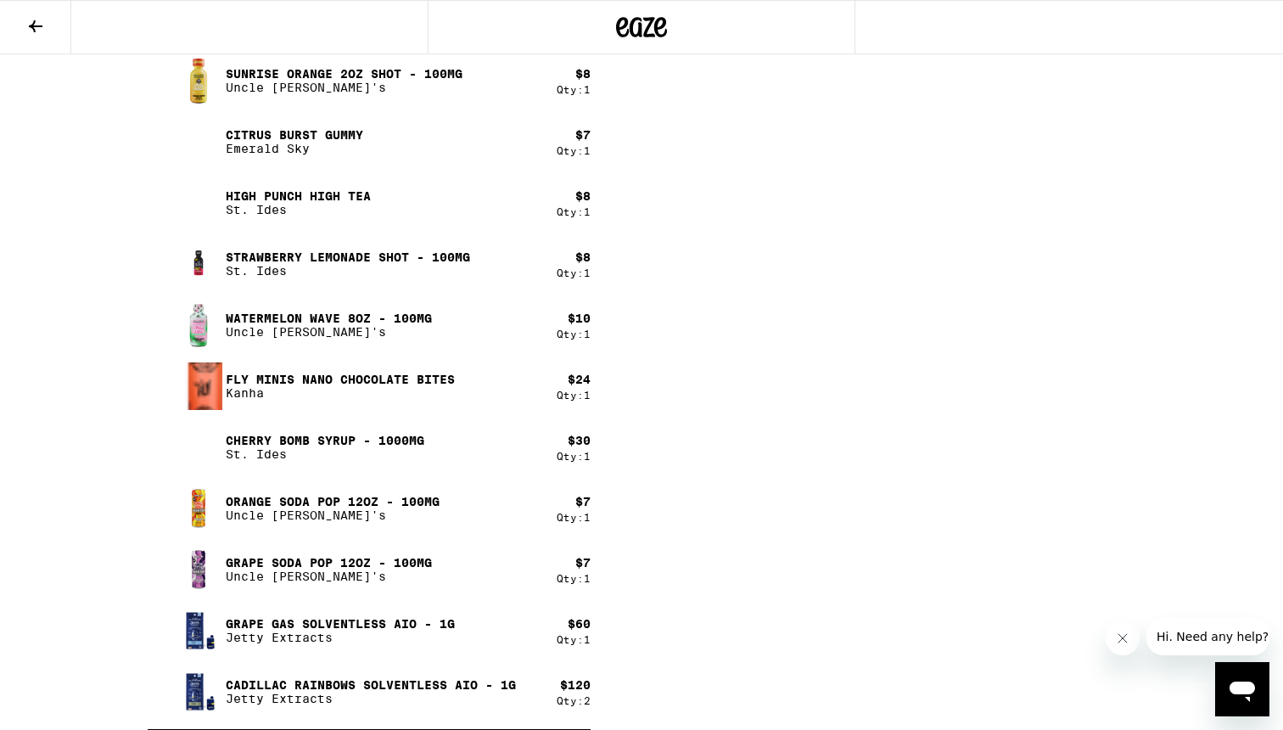
click at [323, 378] on p "Fly Minis Nano Chocolate Bites" at bounding box center [340, 380] width 229 height 14
click at [381, 378] on p "Fly Minis Nano Chocolate Bites" at bounding box center [340, 380] width 229 height 14
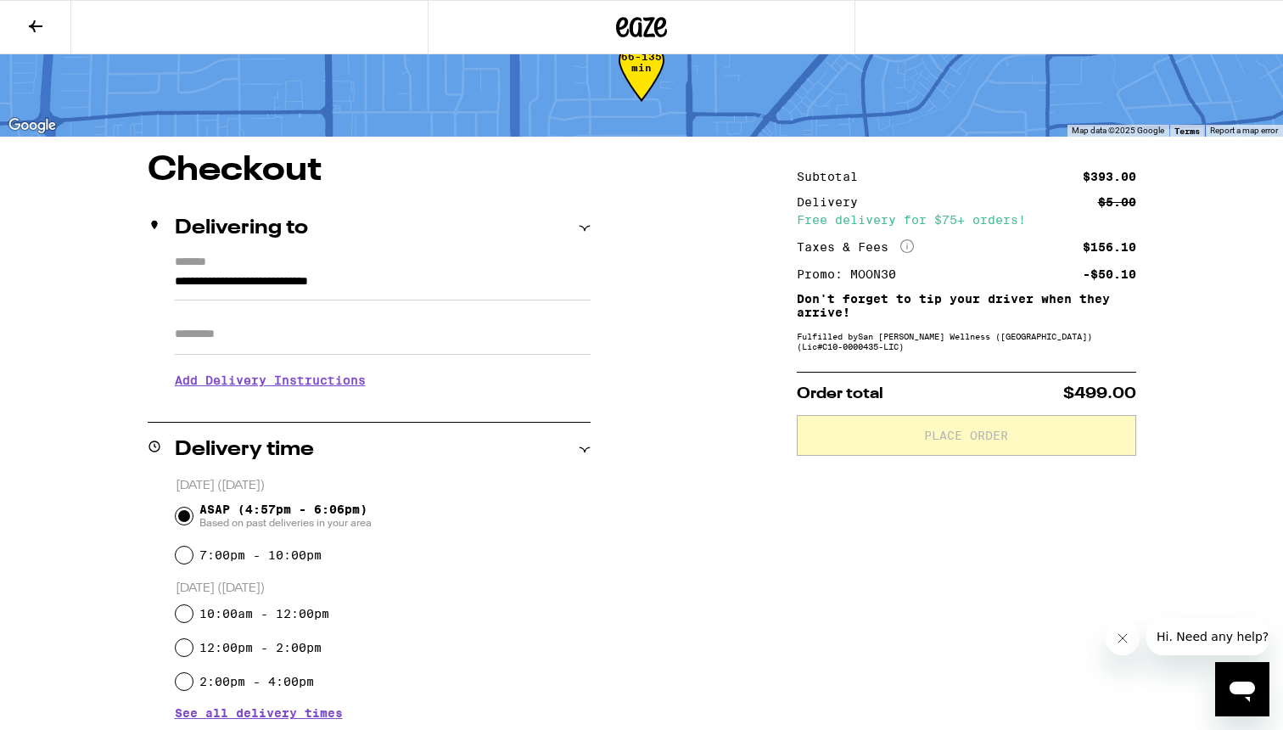
scroll to position [77, 0]
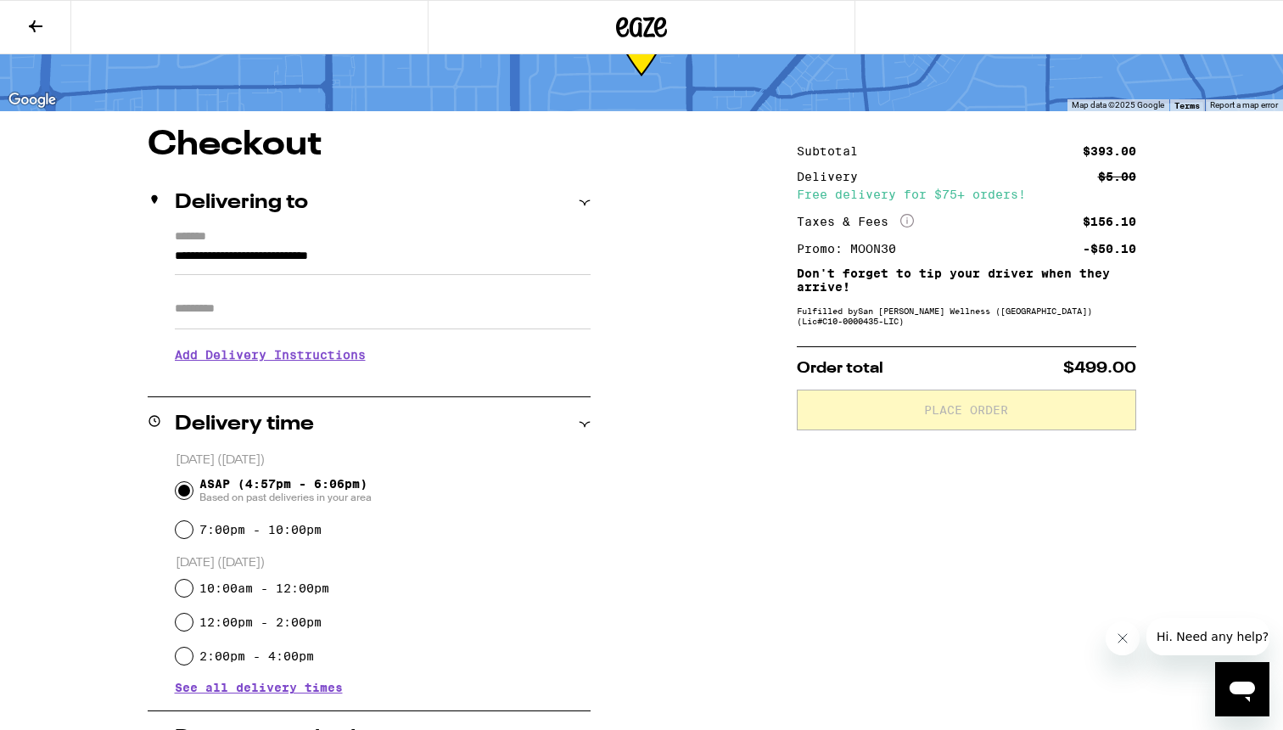
click at [36, 16] on icon at bounding box center [35, 26] width 20 height 20
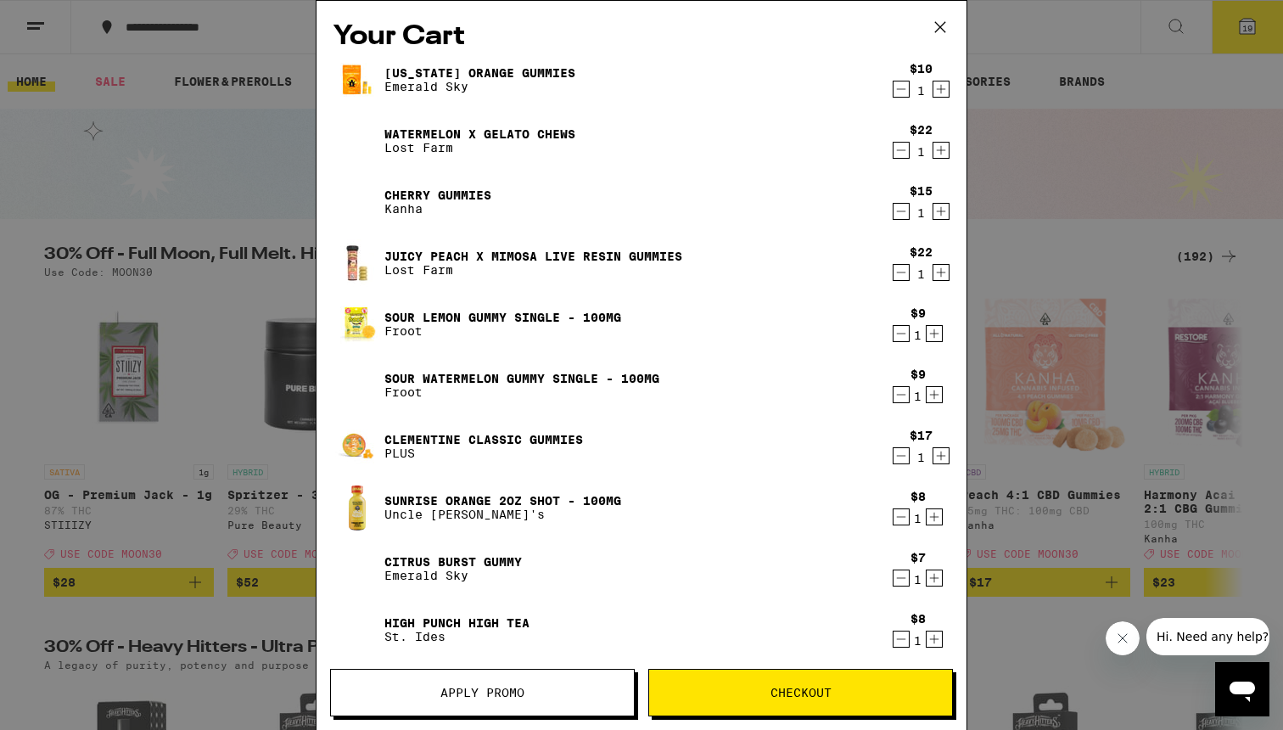
click at [900, 280] on icon "Decrement" at bounding box center [901, 272] width 15 height 20
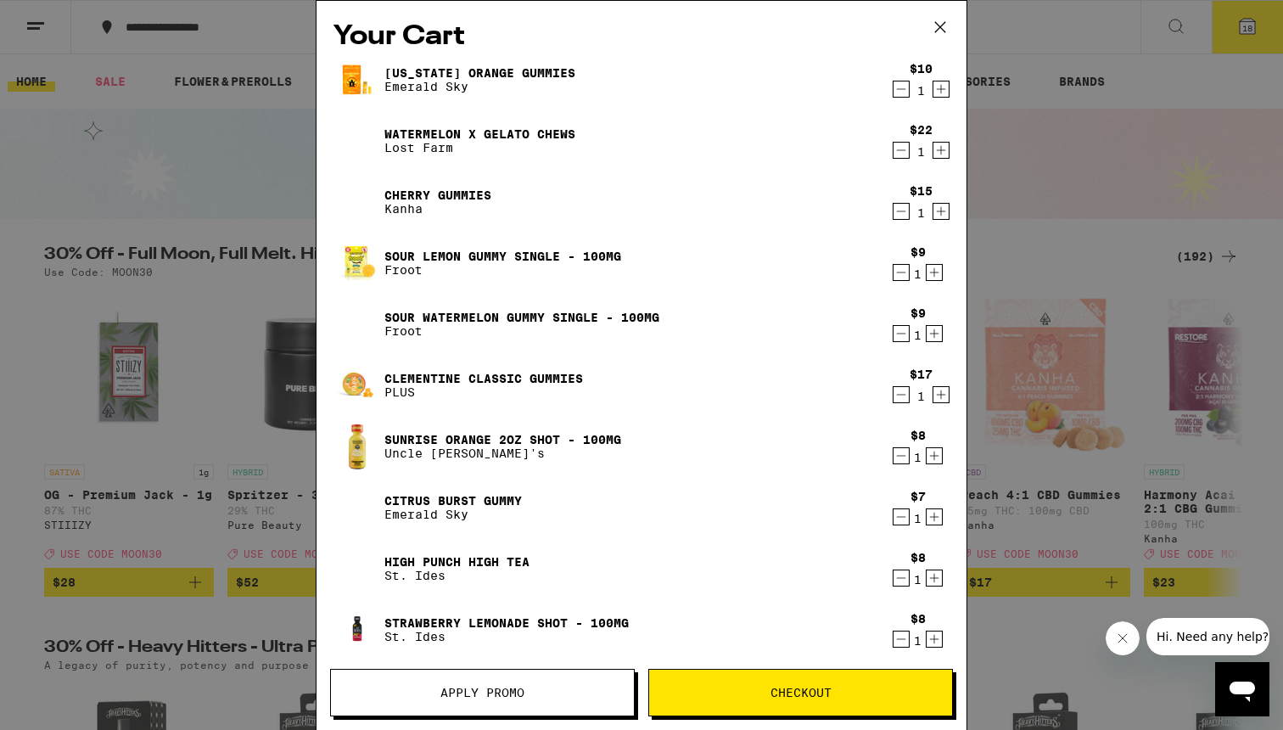
click at [691, 698] on span "Checkout" at bounding box center [800, 692] width 303 height 12
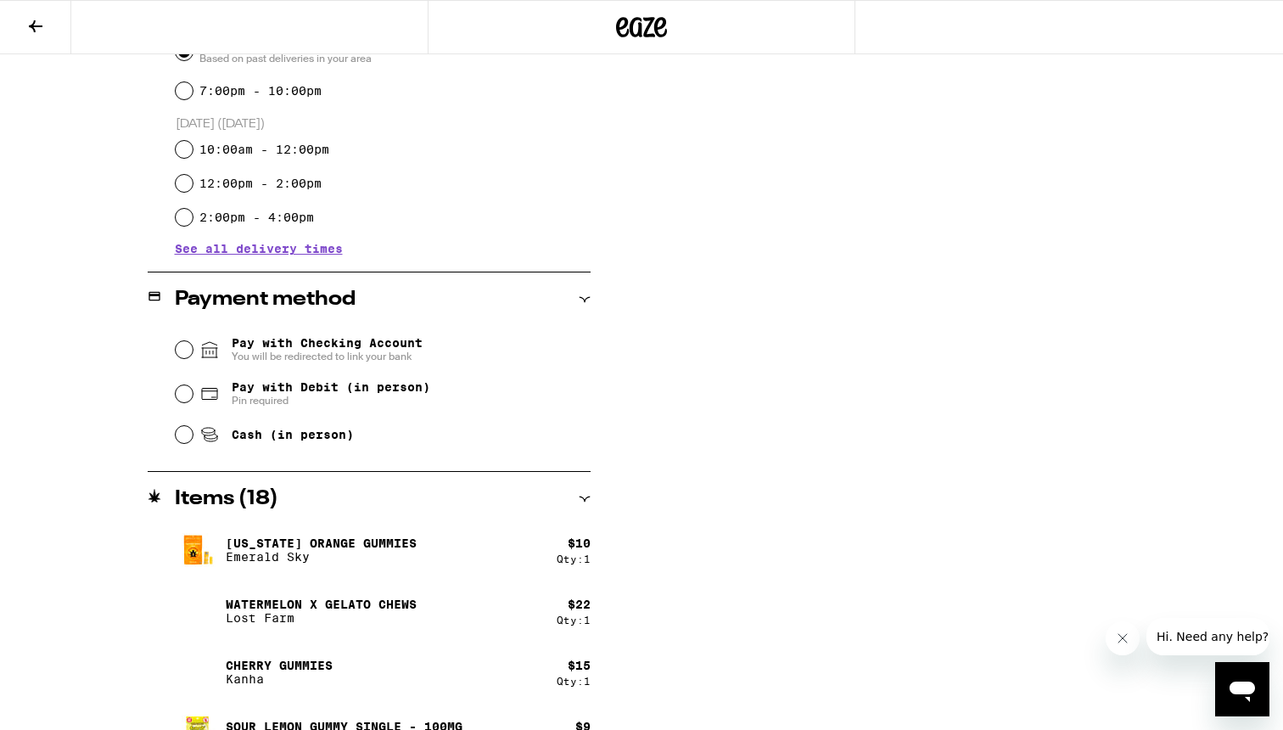
scroll to position [528, 0]
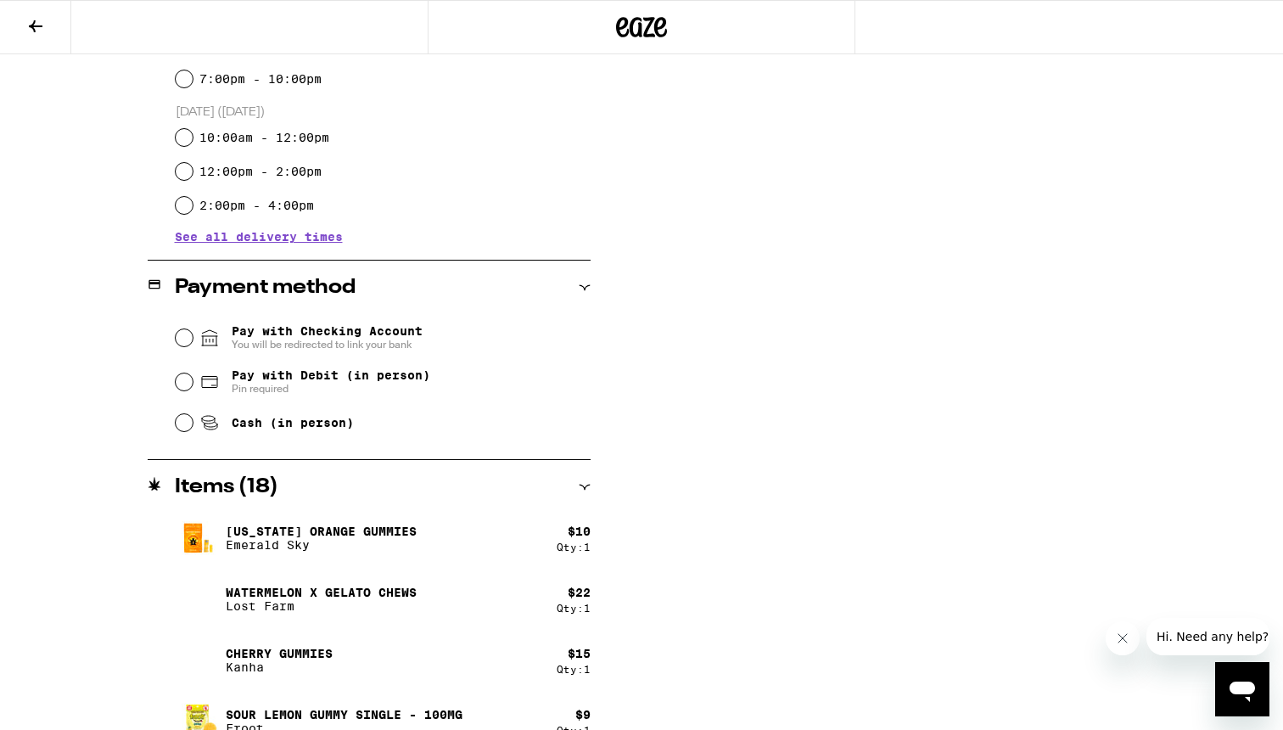
click at [286, 373] on span "Pay with Debit (in person)" at bounding box center [331, 375] width 199 height 14
click at [193, 373] on input "Pay with Debit (in person) Pin required" at bounding box center [184, 381] width 17 height 17
radio input "true"
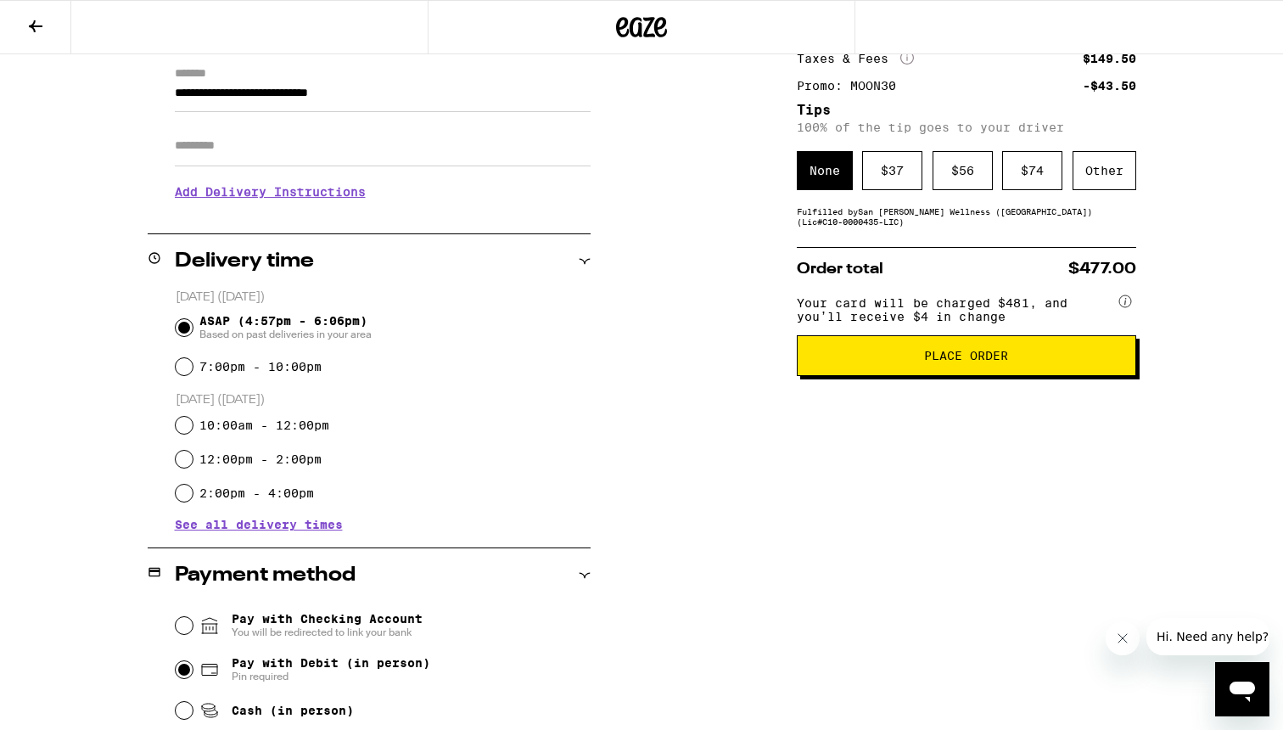
scroll to position [0, 0]
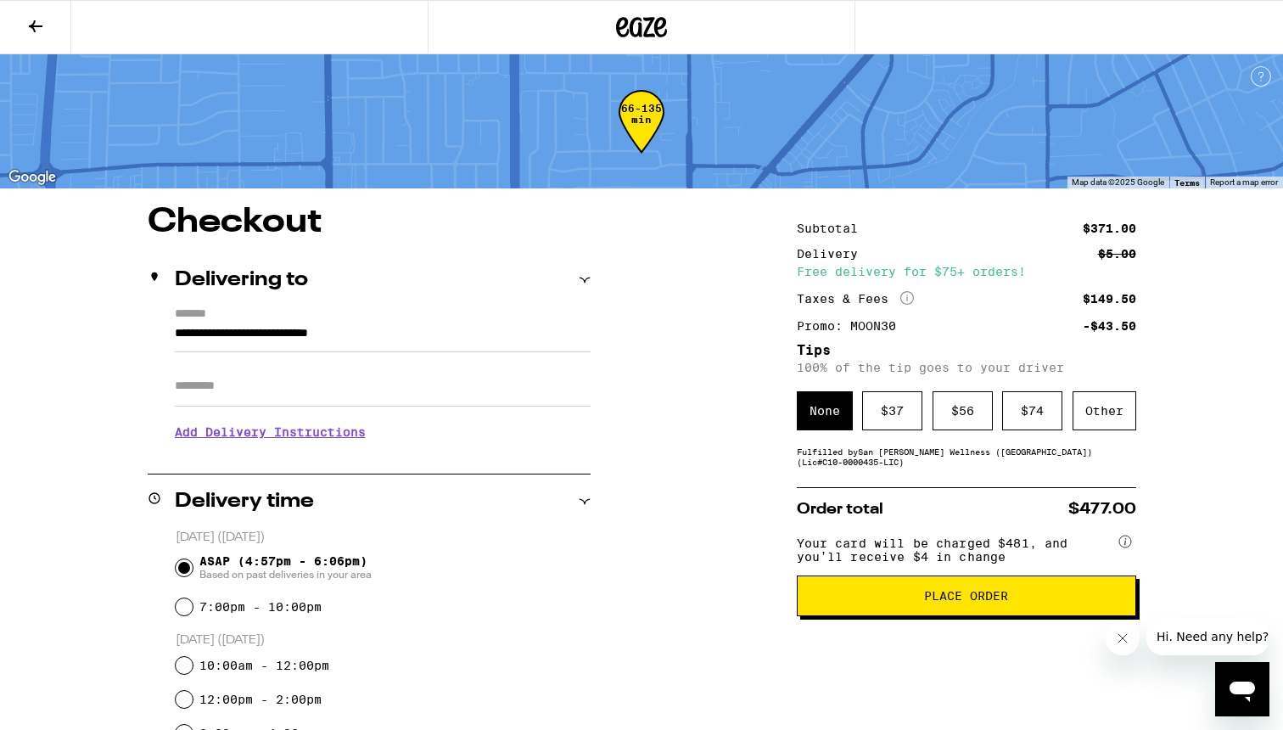
click at [38, 19] on icon at bounding box center [35, 26] width 20 height 20
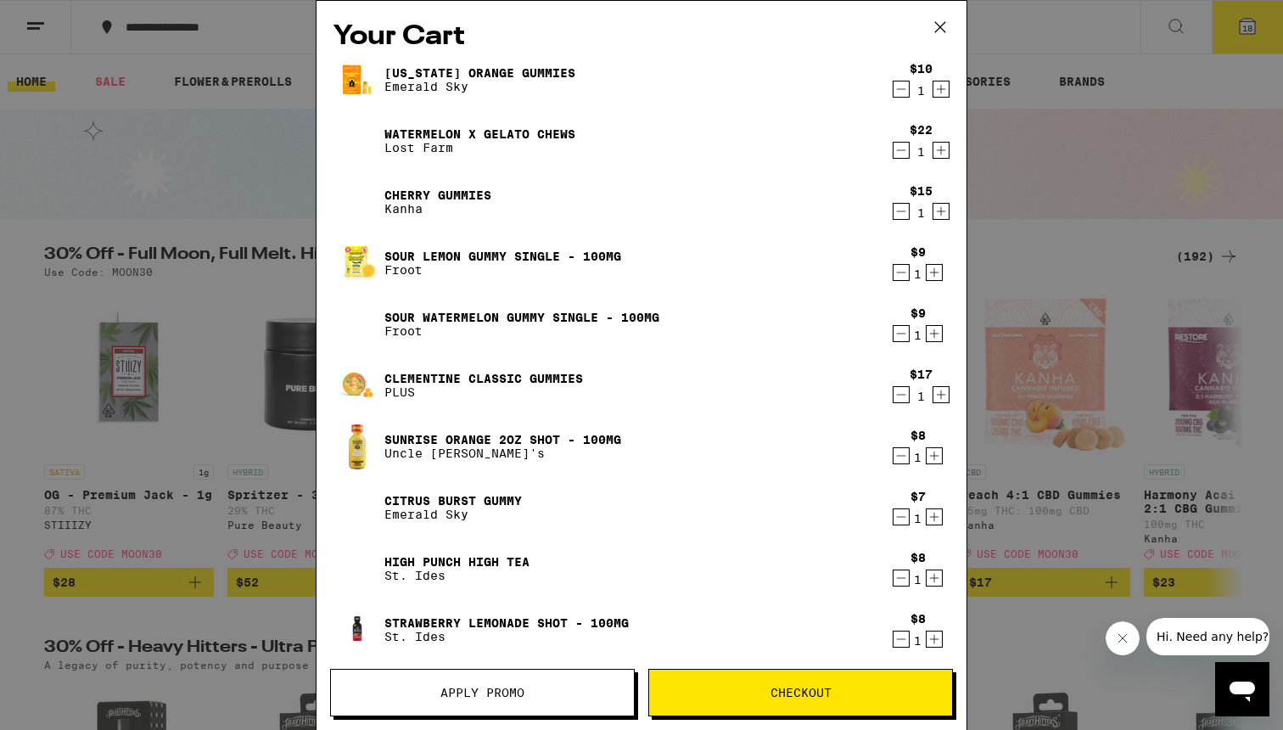
click at [898, 274] on icon "Decrement" at bounding box center [901, 272] width 15 height 20
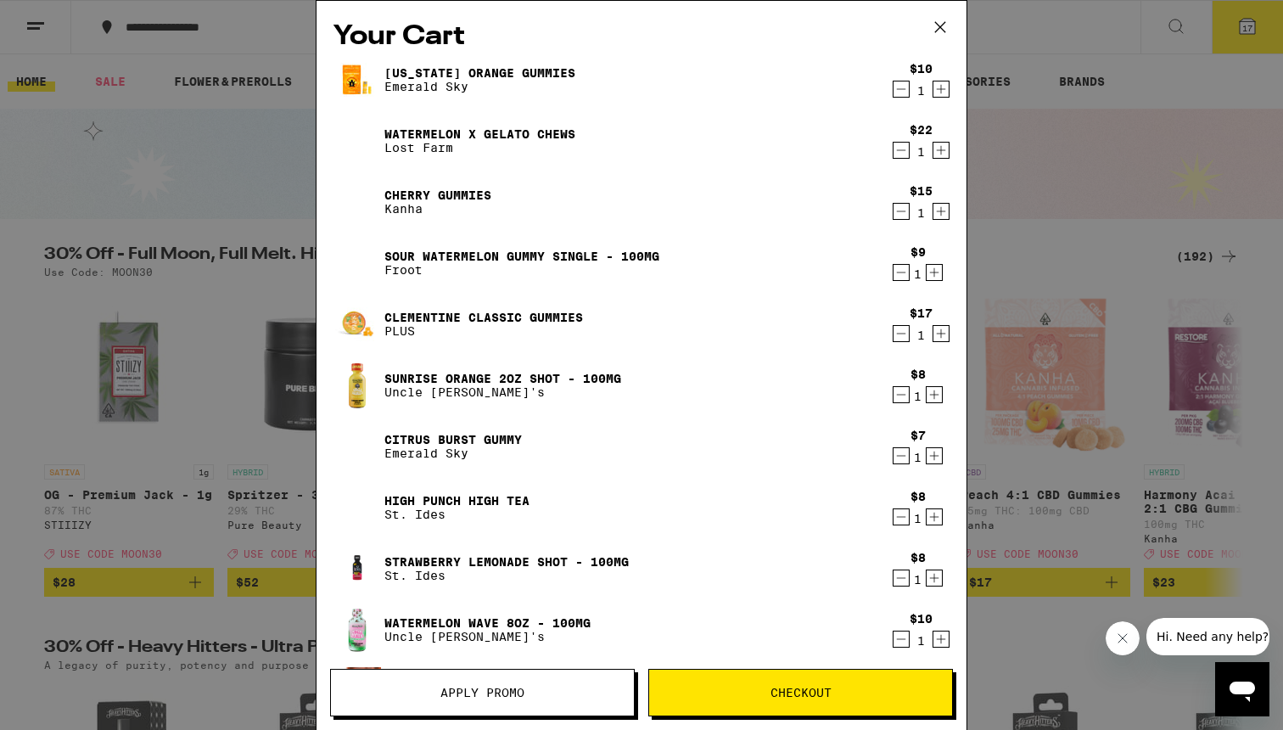
click at [748, 692] on span "Checkout" at bounding box center [800, 692] width 303 height 12
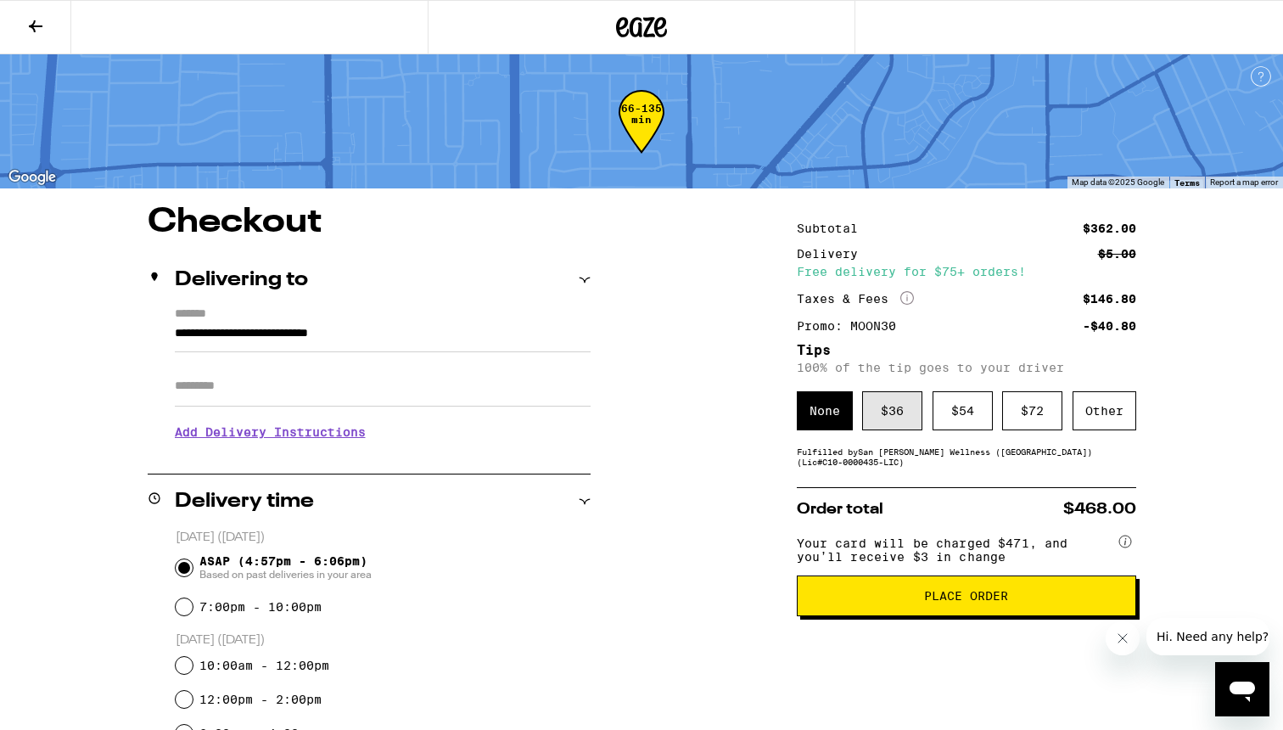
click at [886, 406] on div "$ 36" at bounding box center [892, 410] width 60 height 39
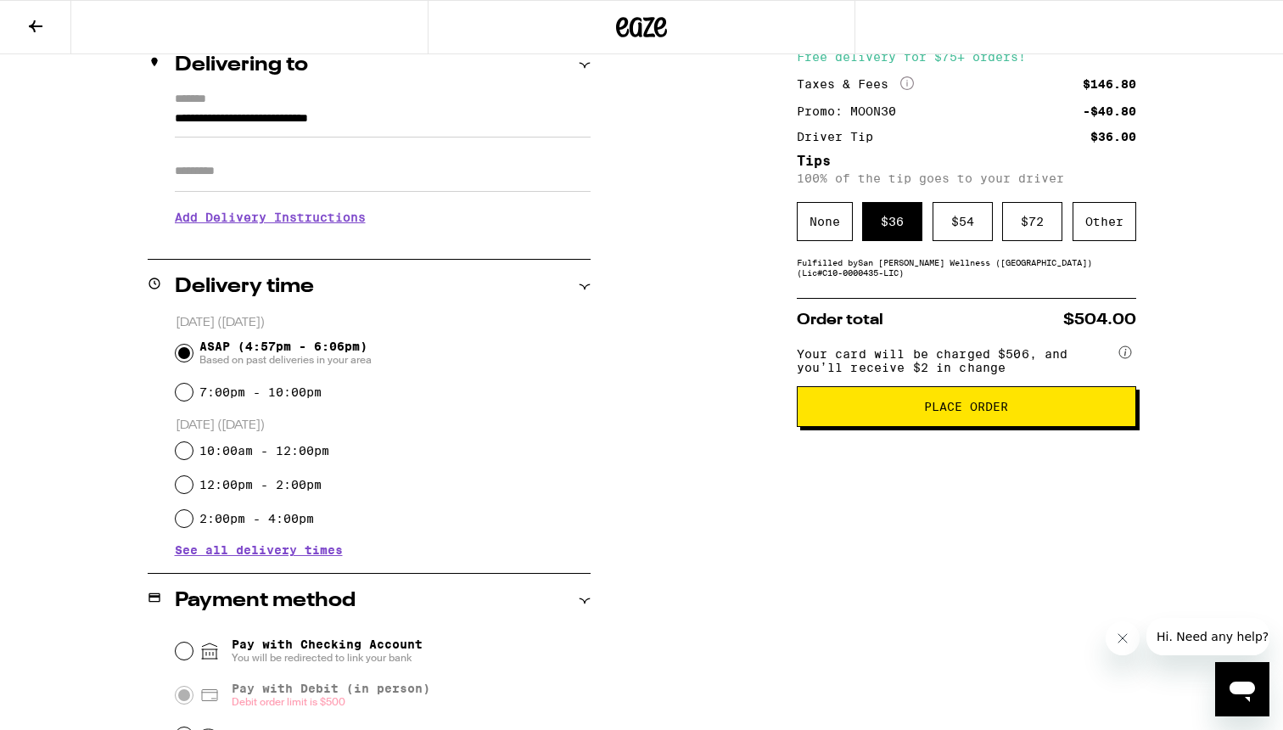
scroll to position [214, 0]
click at [1092, 235] on div "Other" at bounding box center [1105, 222] width 64 height 39
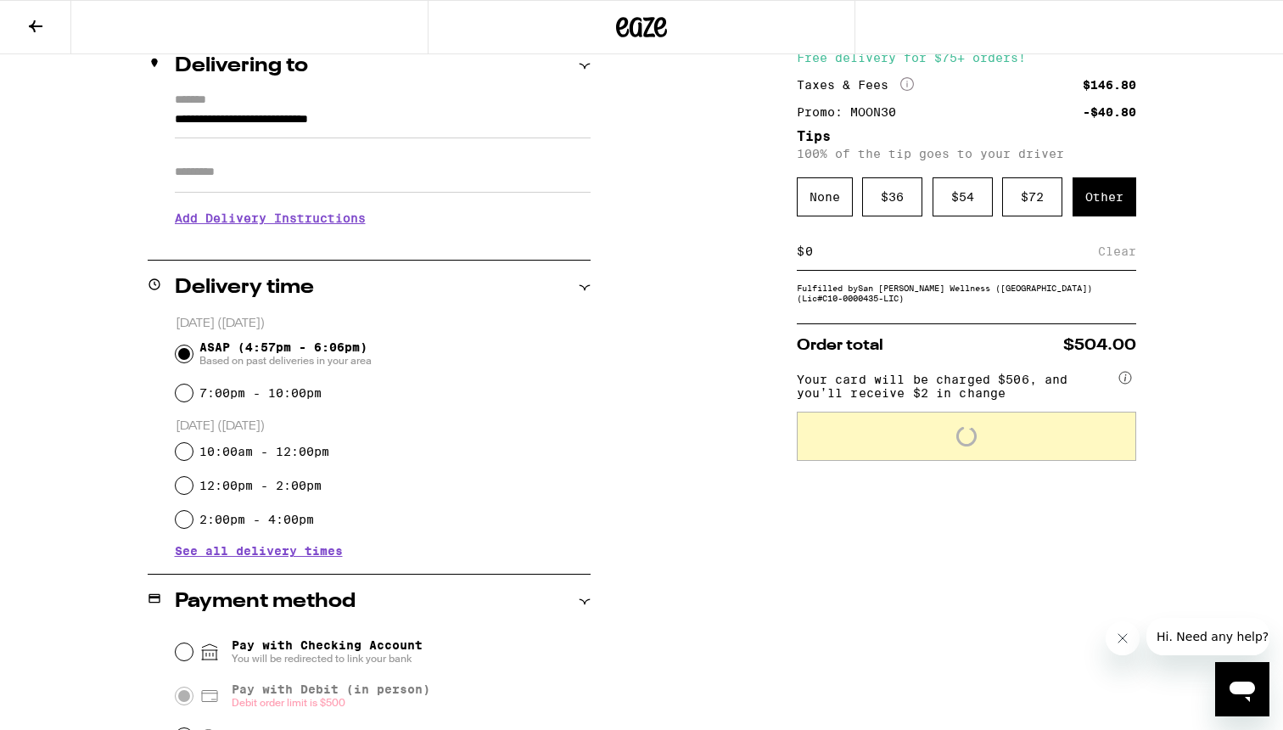
click at [879, 271] on div "$ Clear" at bounding box center [966, 252] width 339 height 38
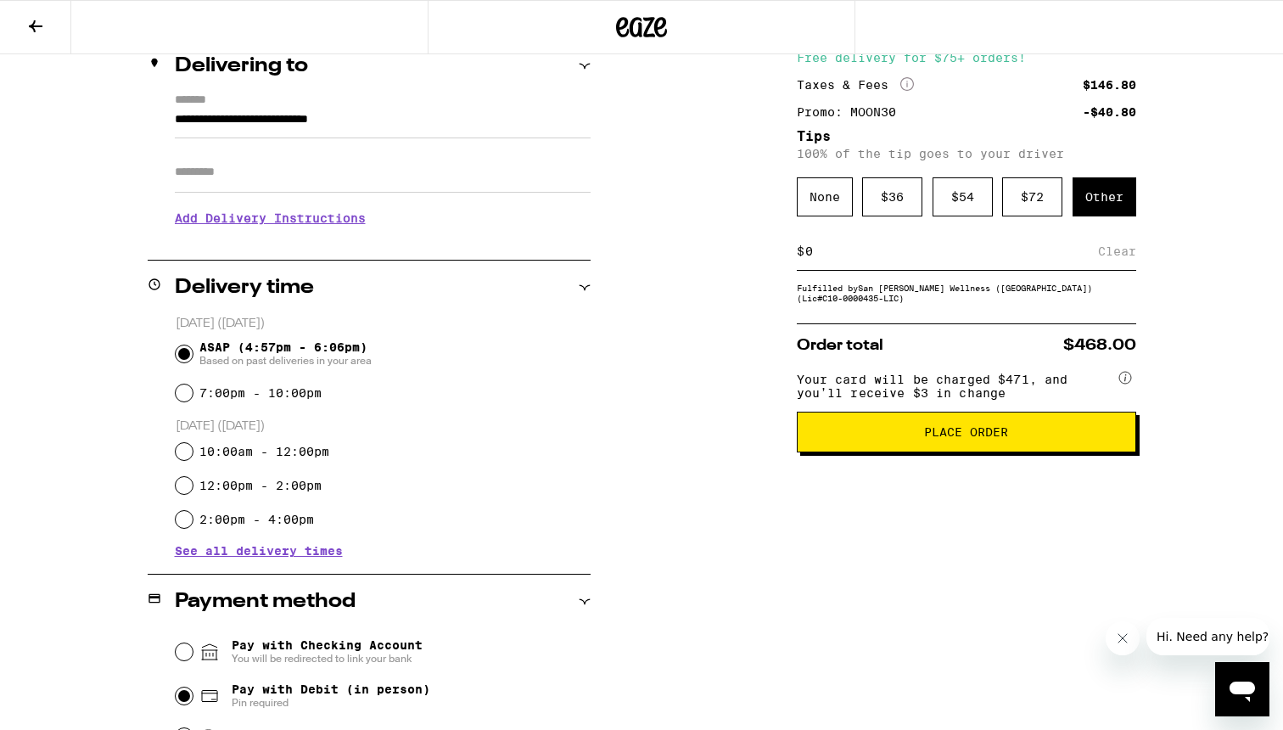
click at [854, 259] on input at bounding box center [951, 251] width 294 height 15
type input "32"
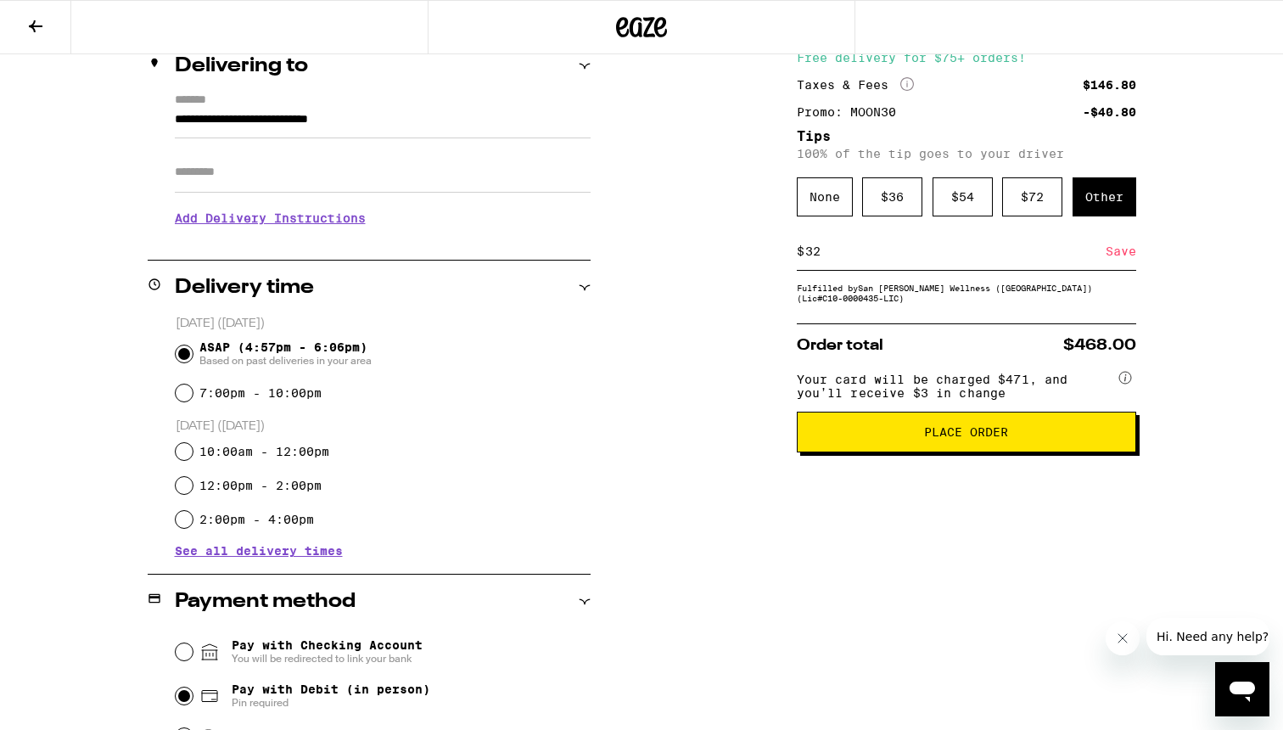
click at [1132, 255] on div "Save" at bounding box center [1121, 251] width 31 height 37
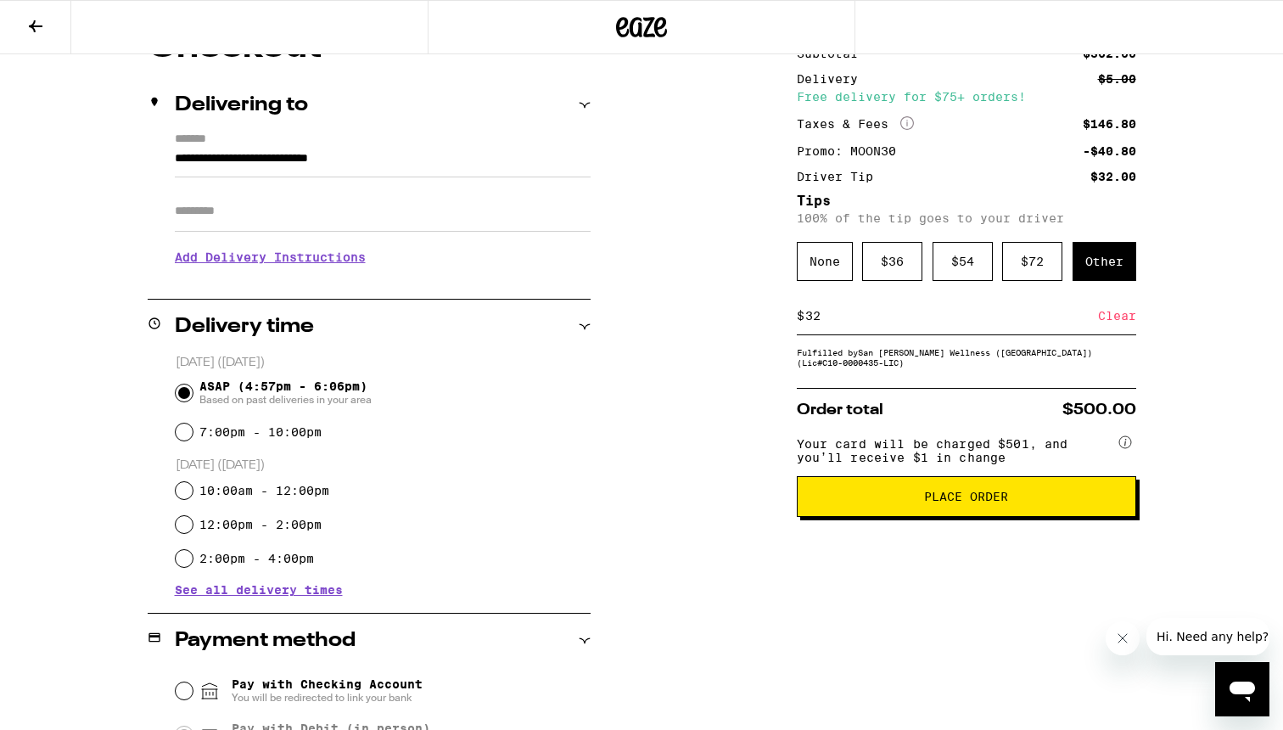
scroll to position [189, 0]
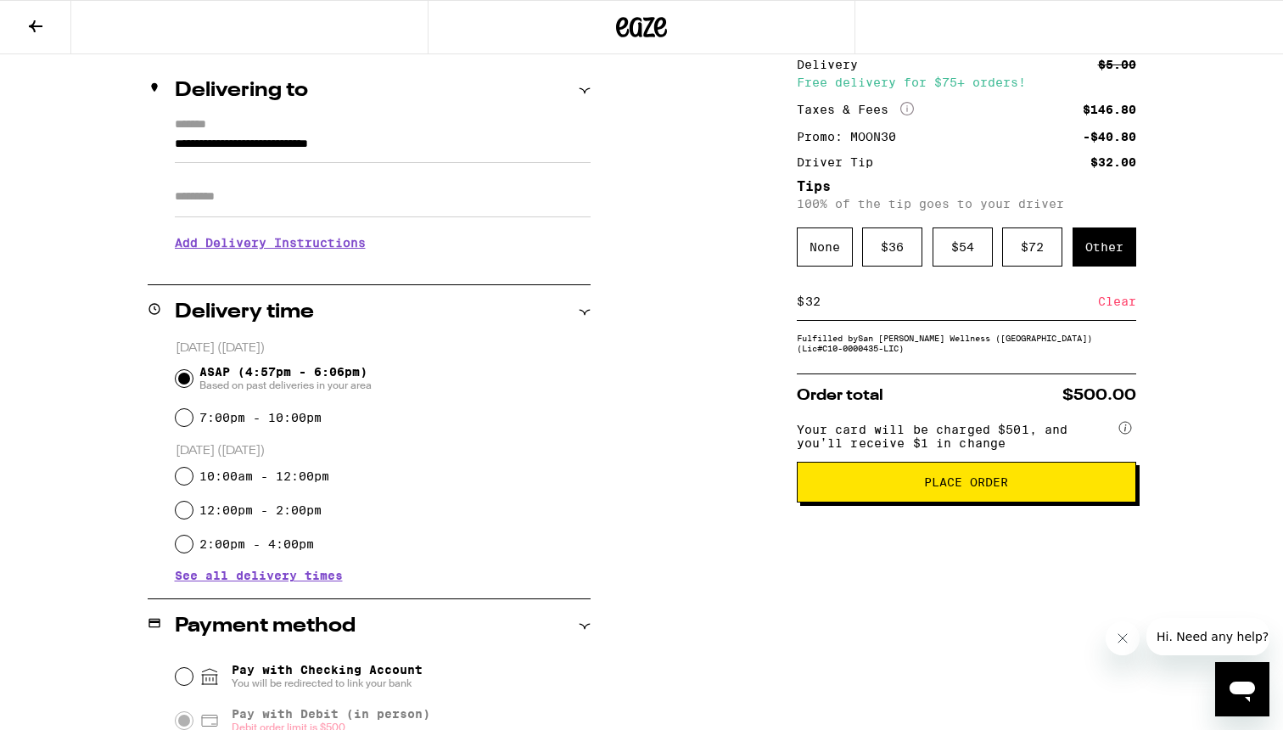
click at [1112, 253] on div "Other" at bounding box center [1105, 246] width 64 height 39
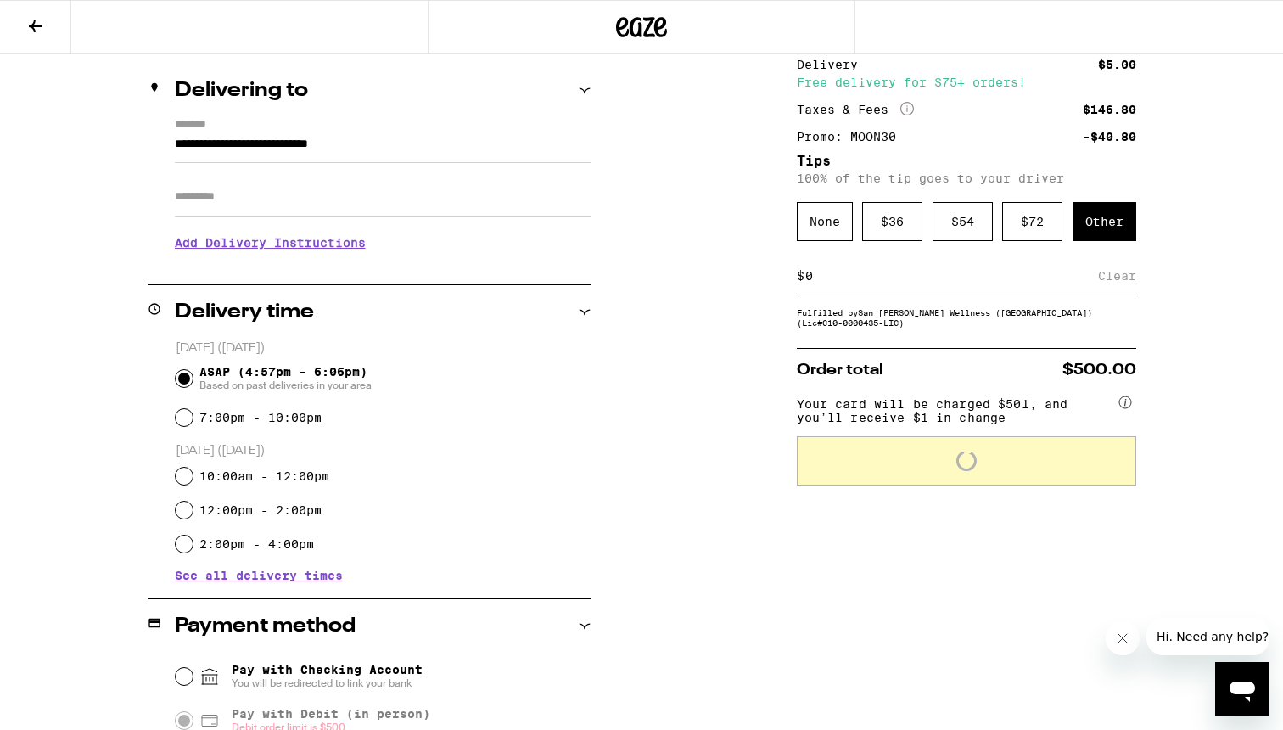
click at [871, 283] on input at bounding box center [951, 275] width 294 height 15
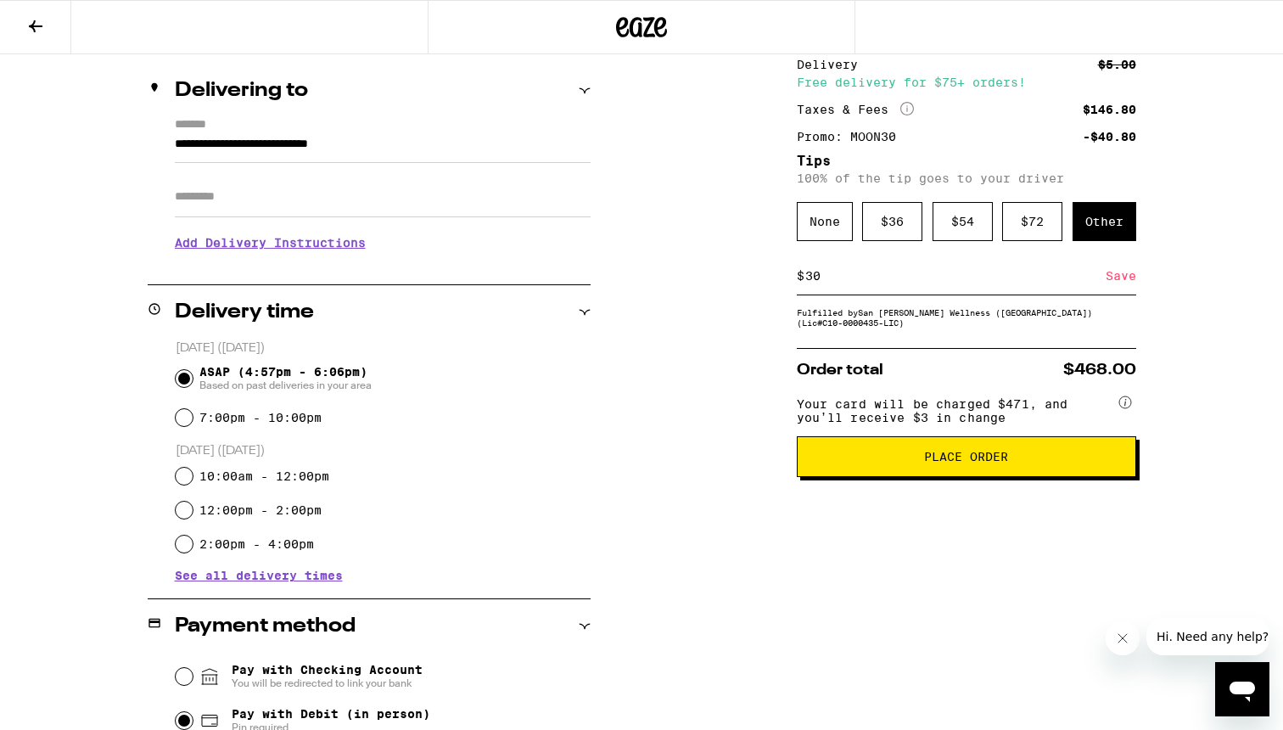
type input "30"
click at [1114, 284] on div "Save" at bounding box center [1121, 275] width 31 height 37
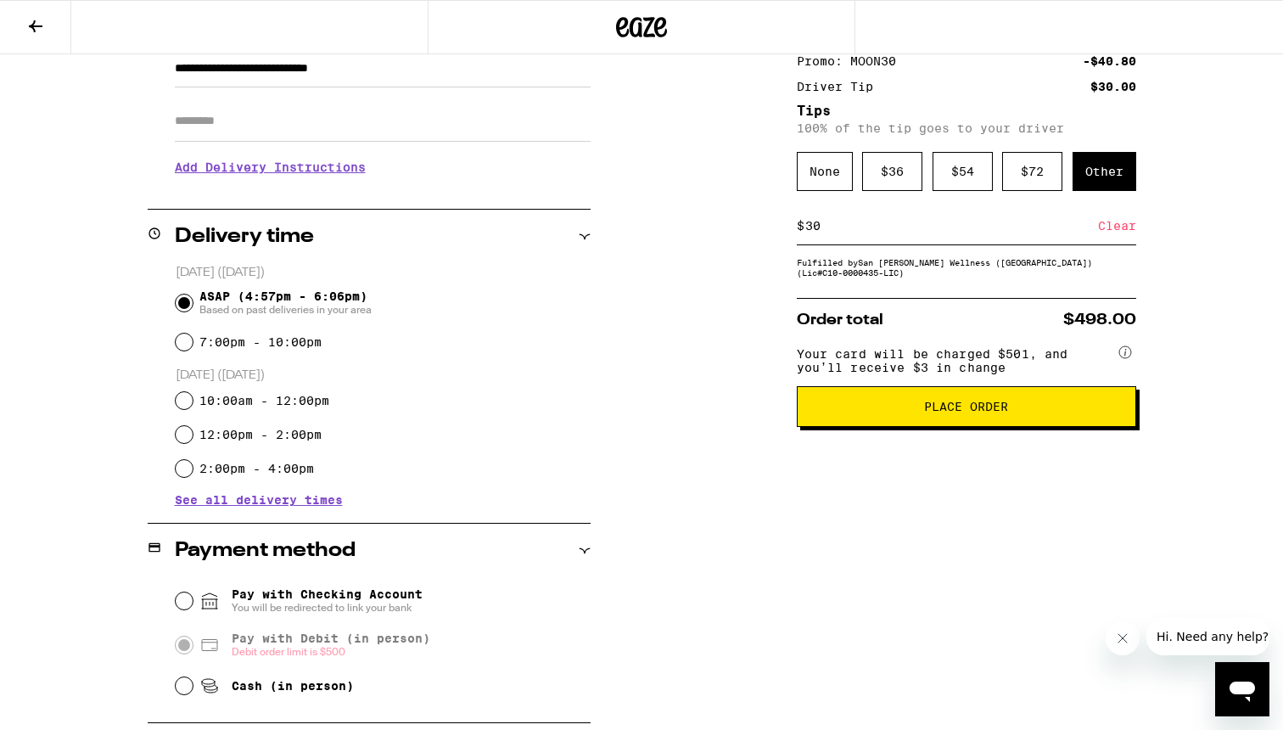
scroll to position [261, 0]
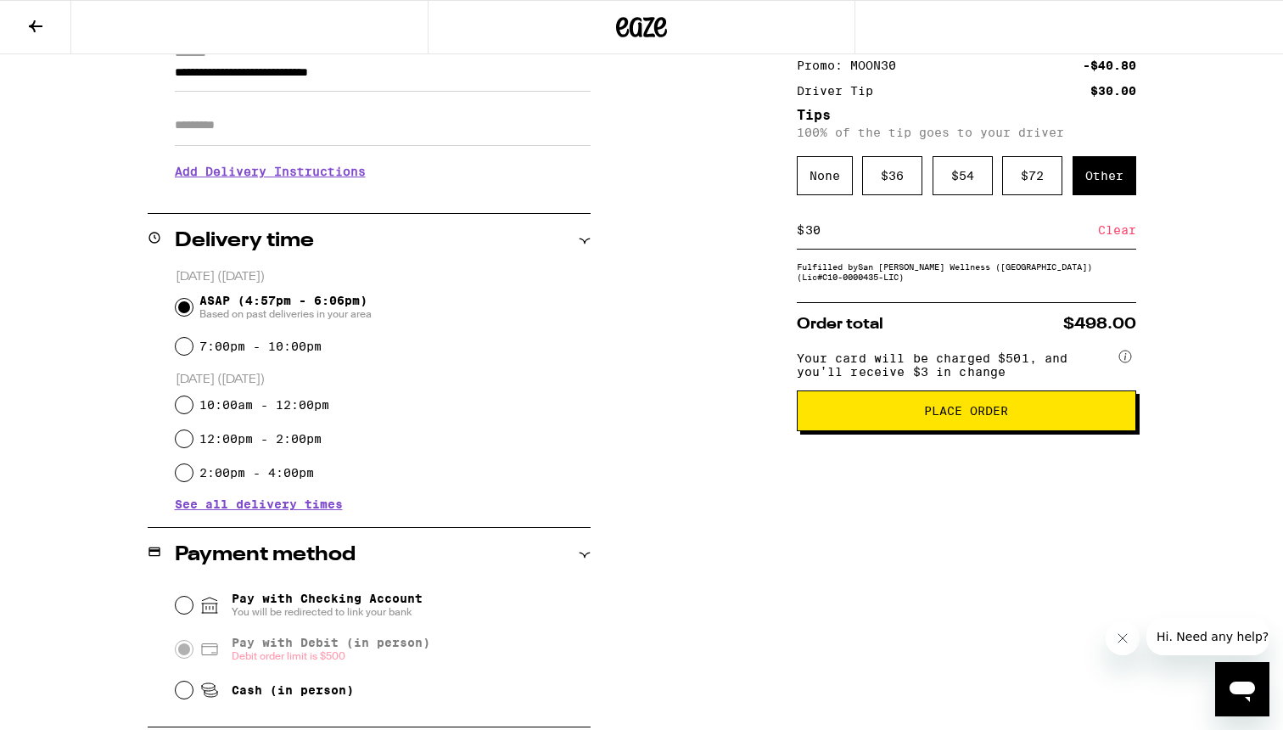
click at [1110, 233] on div "Clear" at bounding box center [1117, 229] width 38 height 37
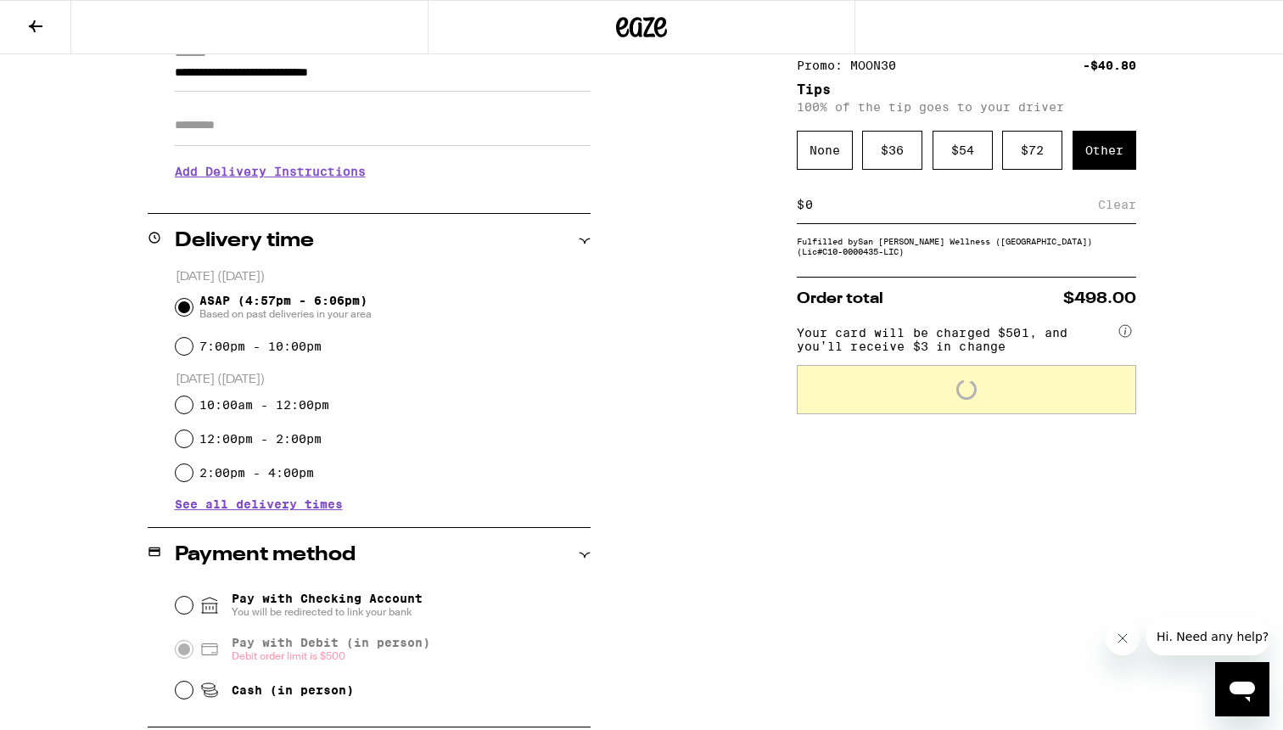
click at [864, 223] on div "$ Clear" at bounding box center [966, 205] width 339 height 38
click at [859, 212] on input at bounding box center [951, 204] width 294 height 15
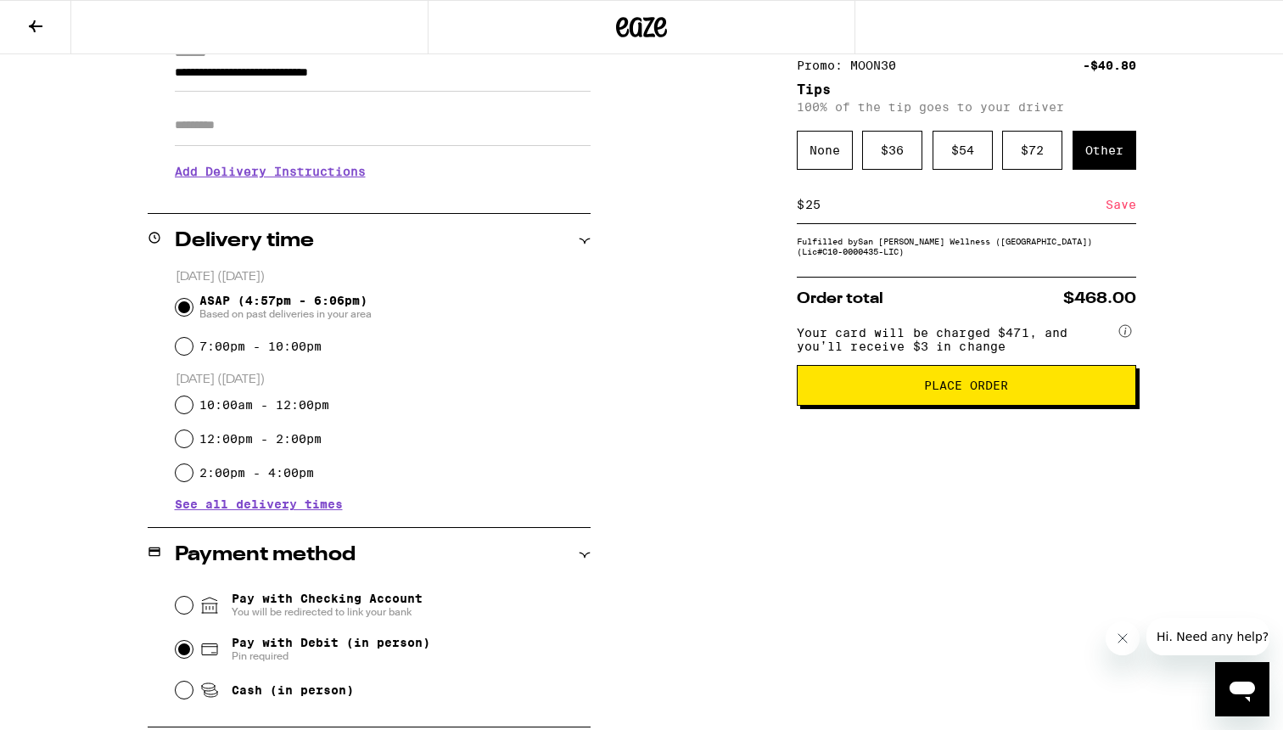
click at [1124, 211] on div "Save" at bounding box center [1121, 204] width 31 height 37
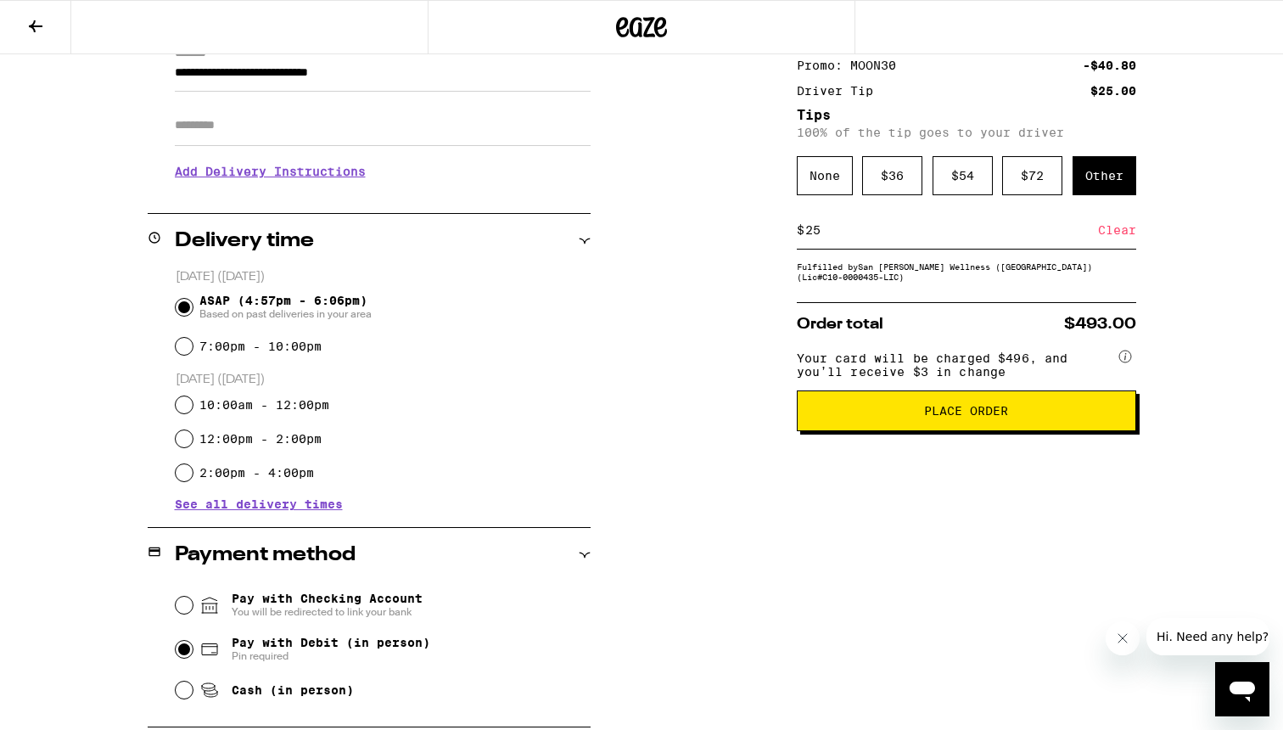
click at [989, 238] on input "25" at bounding box center [951, 229] width 294 height 15
click at [1120, 232] on div "Save" at bounding box center [1121, 229] width 31 height 37
click at [907, 238] on input "28" at bounding box center [951, 229] width 294 height 15
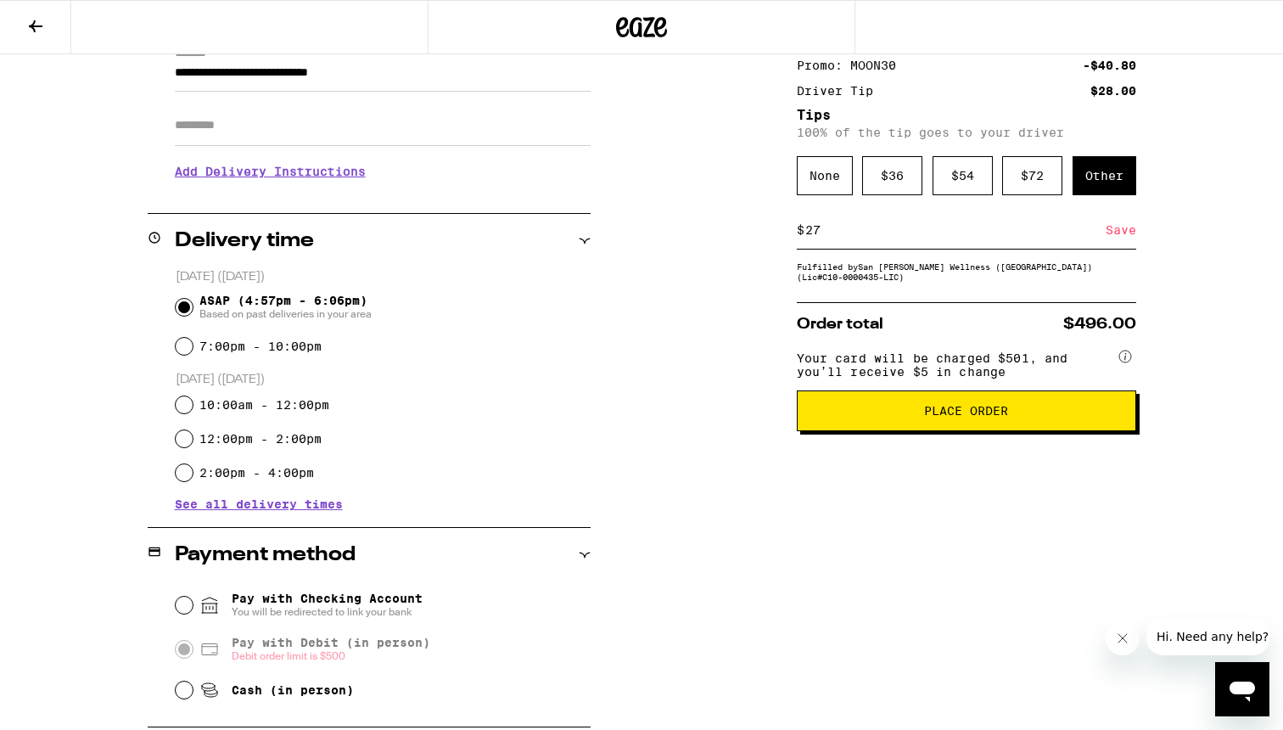
type input "27"
click at [1110, 244] on div "Save" at bounding box center [1121, 229] width 31 height 37
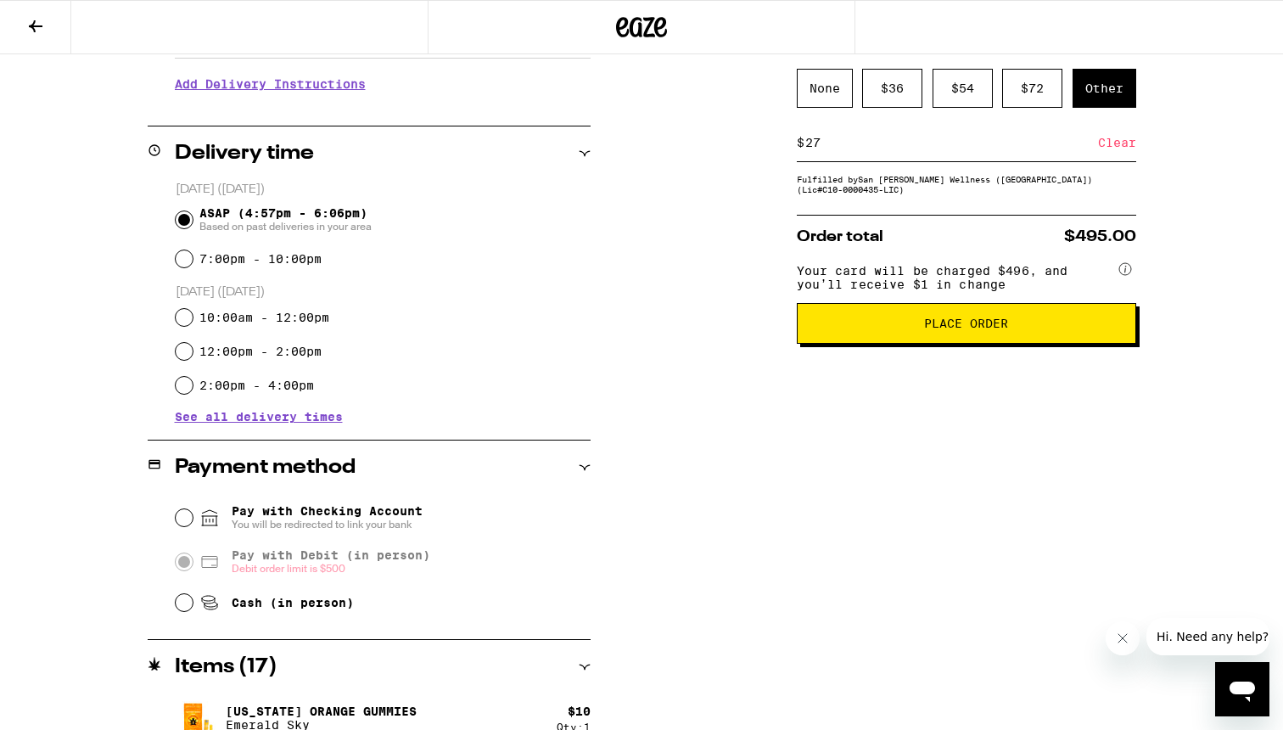
scroll to position [345, 0]
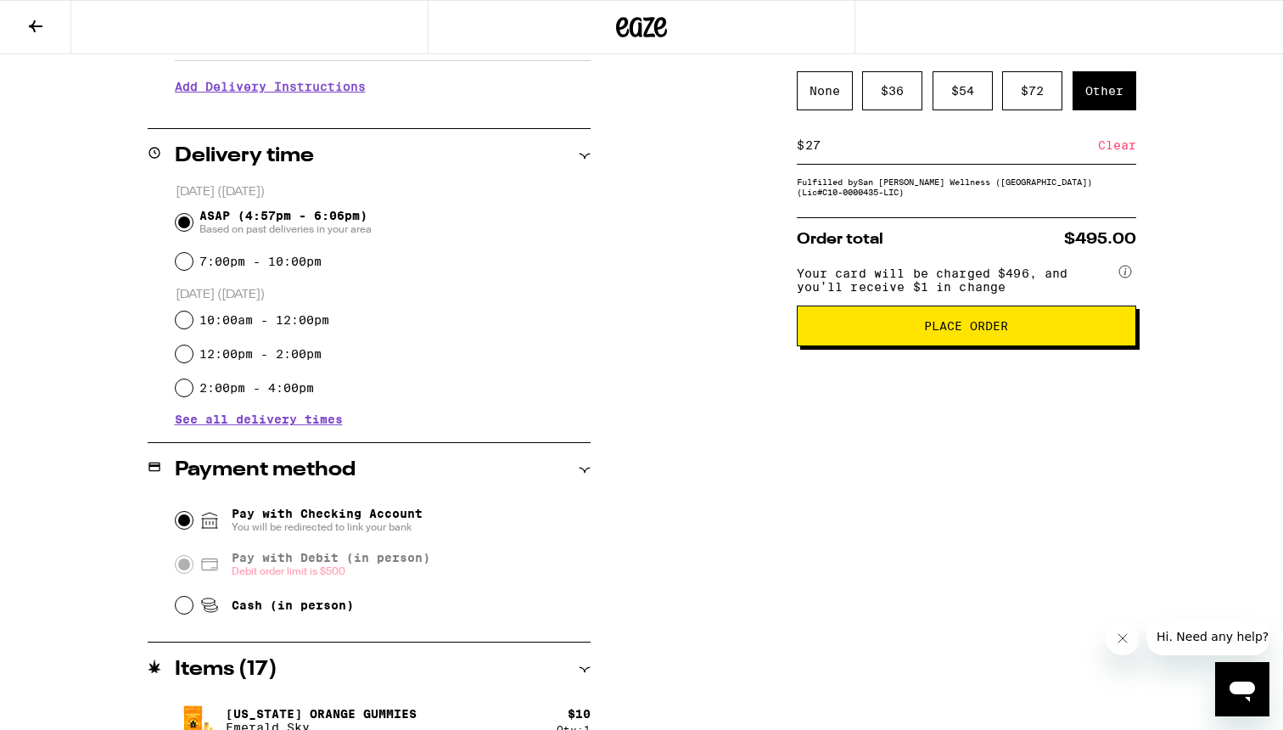
click at [192, 523] on input "Pay with Checking Account You will be redirected to link your bank" at bounding box center [184, 520] width 17 height 17
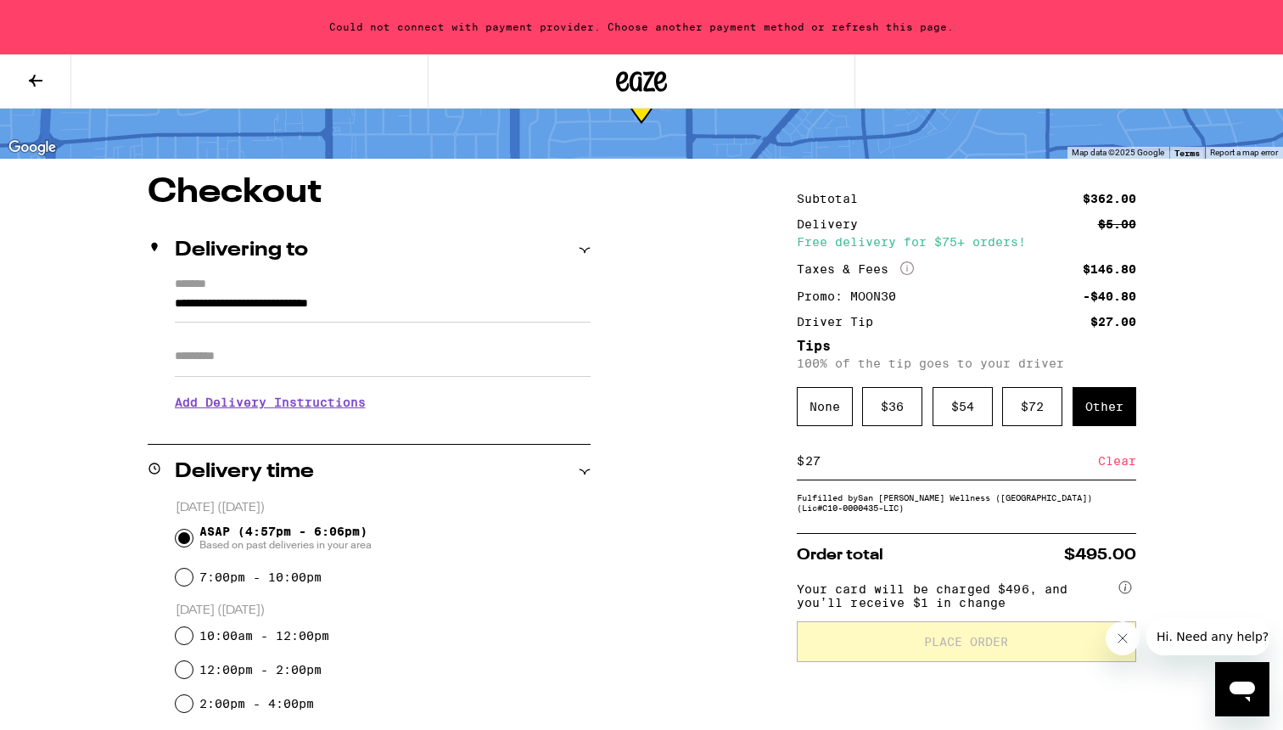
scroll to position [74, 0]
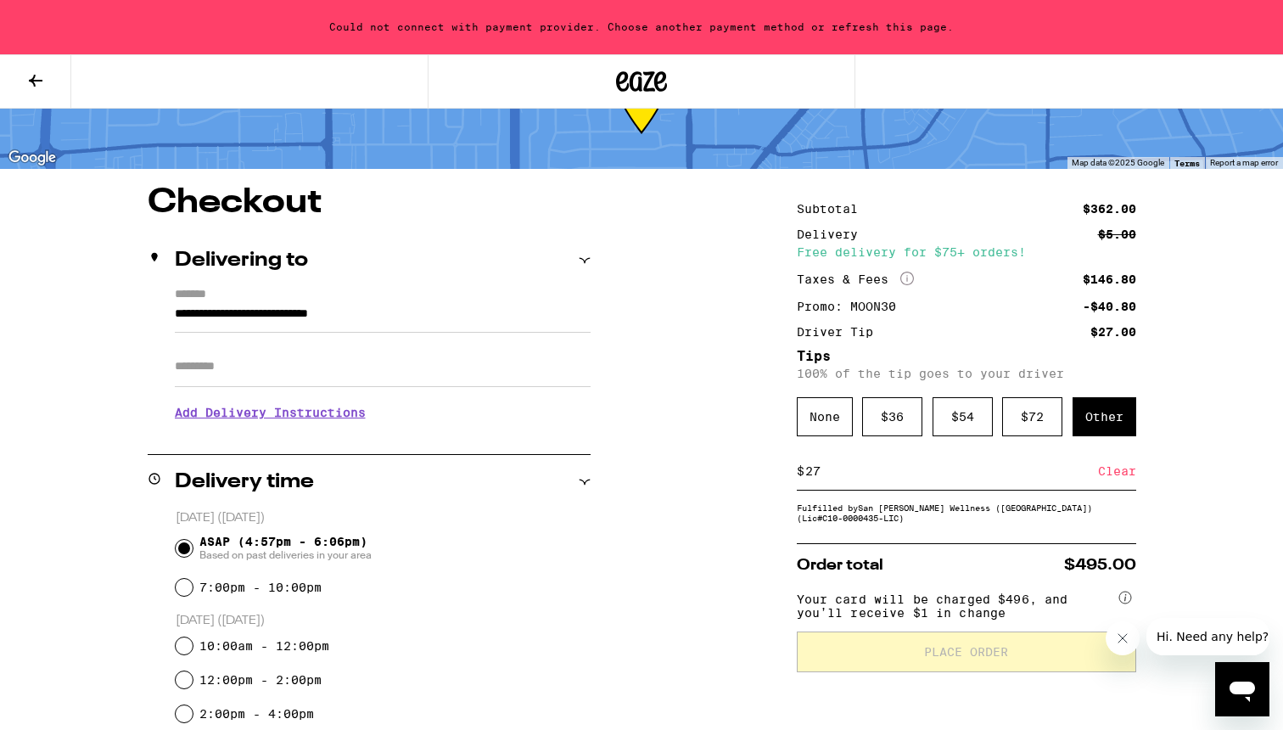
click at [36, 70] on icon at bounding box center [35, 80] width 20 height 20
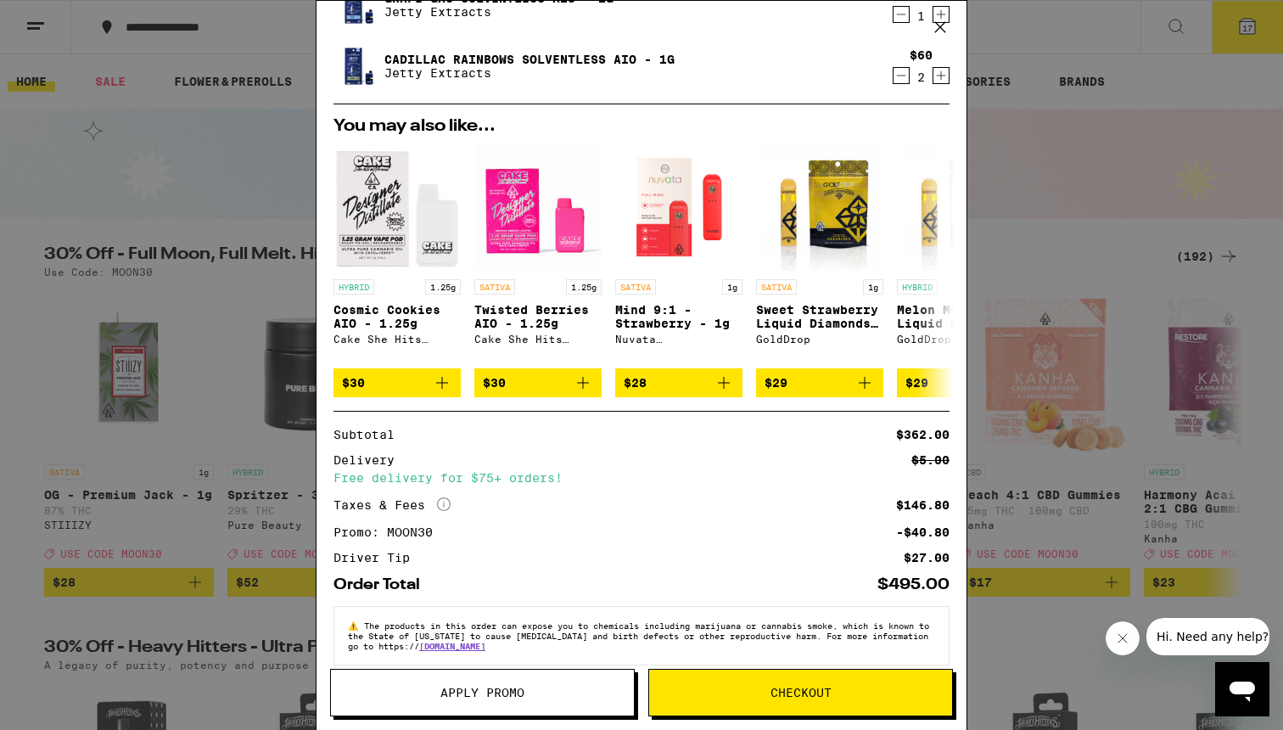
scroll to position [933, 0]
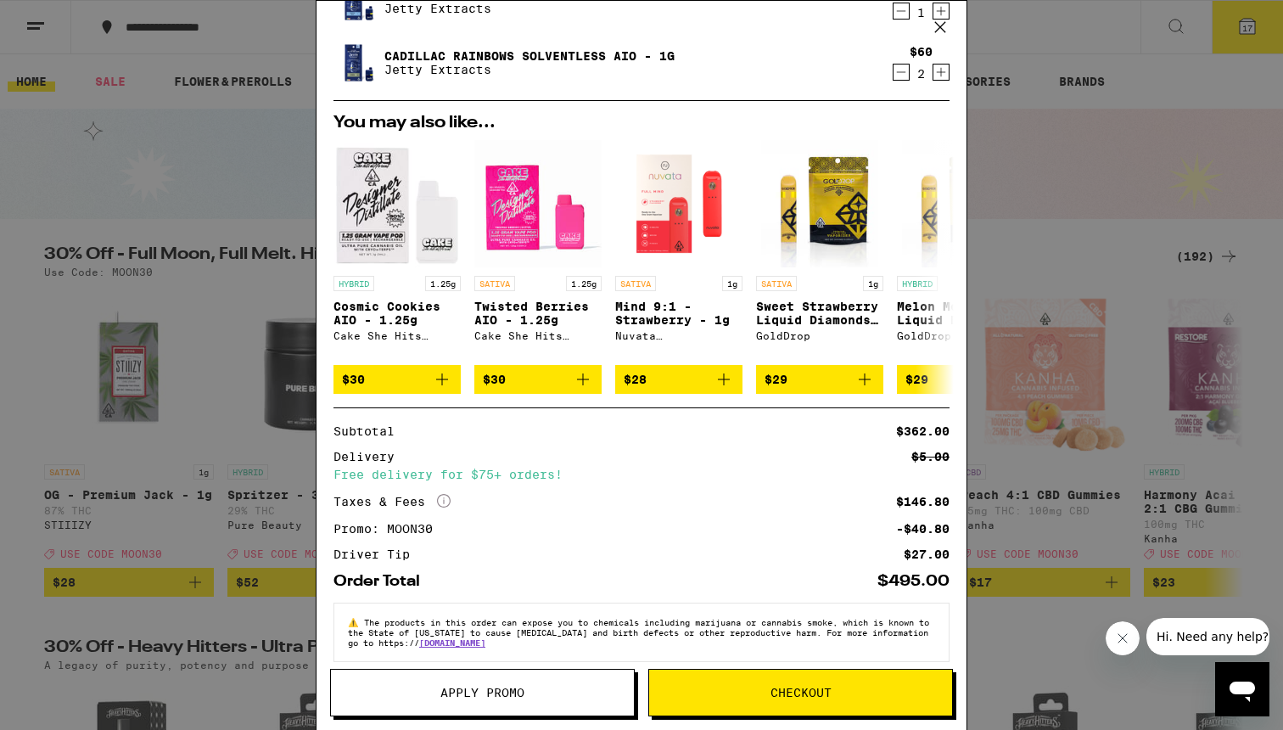
click at [775, 692] on span "Checkout" at bounding box center [801, 692] width 61 height 12
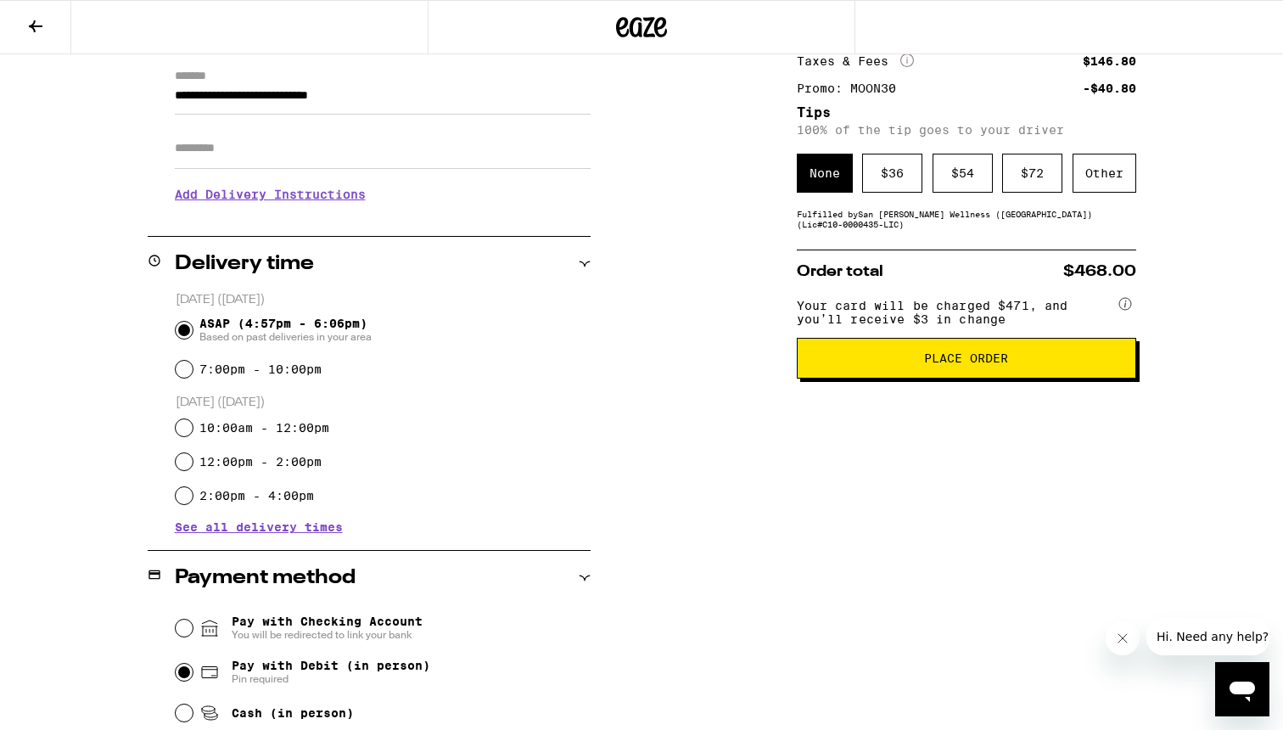
scroll to position [217, 0]
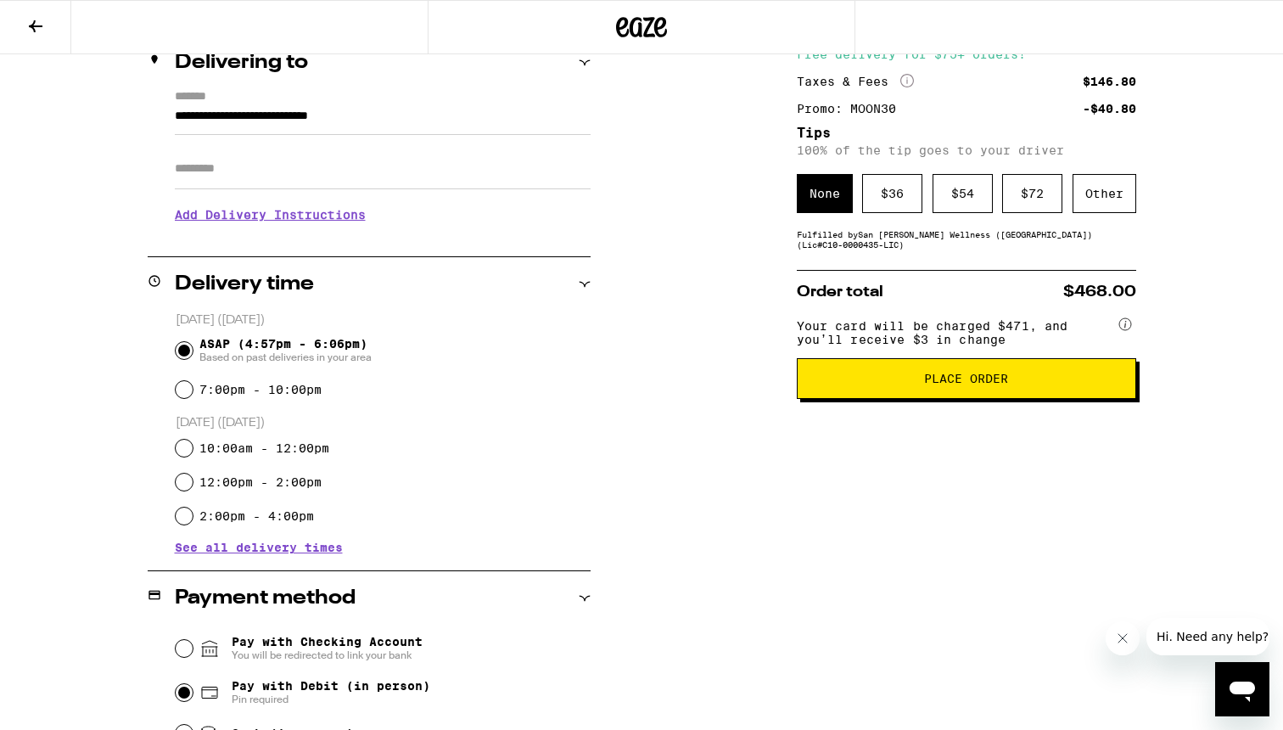
click at [36, 23] on icon at bounding box center [35, 26] width 20 height 20
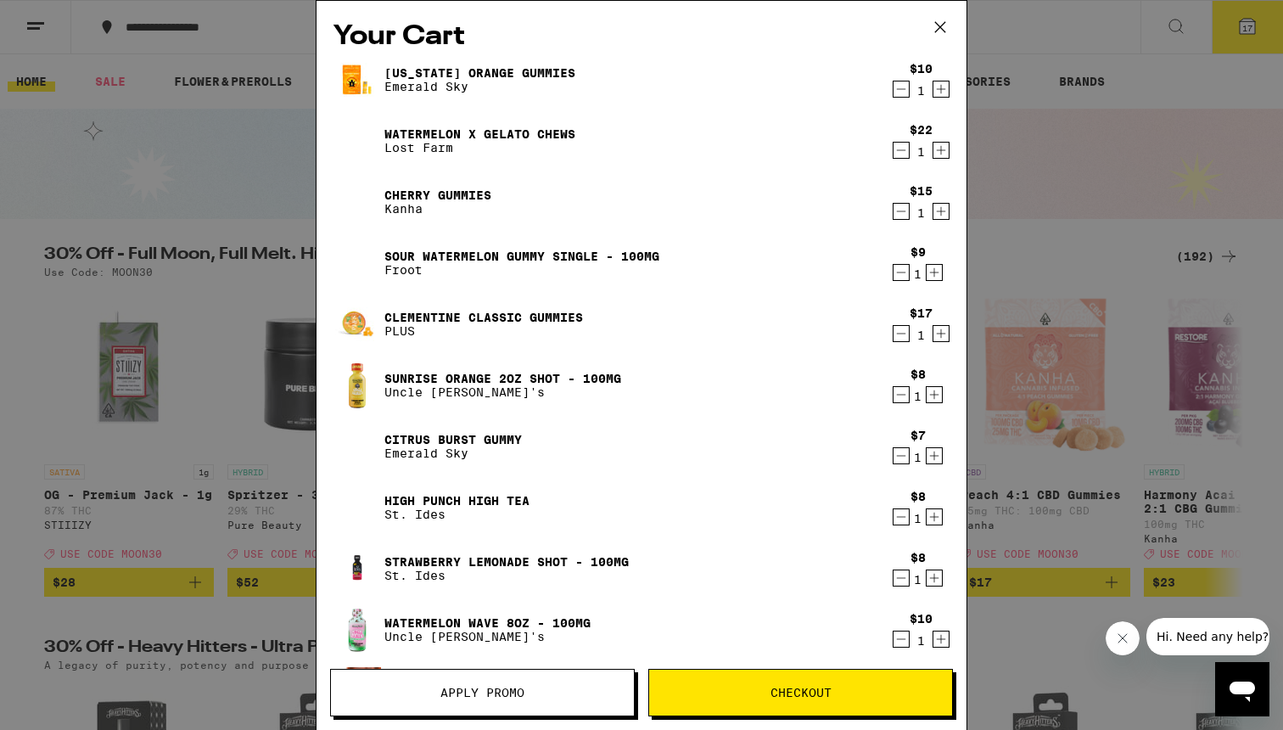
click at [902, 278] on icon "Decrement" at bounding box center [901, 272] width 15 height 20
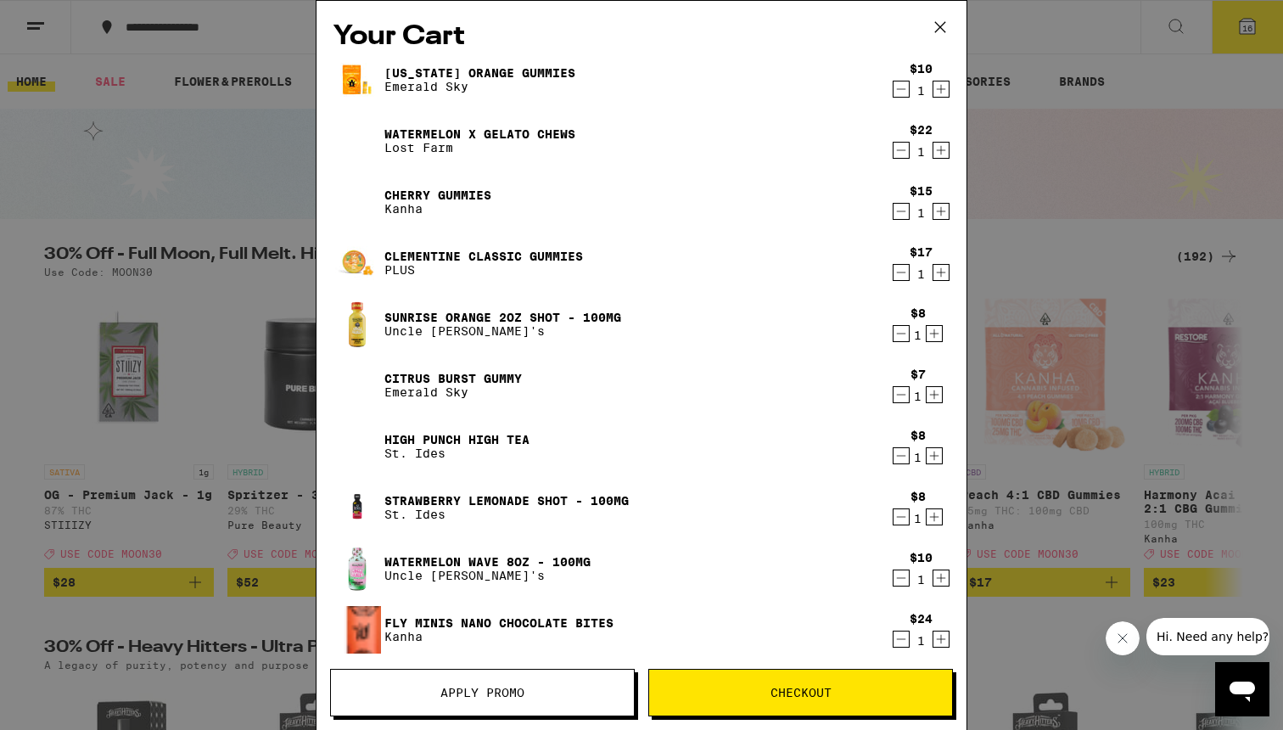
click at [777, 697] on span "Checkout" at bounding box center [801, 692] width 61 height 12
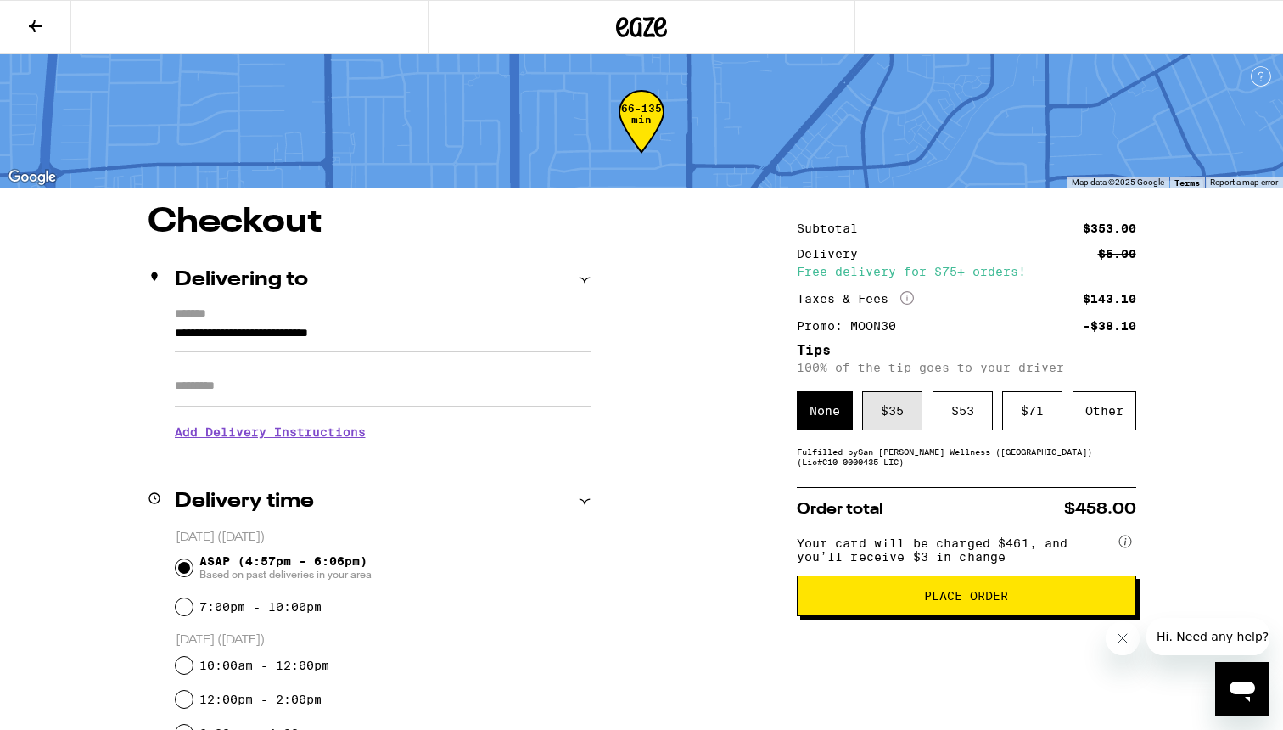
click at [884, 412] on div "$ 35" at bounding box center [892, 410] width 60 height 39
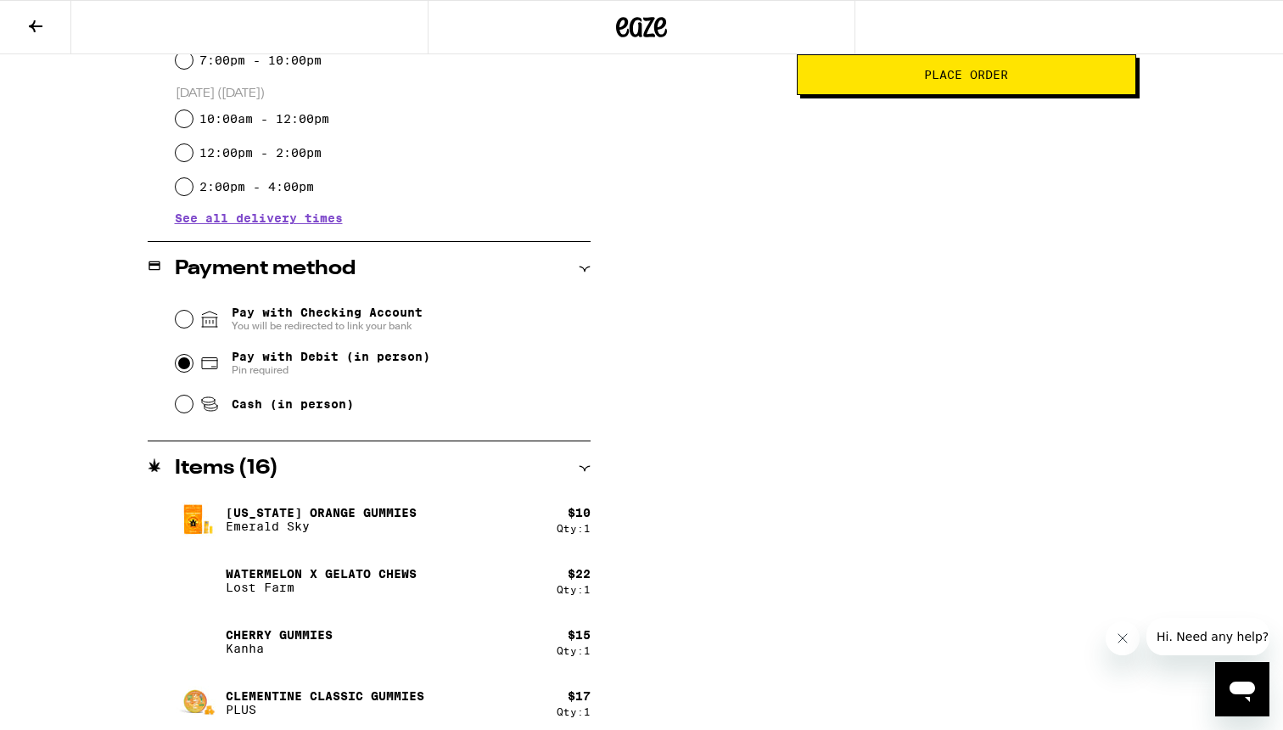
scroll to position [549, 0]
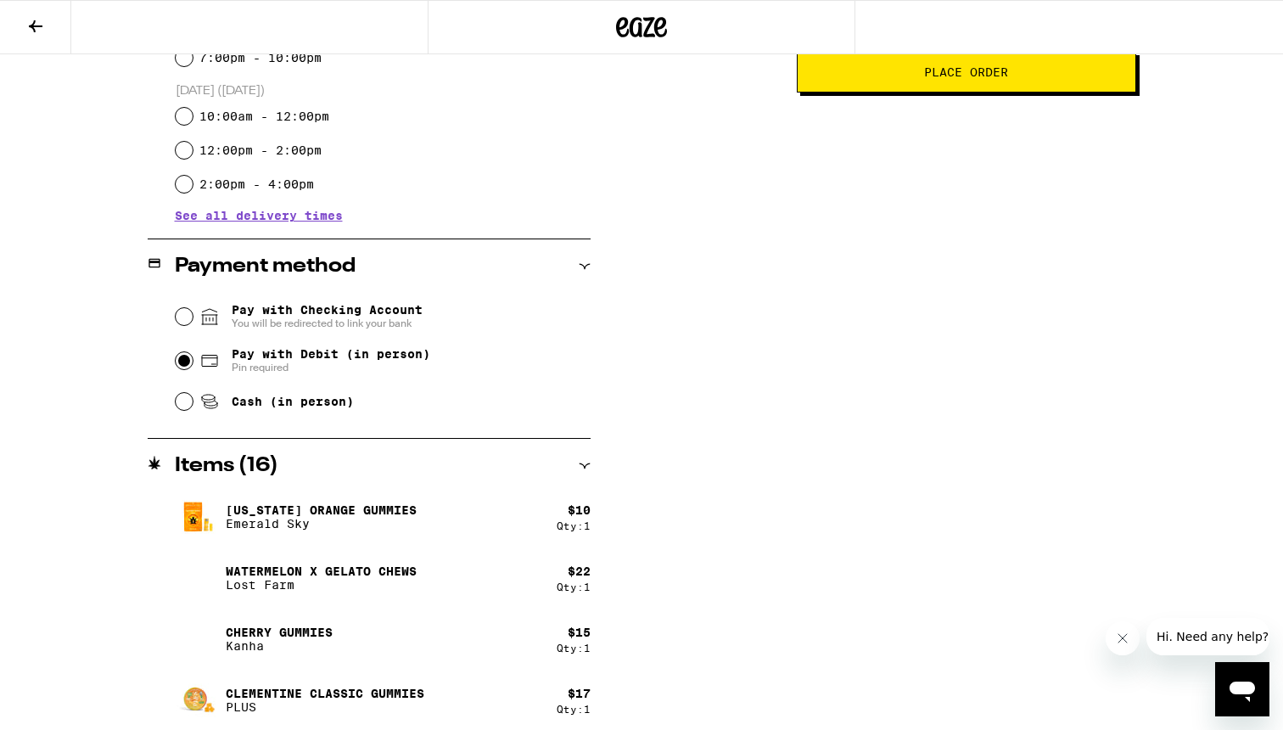
click at [332, 319] on span "You will be redirected to link your bank" at bounding box center [327, 324] width 191 height 14
click at [193, 319] on input "Pay with Checking Account You will be redirected to link your bank" at bounding box center [184, 316] width 17 height 17
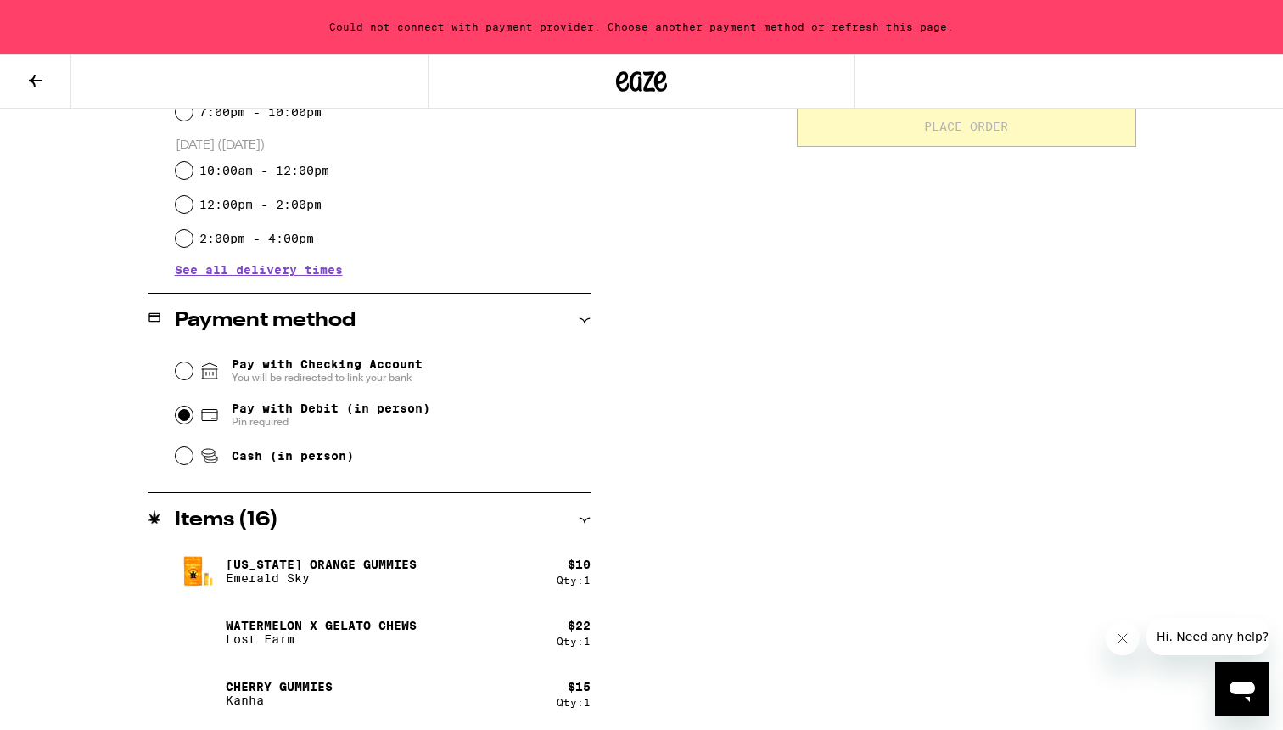
scroll to position [603, 0]
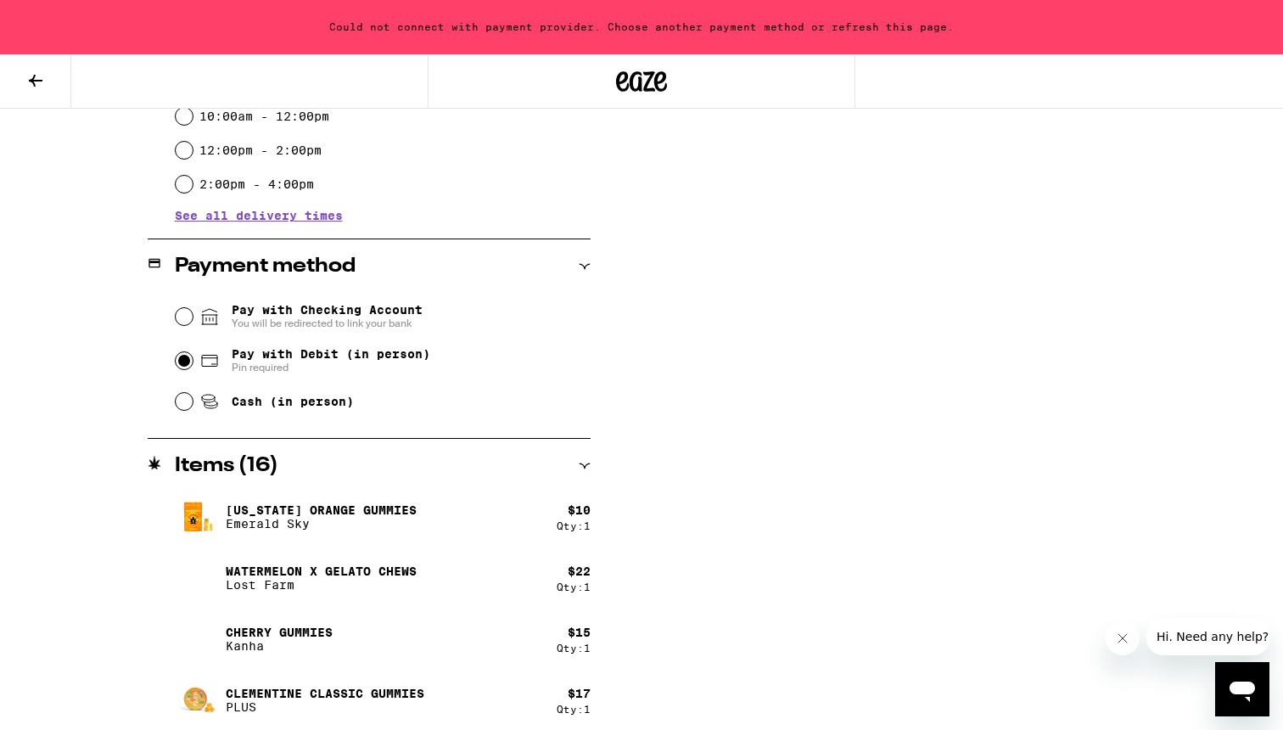
click at [244, 357] on span "Pay with Debit (in person)" at bounding box center [331, 354] width 199 height 14
click at [193, 357] on input "Pay with Debit (in person) Pin required" at bounding box center [184, 360] width 17 height 17
radio input "true"
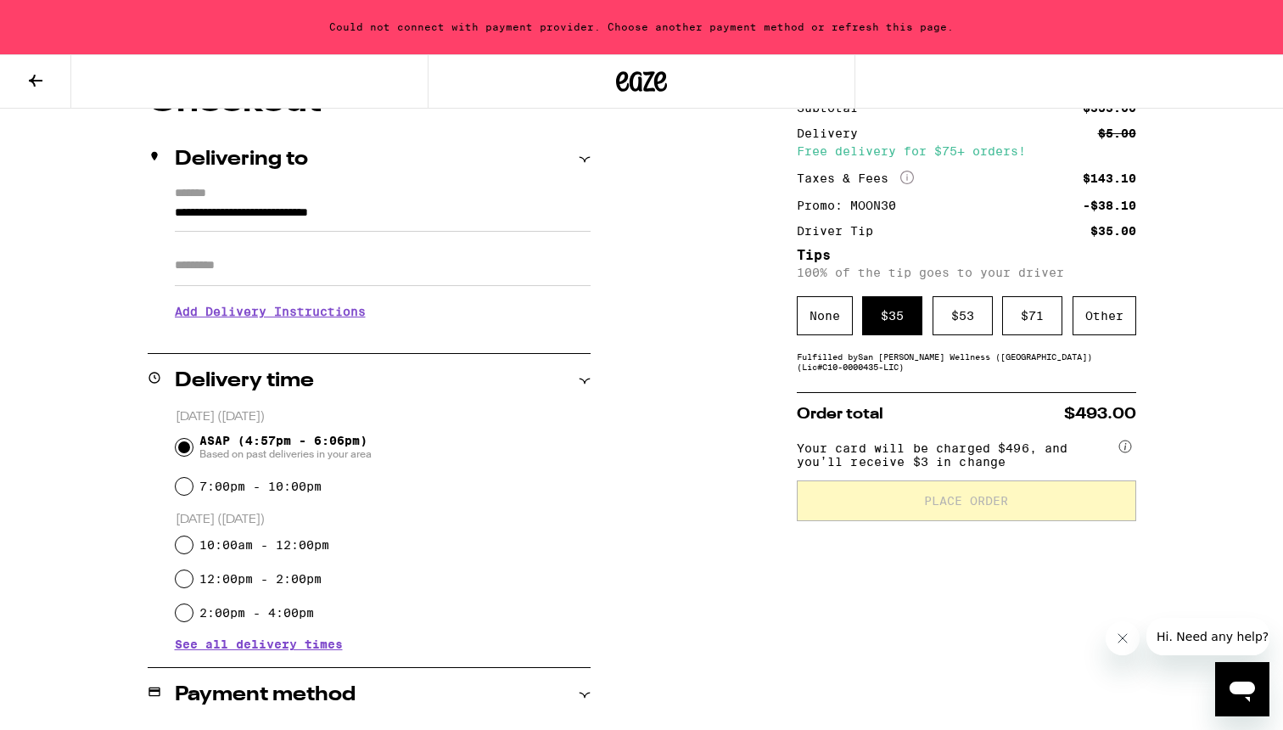
scroll to position [170, 0]
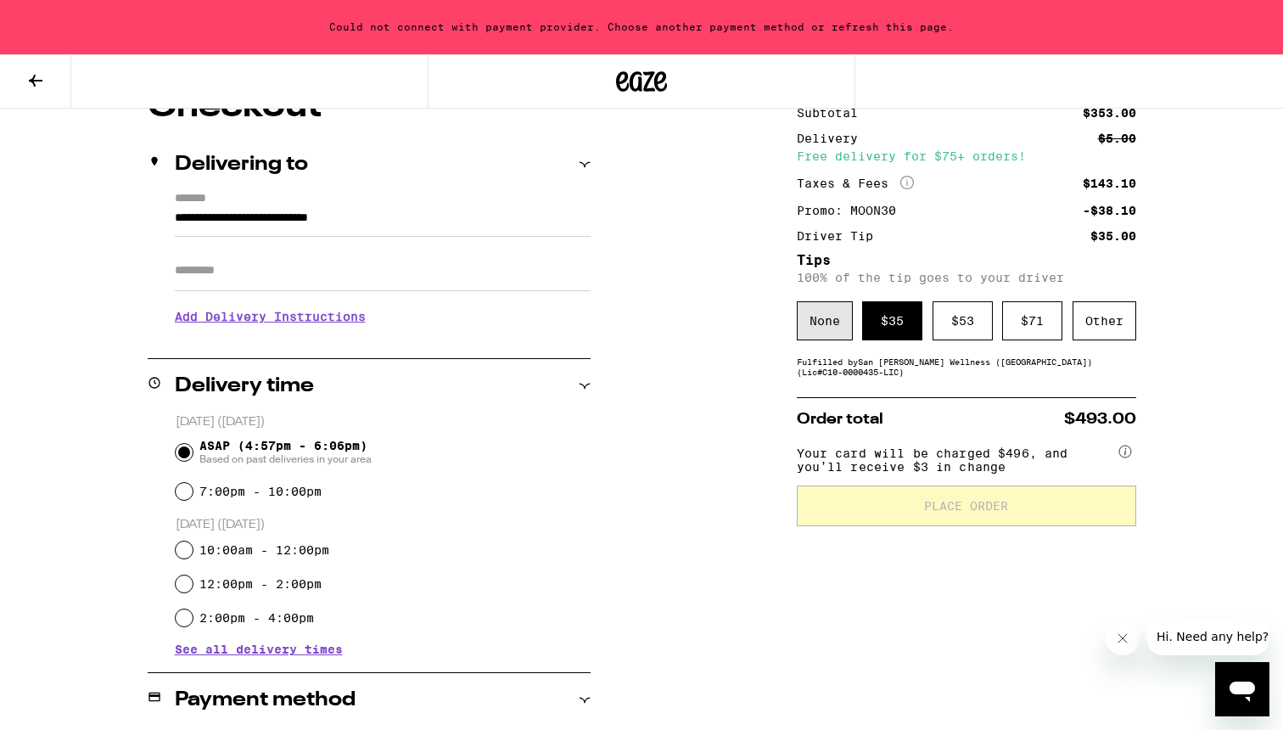
click at [821, 319] on div "None" at bounding box center [825, 320] width 56 height 39
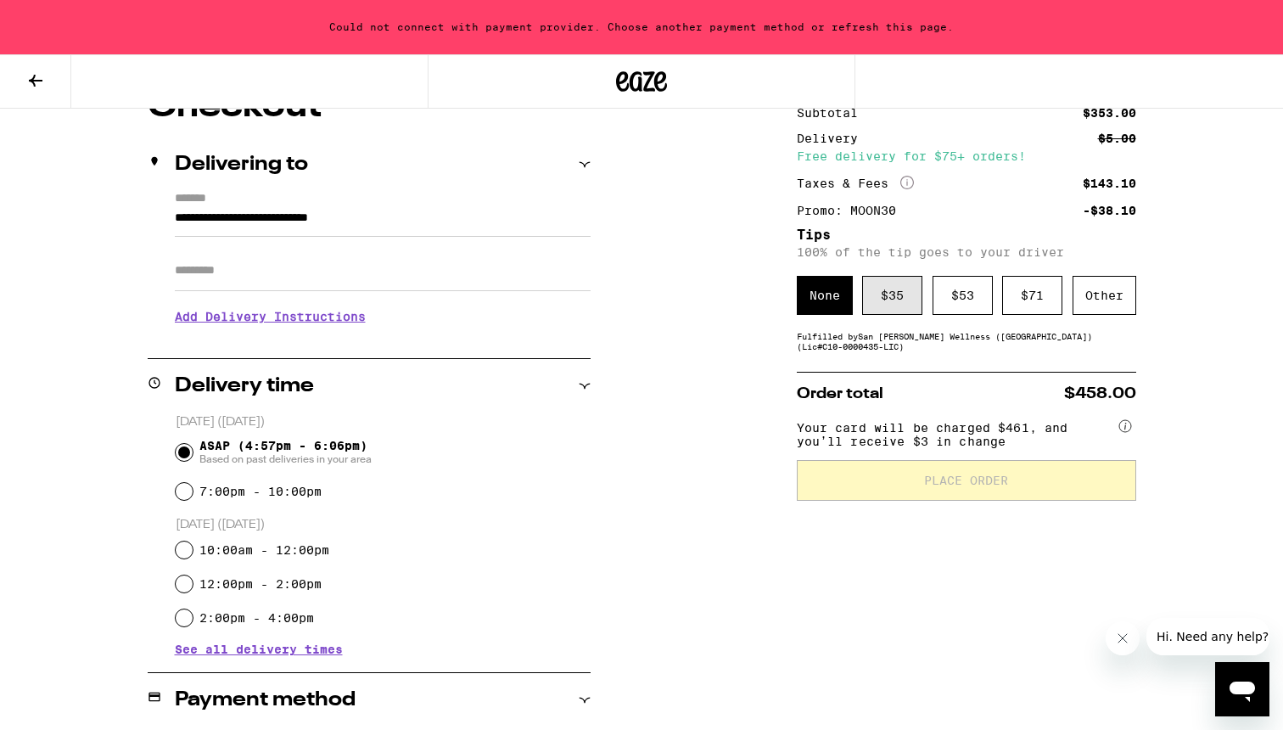
click at [904, 299] on div "$ 35" at bounding box center [892, 295] width 60 height 39
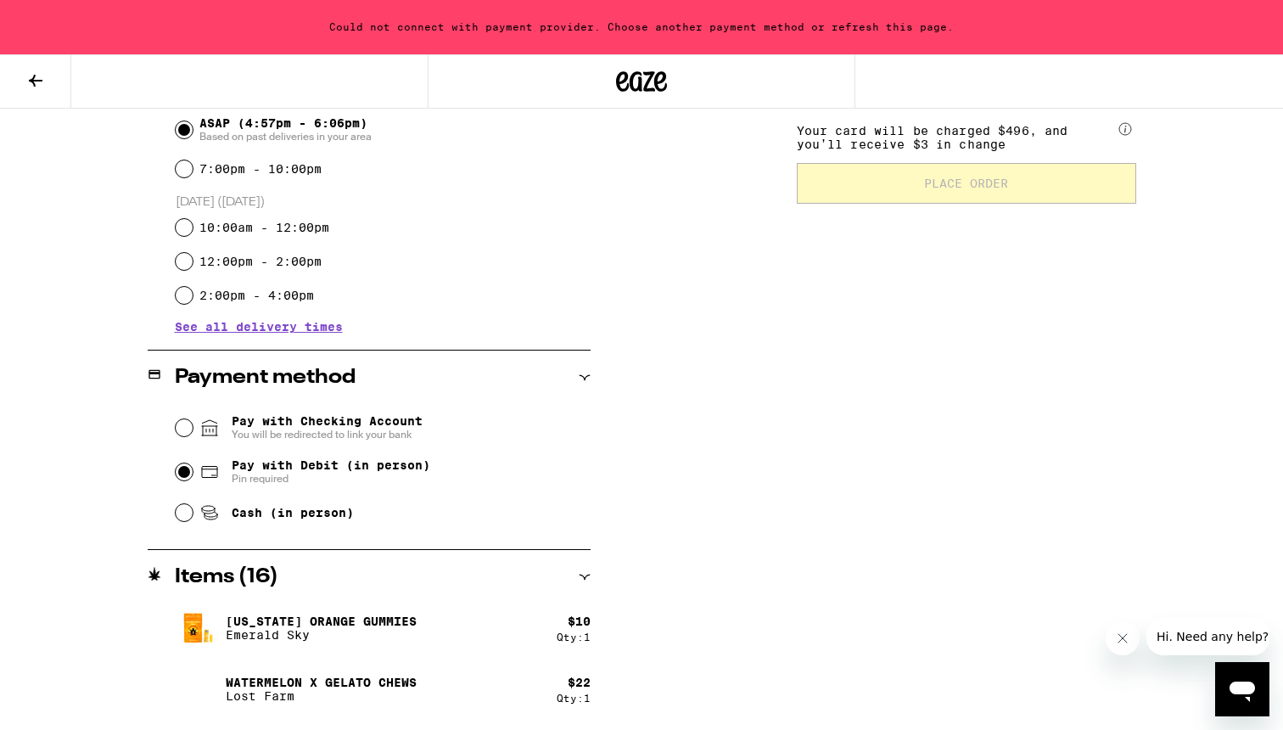
click at [266, 514] on span "Cash (in person)" at bounding box center [293, 513] width 122 height 14
click at [193, 514] on input "Cash (in person)" at bounding box center [184, 512] width 17 height 17
radio input "true"
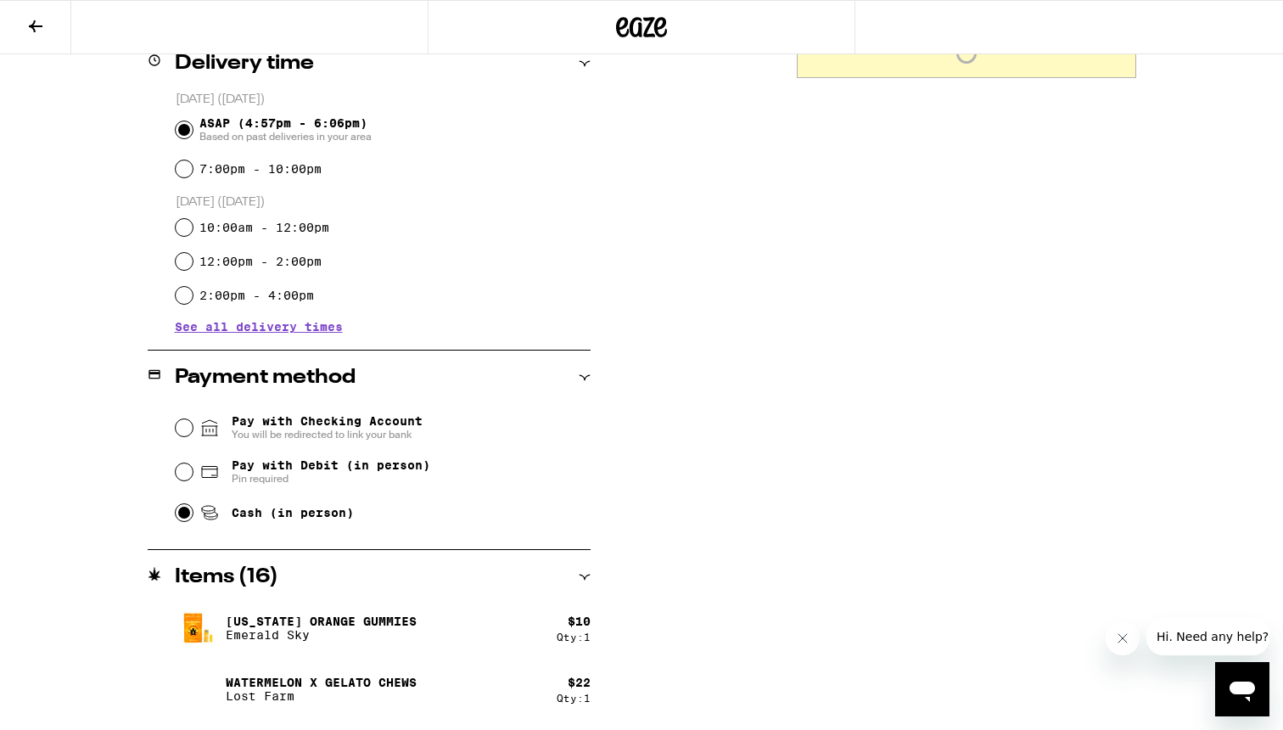
click at [255, 469] on span "Pay with Debit (in person)" at bounding box center [331, 465] width 199 height 14
click at [193, 469] on input "Pay with Debit (in person) Pin required" at bounding box center [184, 471] width 17 height 17
radio input "true"
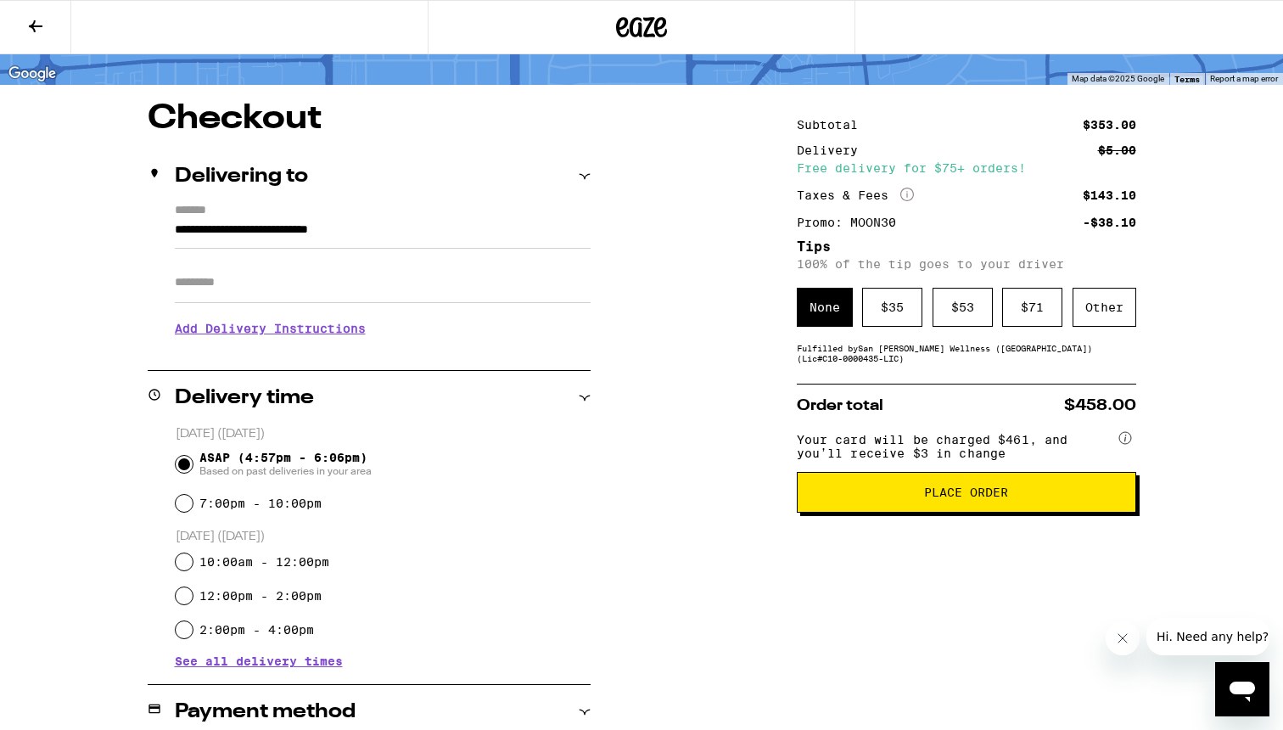
scroll to position [98, 0]
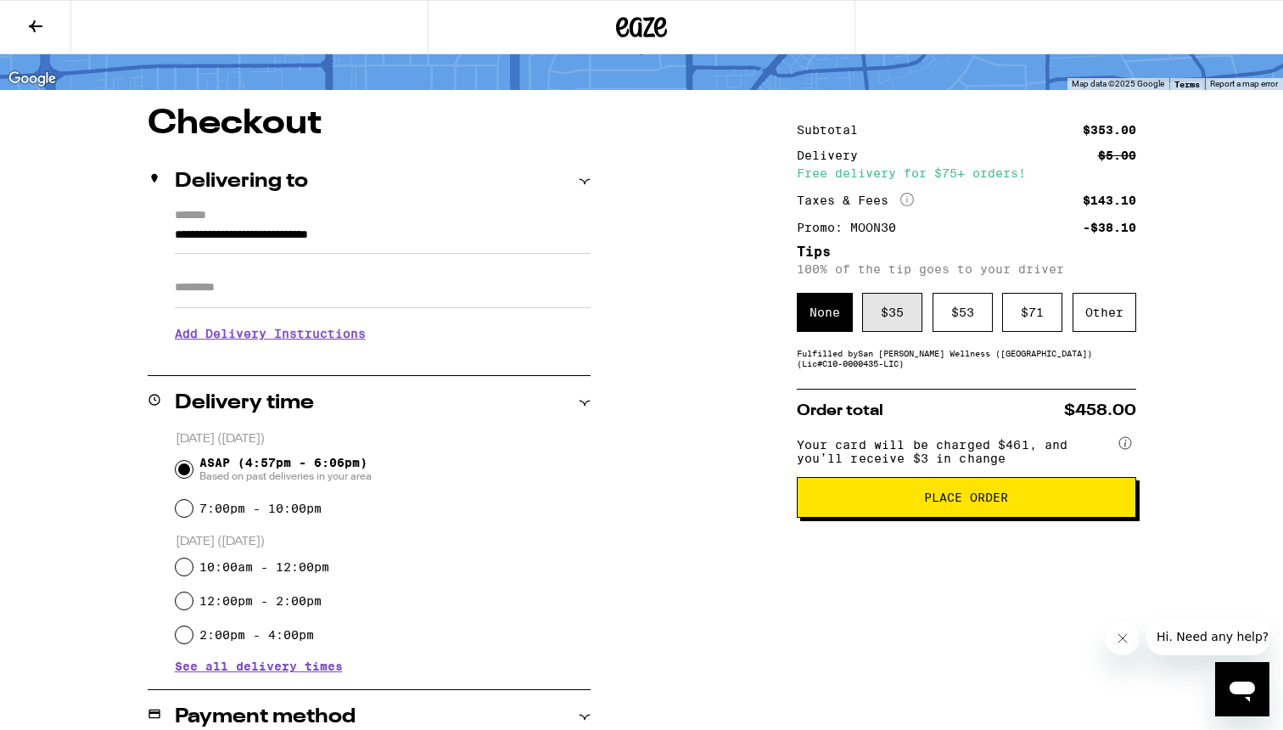
click at [878, 322] on div "$ 35" at bounding box center [892, 312] width 60 height 39
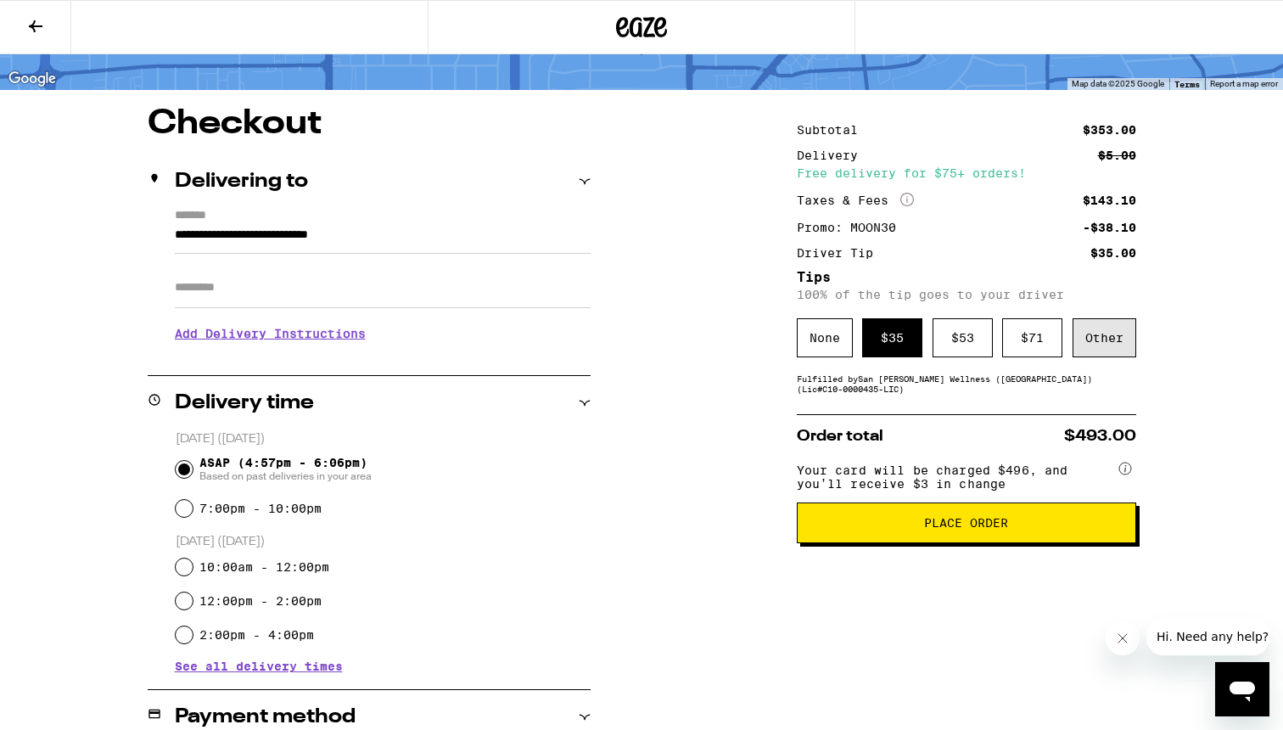
click at [1109, 350] on div "Other" at bounding box center [1105, 337] width 64 height 39
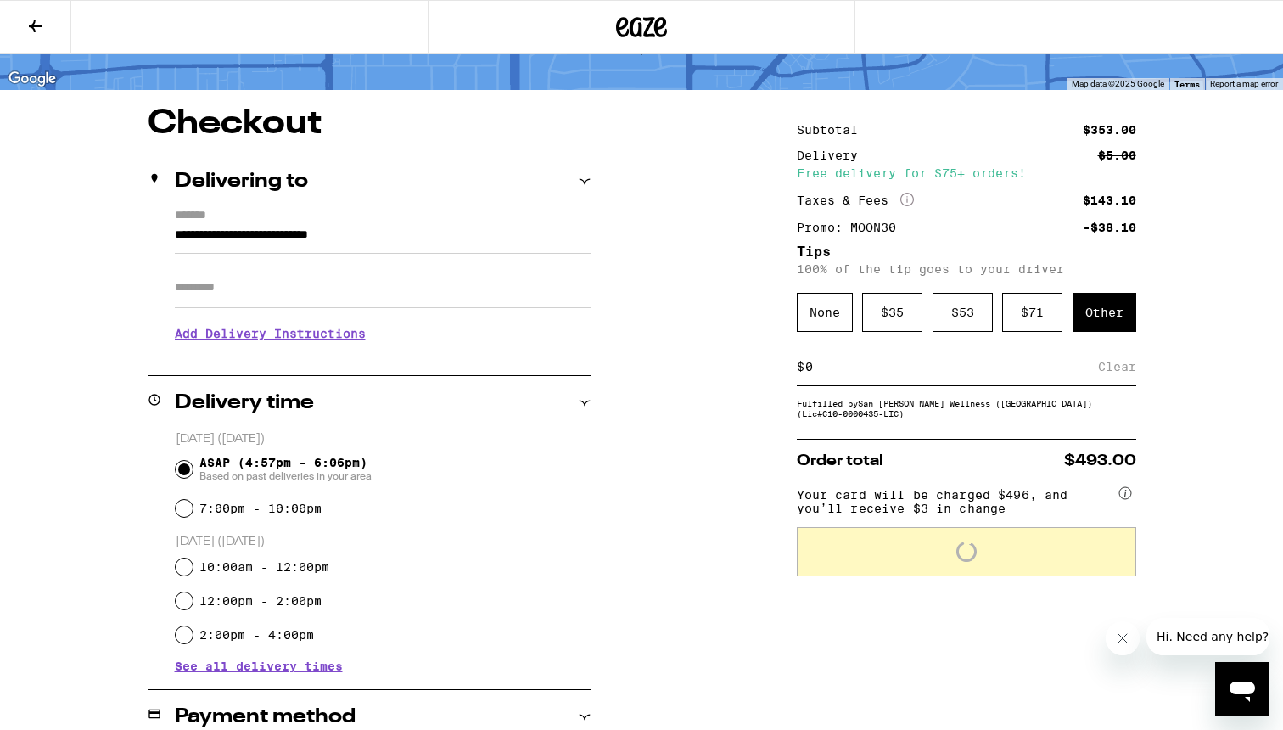
click at [886, 374] on input at bounding box center [951, 366] width 294 height 15
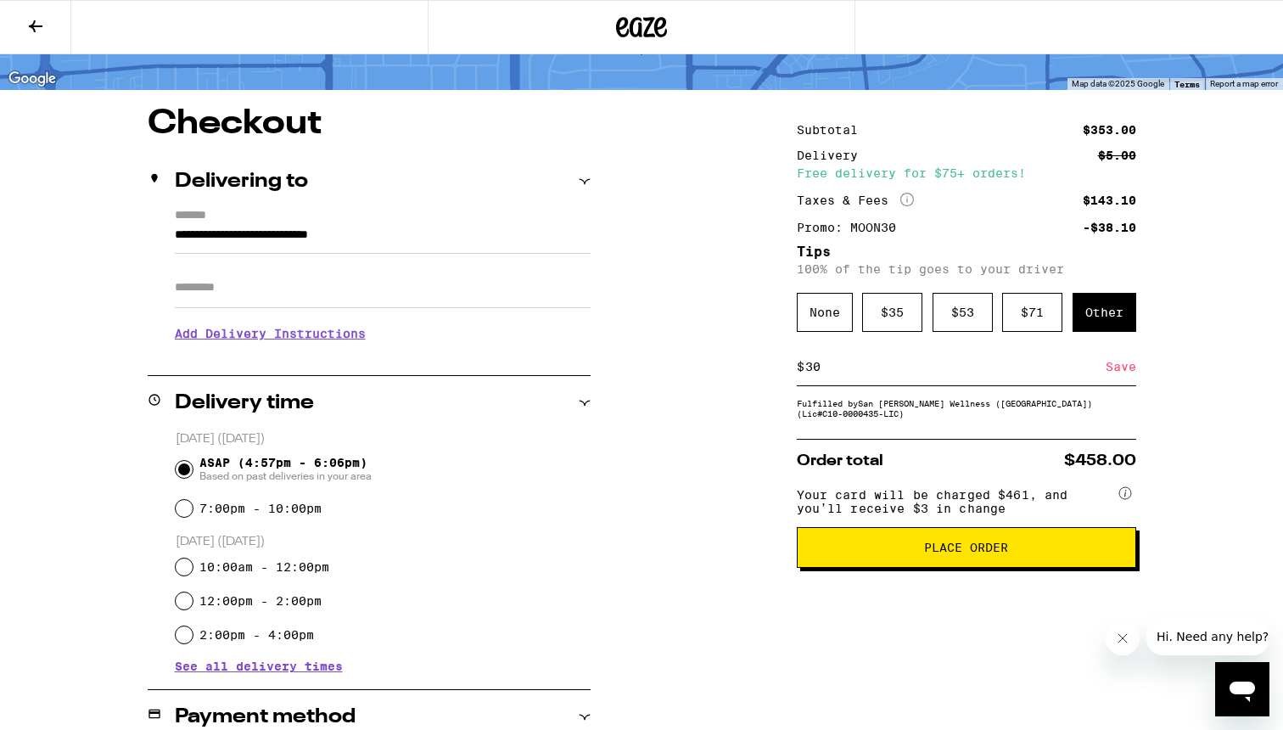
type input "30"
click at [1124, 381] on div "Save" at bounding box center [1121, 366] width 31 height 37
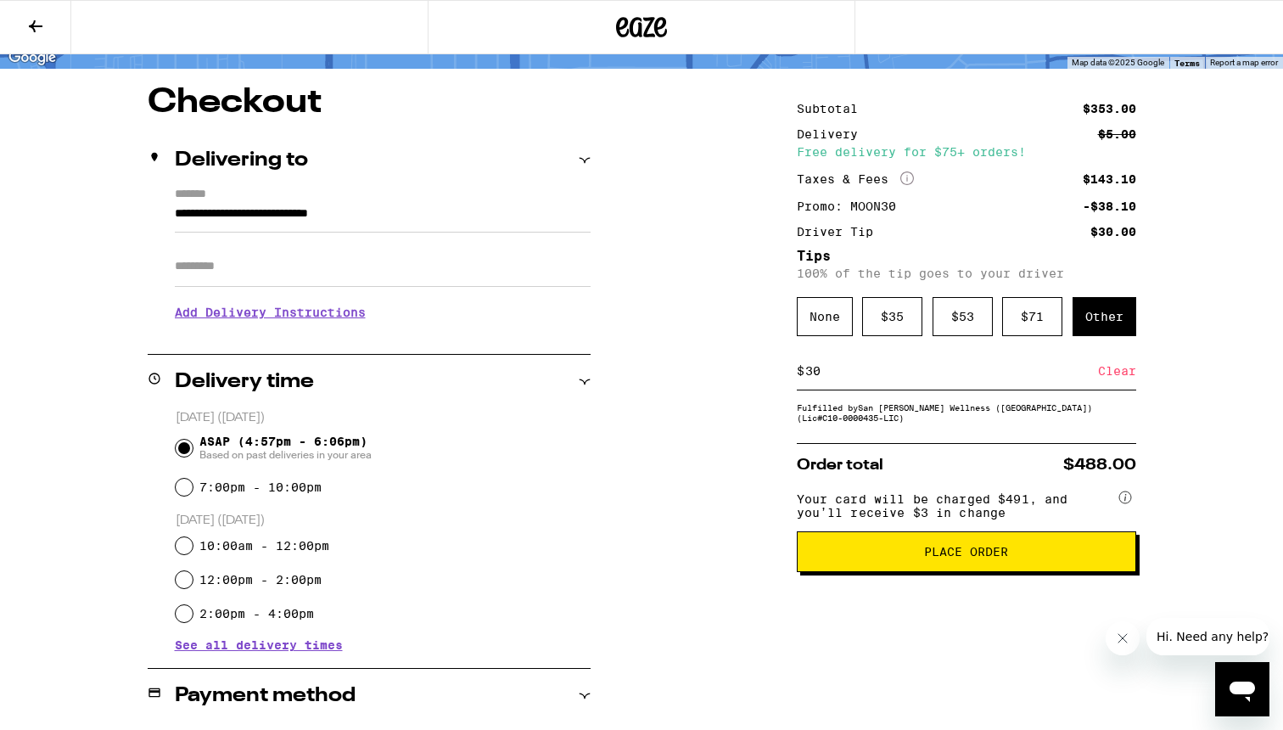
scroll to position [264, 0]
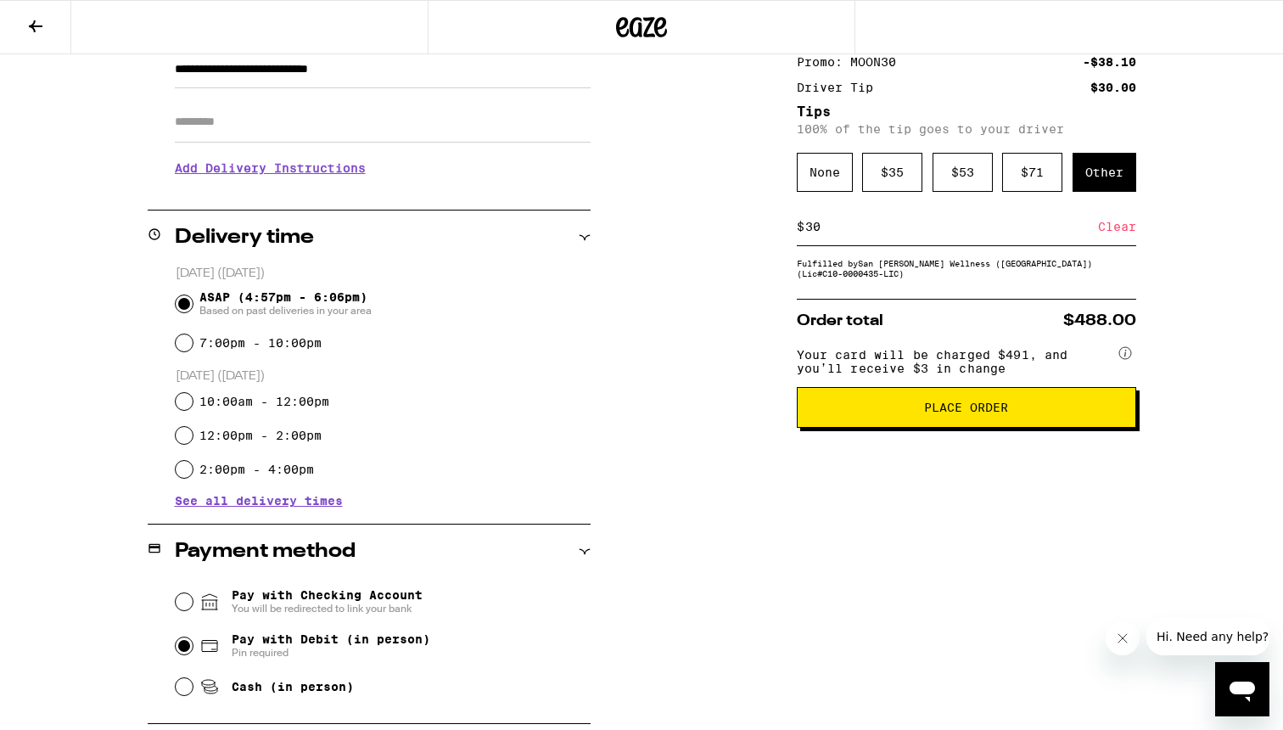
click at [872, 412] on button "Place Order" at bounding box center [966, 407] width 339 height 41
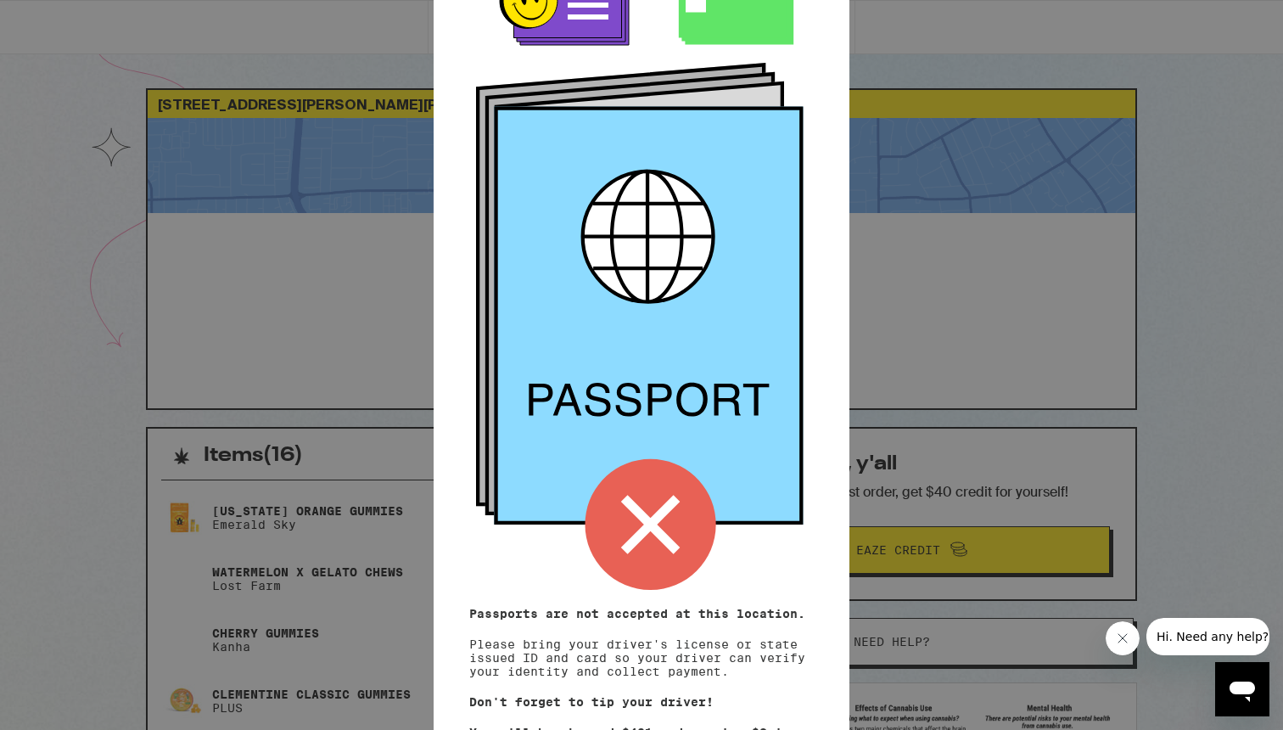
click at [1233, 285] on div "Remember! Bring your ID and card Passports are not accepted at this location. P…" at bounding box center [641, 365] width 1283 height 730
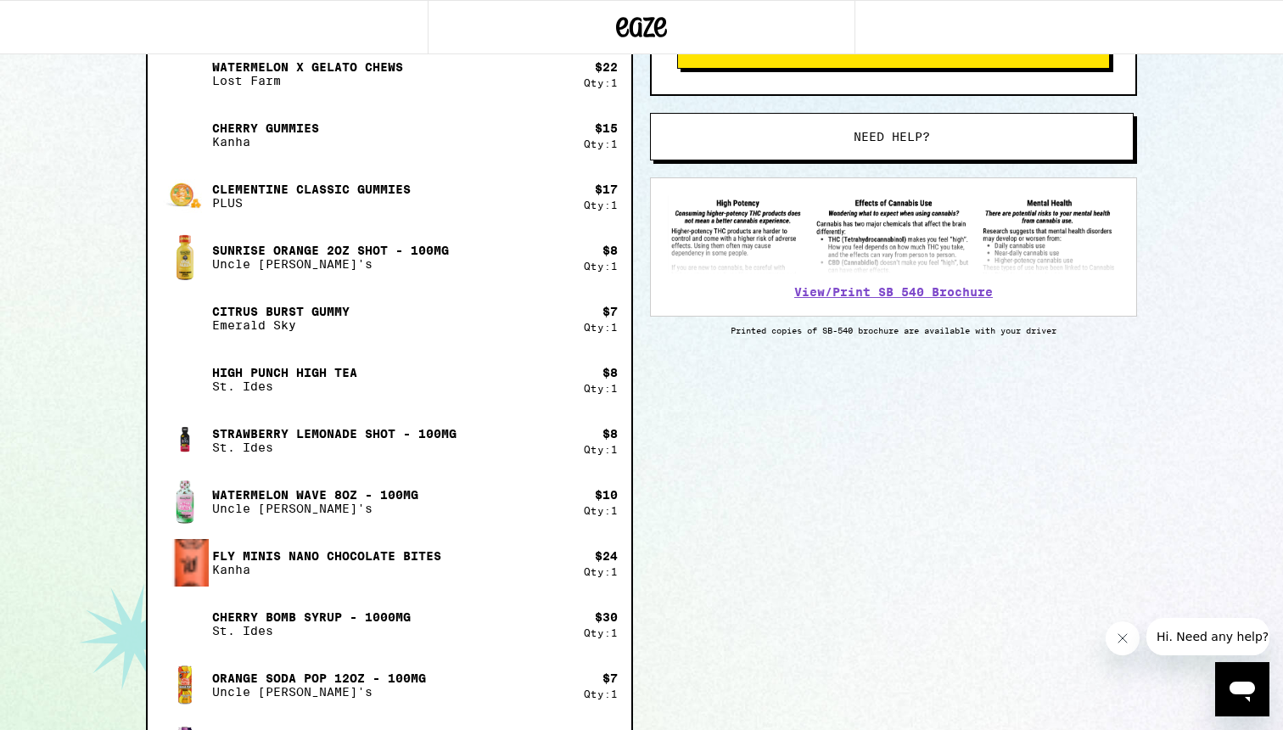
scroll to position [506, 0]
